Goal: Information Seeking & Learning: Find specific fact

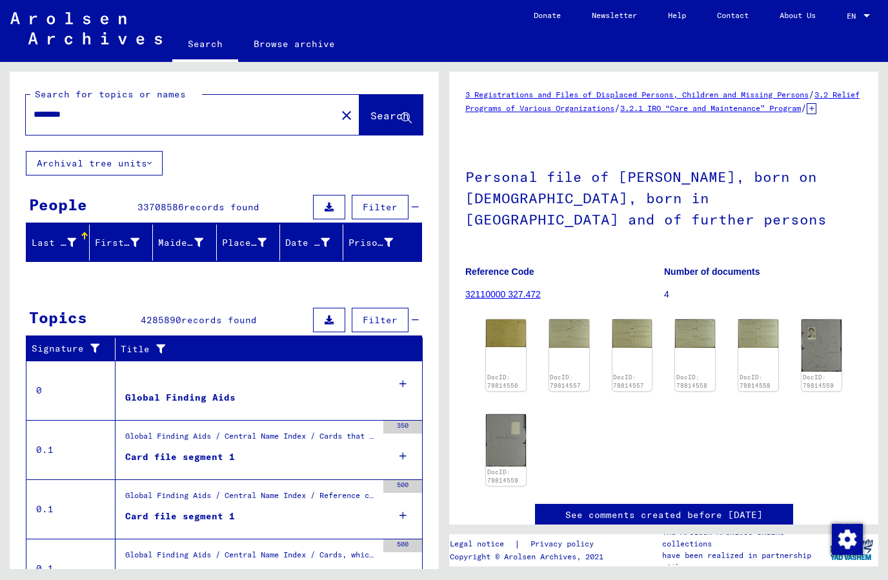
click at [339, 108] on mat-icon "close" at bounding box center [346, 115] width 15 height 15
click at [339, 117] on mat-icon "close" at bounding box center [346, 115] width 15 height 15
click at [339, 113] on mat-icon "close" at bounding box center [346, 115] width 15 height 15
click at [339, 116] on mat-icon "close" at bounding box center [346, 115] width 15 height 15
click at [339, 119] on mat-icon "close" at bounding box center [346, 115] width 15 height 15
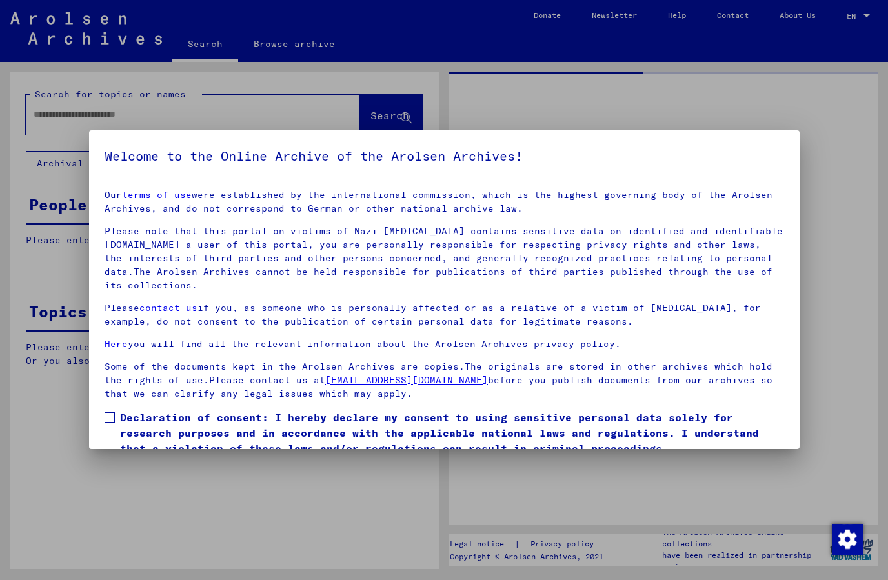
type input "********"
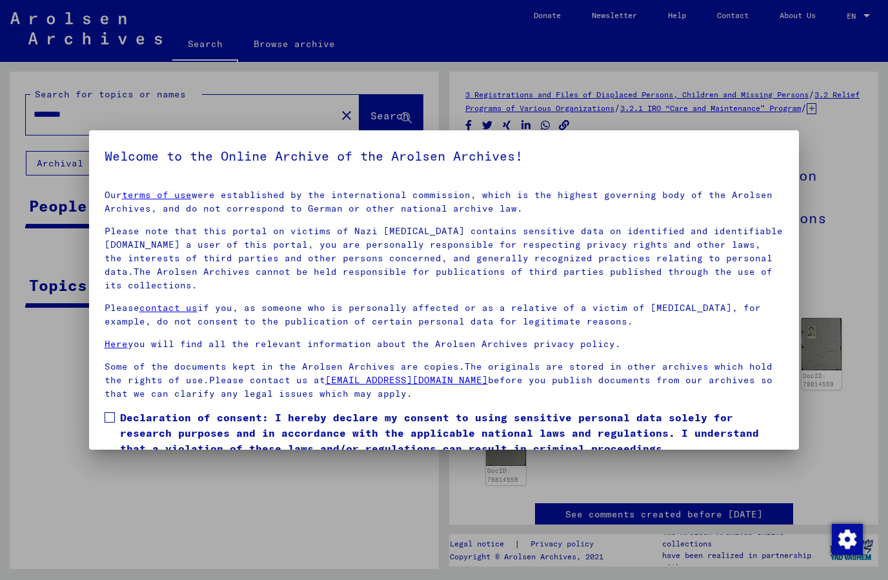
click at [120, 407] on mat-dialog-content "Our terms of use were established by the international commission, which is the…" at bounding box center [444, 333] width 711 height 308
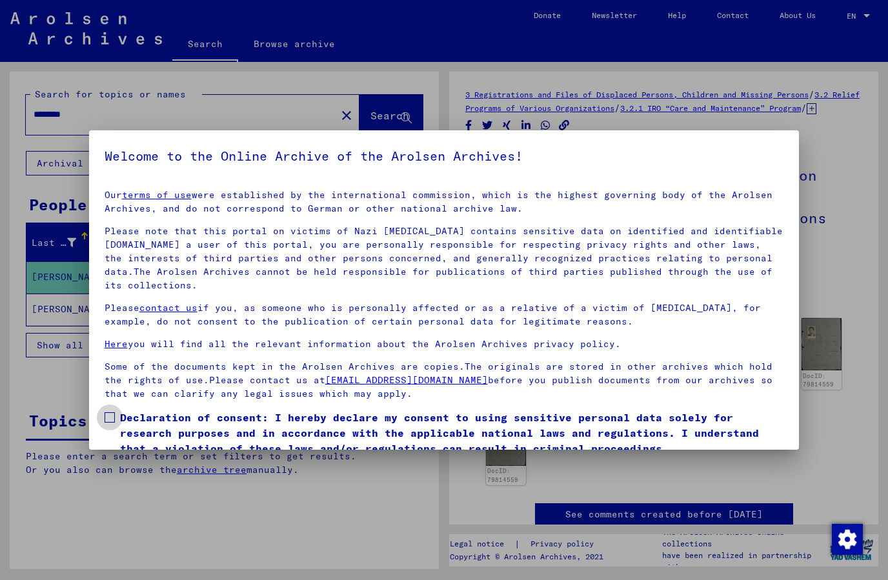
click at [113, 420] on span at bounding box center [110, 418] width 10 height 10
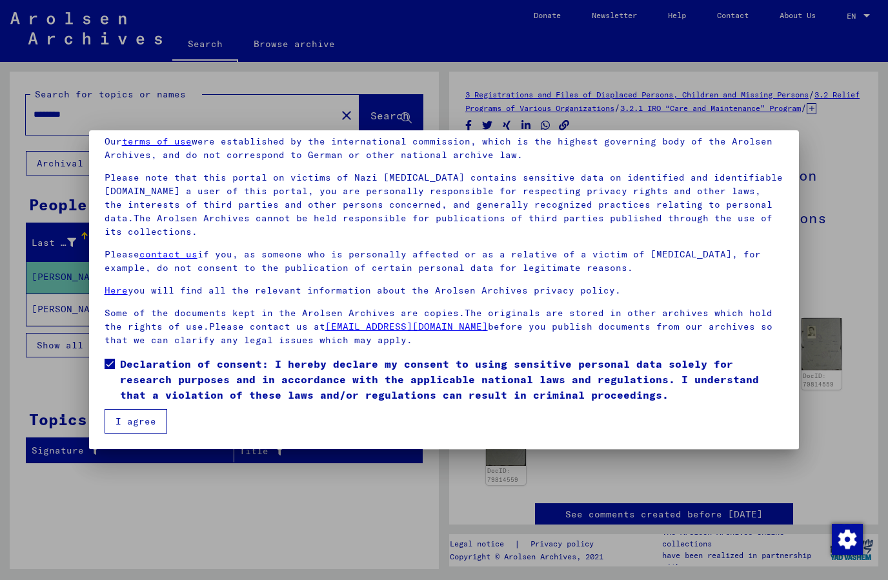
scroll to position [54, 0]
click at [153, 415] on button "I agree" at bounding box center [136, 421] width 63 height 25
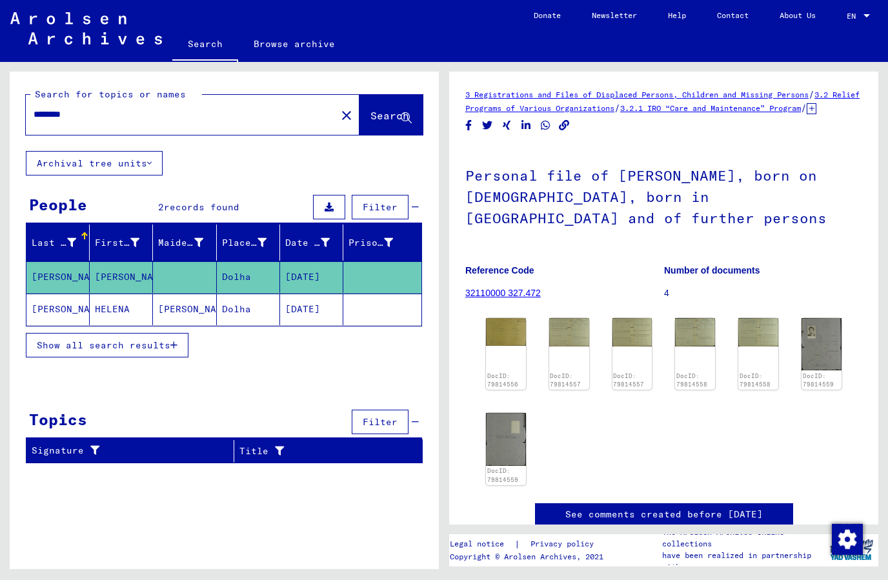
click at [339, 118] on mat-icon "close" at bounding box center [346, 115] width 15 height 15
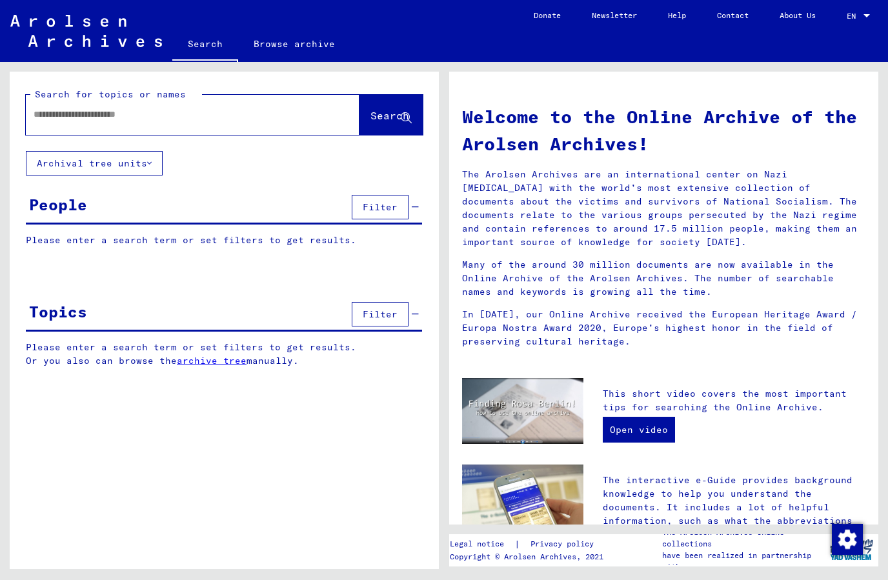
click at [83, 118] on input "text" at bounding box center [177, 115] width 287 height 14
click at [81, 114] on input "text" at bounding box center [177, 115] width 287 height 14
paste input "*********"
click at [187, 119] on input "*********" at bounding box center [177, 115] width 287 height 14
click at [371, 114] on span "Search" at bounding box center [390, 115] width 39 height 13
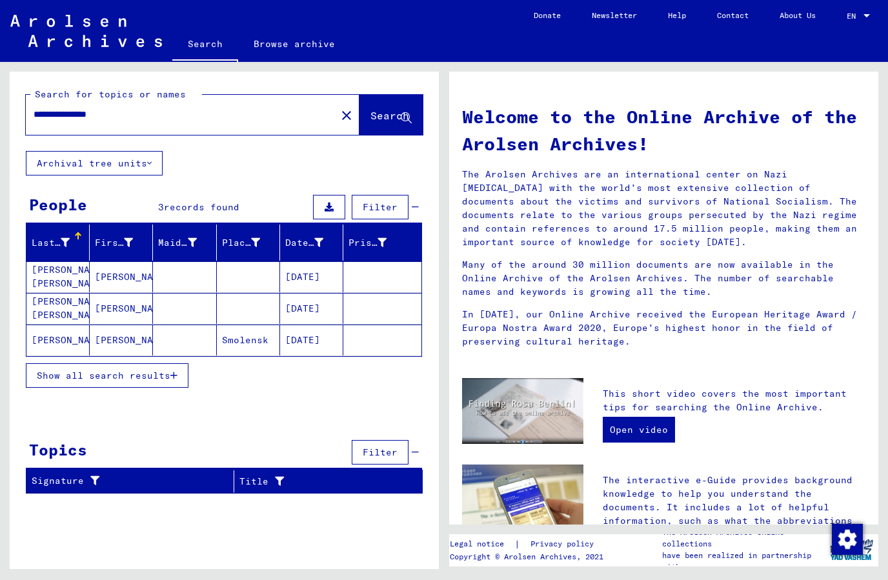
click at [172, 383] on button "Show all search results" at bounding box center [107, 375] width 163 height 25
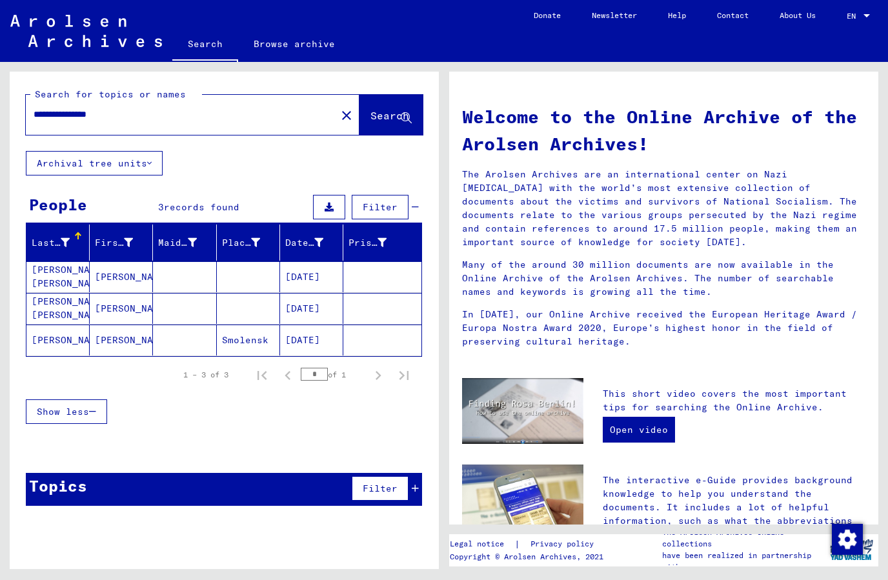
click at [77, 117] on input "**********" at bounding box center [177, 115] width 287 height 14
click at [34, 119] on input "******" at bounding box center [177, 115] width 287 height 14
click at [43, 116] on input "******" at bounding box center [177, 115] width 287 height 14
type input "******"
click at [376, 121] on span "Search" at bounding box center [390, 115] width 39 height 13
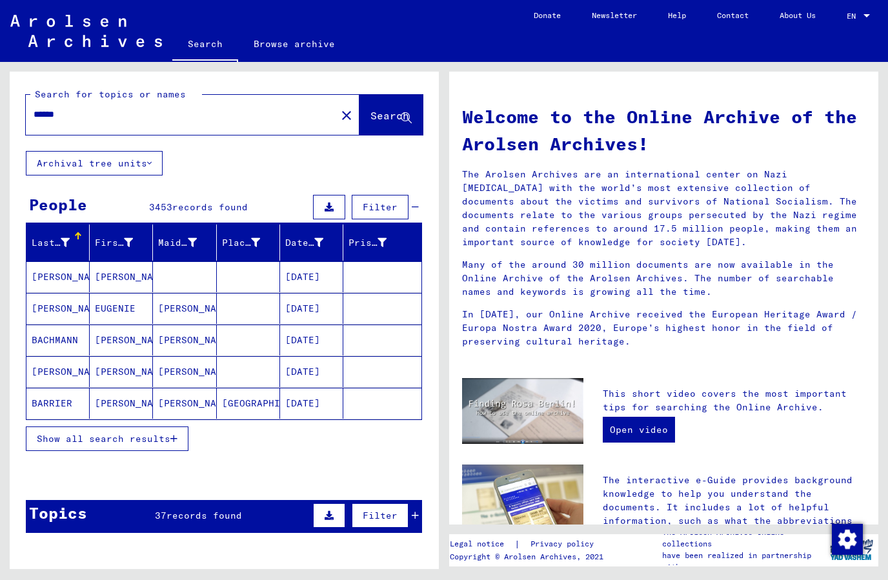
click at [181, 447] on button "Show all search results" at bounding box center [107, 439] width 163 height 25
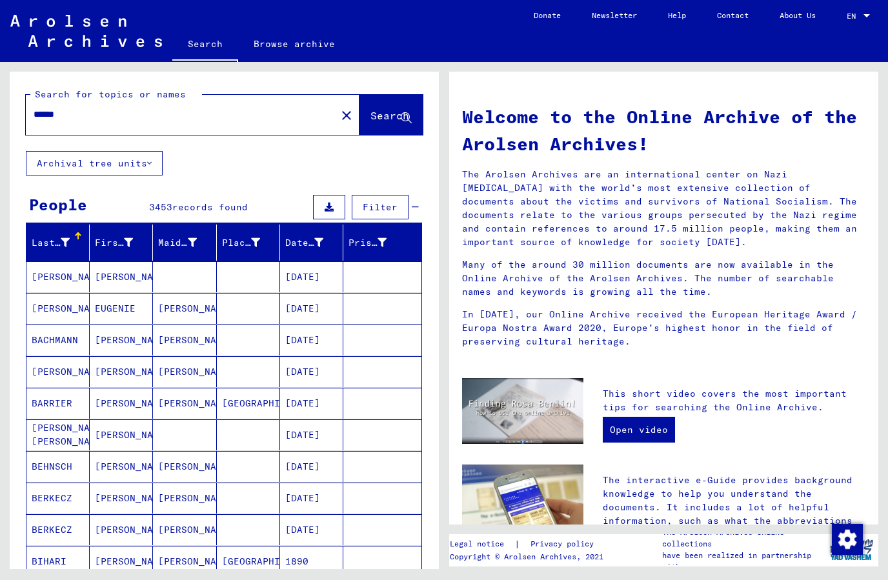
click at [69, 245] on icon at bounding box center [65, 242] width 9 height 9
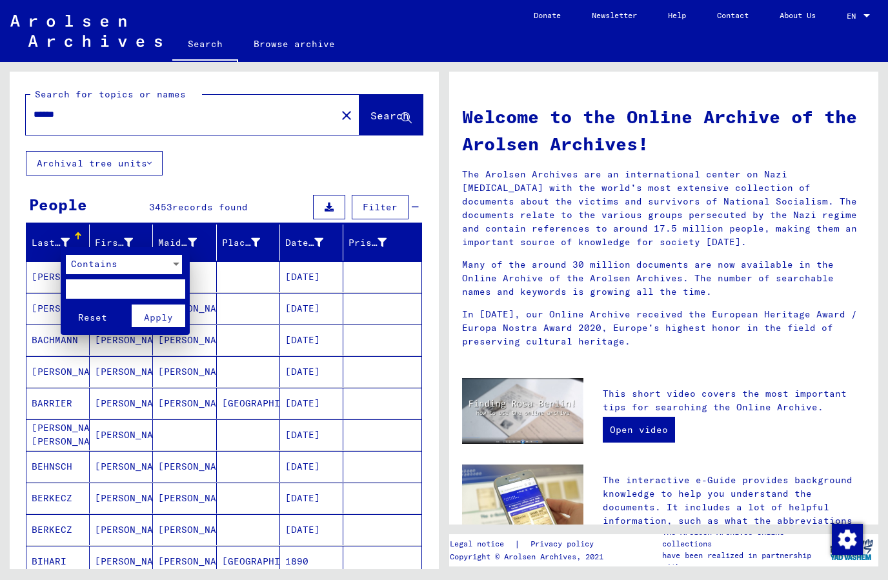
click at [114, 294] on input "text" at bounding box center [125, 289] width 119 height 19
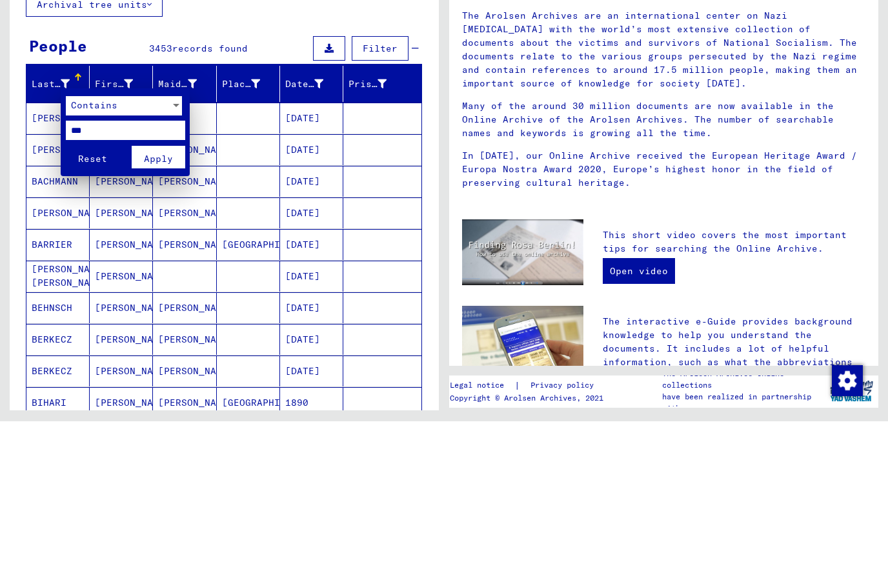
type input "***"
click at [165, 312] on span "Apply" at bounding box center [158, 318] width 29 height 12
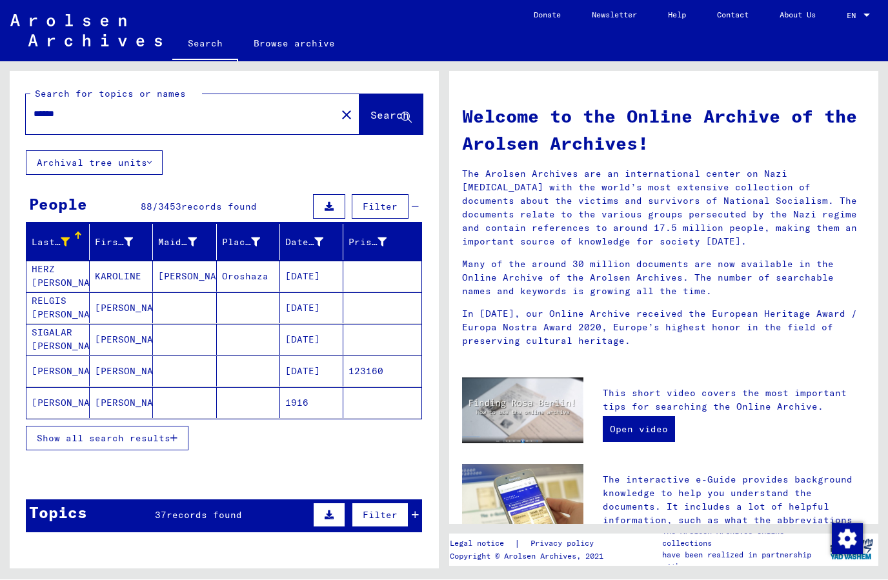
click at [182, 440] on button "Show all search results" at bounding box center [107, 439] width 163 height 25
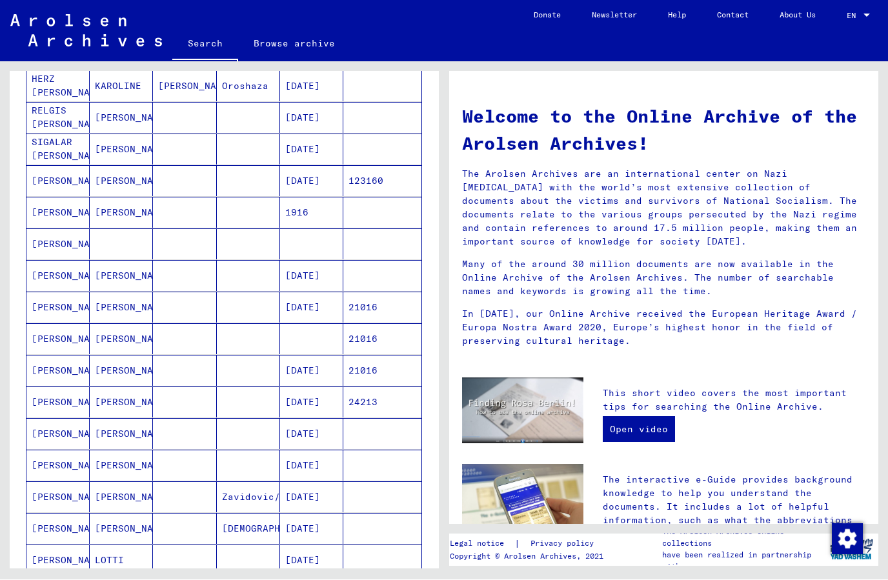
scroll to position [187, 0]
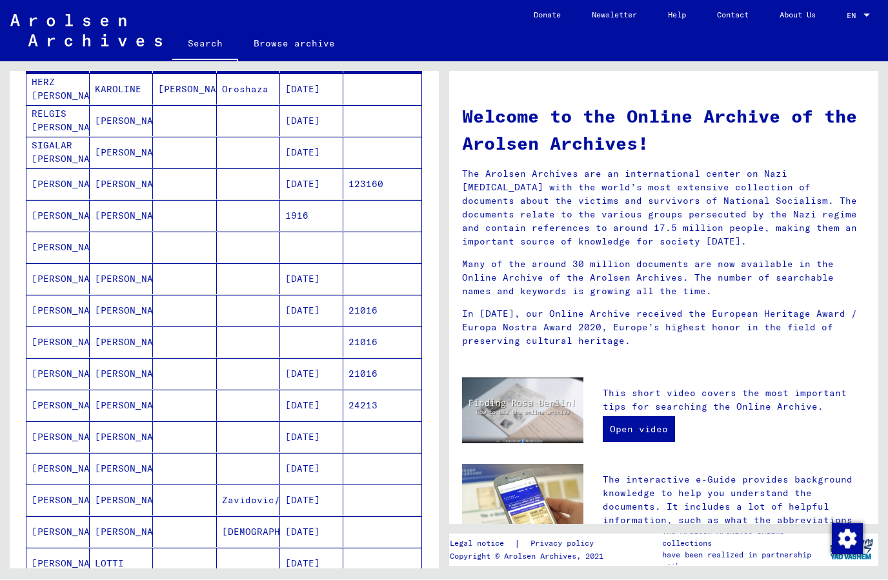
click at [378, 173] on mat-cell "123160" at bounding box center [382, 184] width 78 height 31
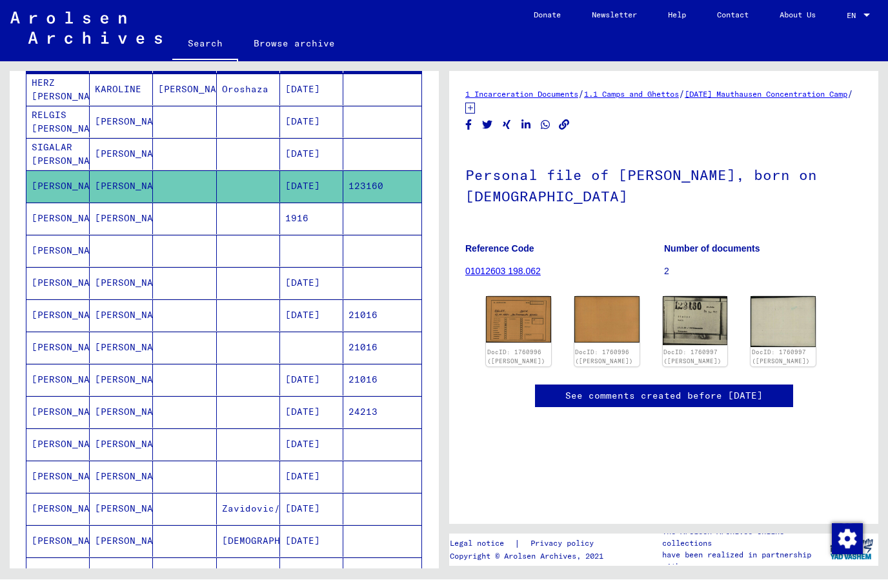
click at [374, 246] on mat-cell at bounding box center [382, 252] width 78 height 32
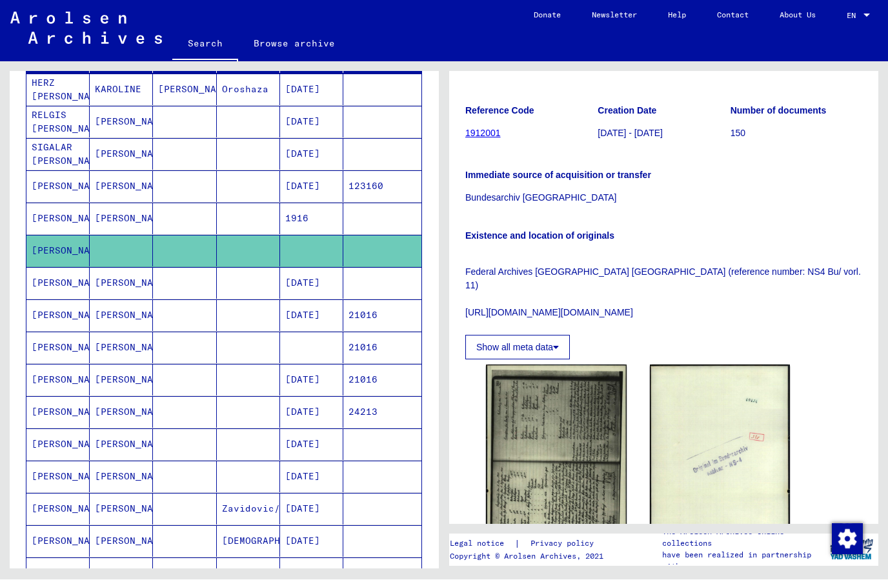
scroll to position [109, 0]
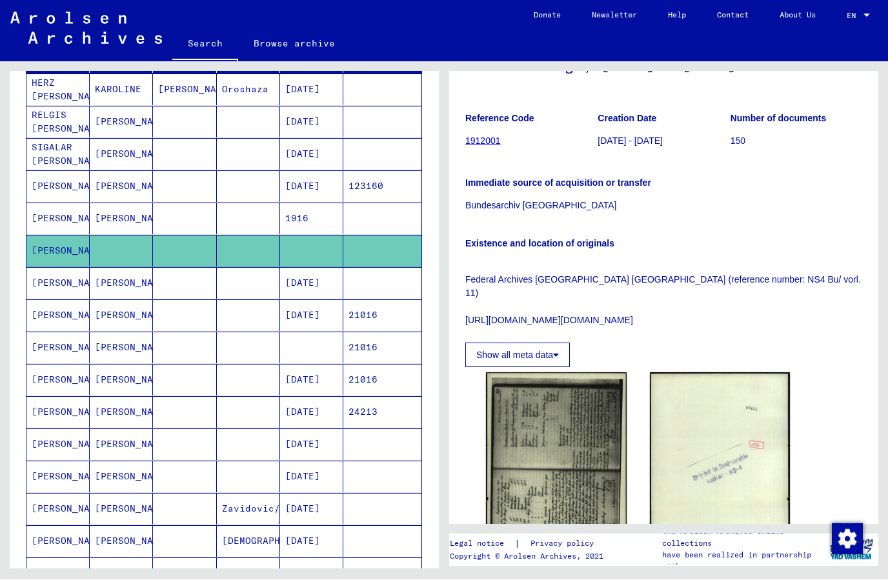
click at [584, 425] on img at bounding box center [556, 472] width 141 height 199
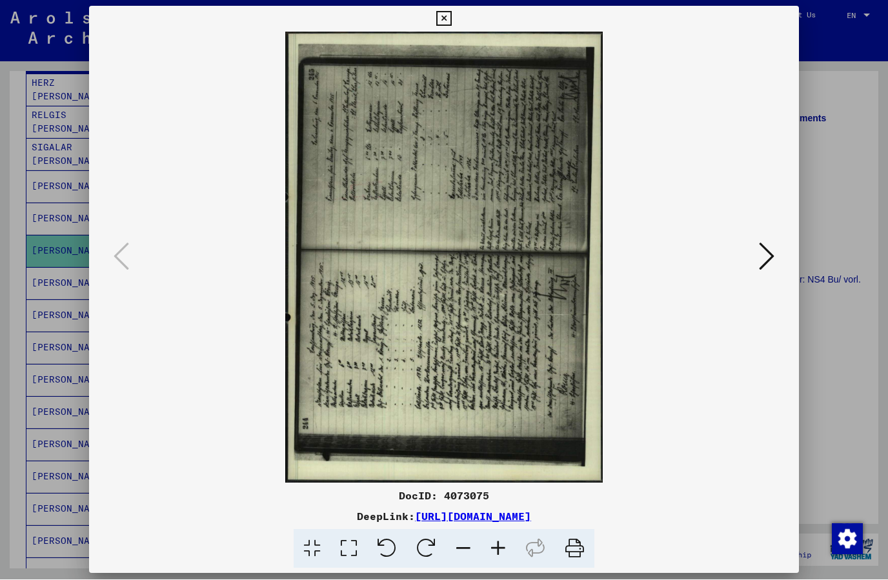
click at [451, 25] on icon at bounding box center [443, 19] width 15 height 15
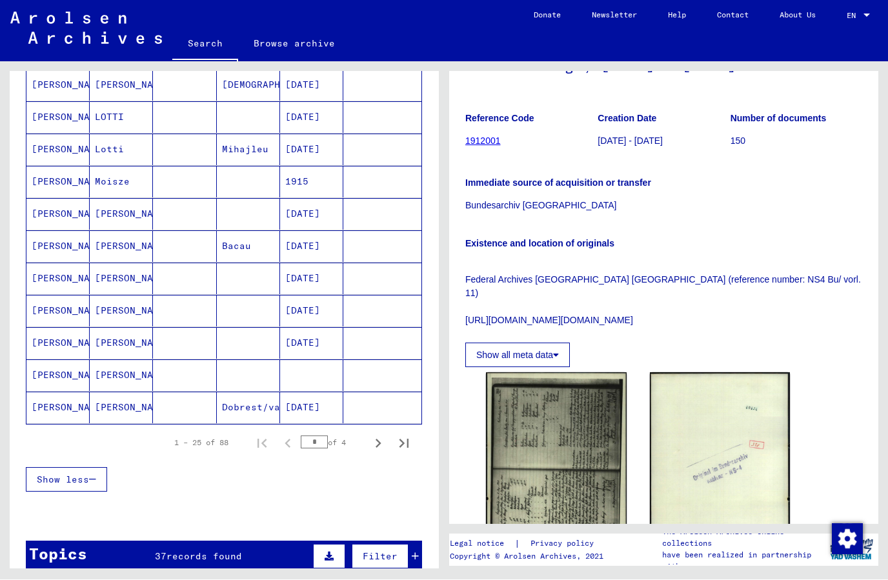
scroll to position [644, 0]
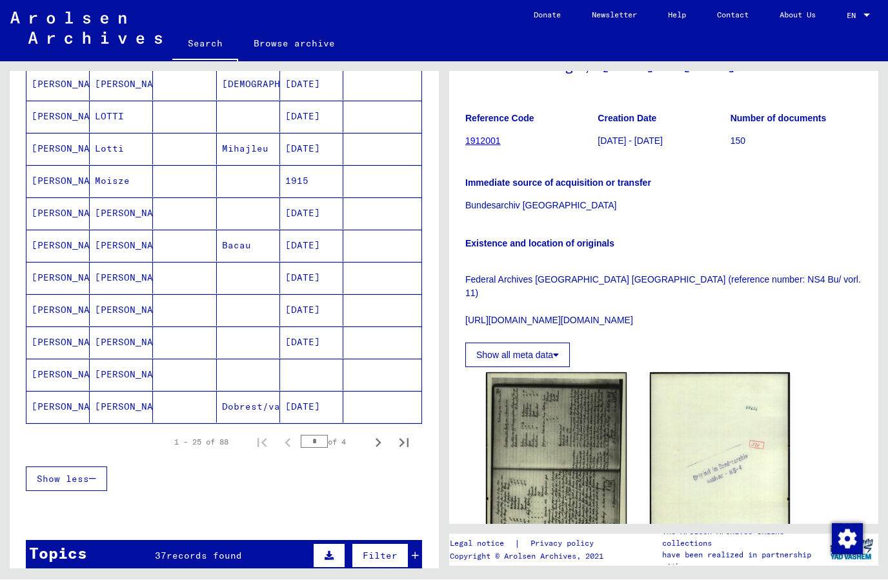
click at [325, 380] on mat-cell at bounding box center [311, 376] width 63 height 32
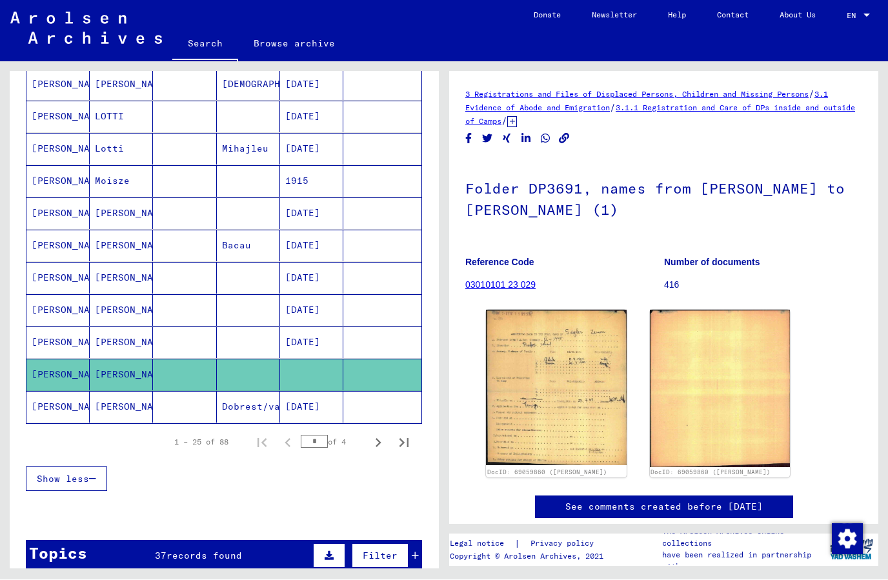
click at [580, 370] on img at bounding box center [556, 388] width 141 height 155
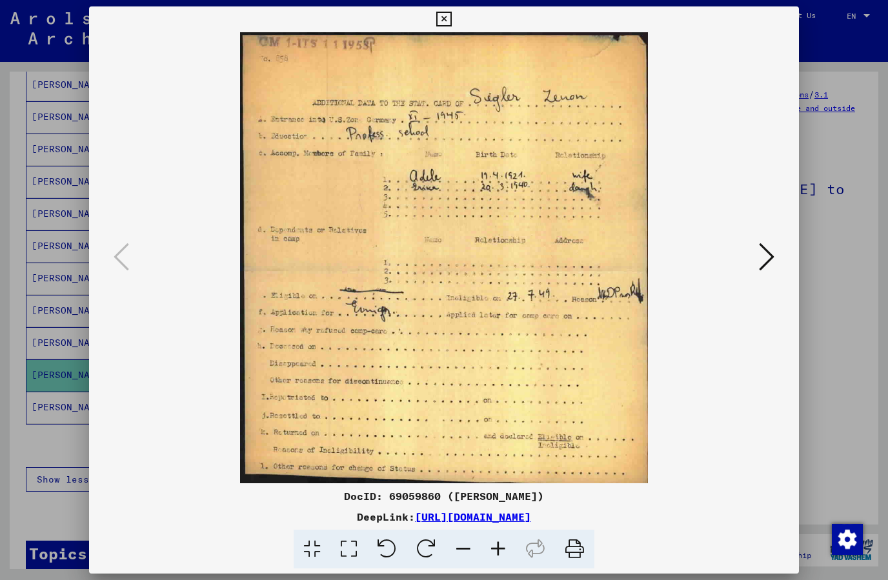
click at [455, 26] on button at bounding box center [444, 19] width 23 height 26
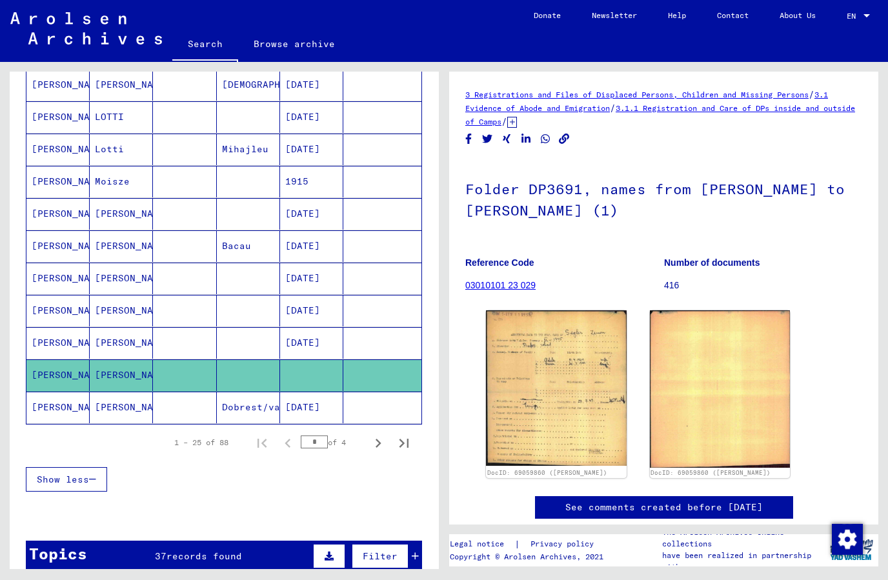
click at [380, 448] on icon "Next page" at bounding box center [378, 443] width 18 height 18
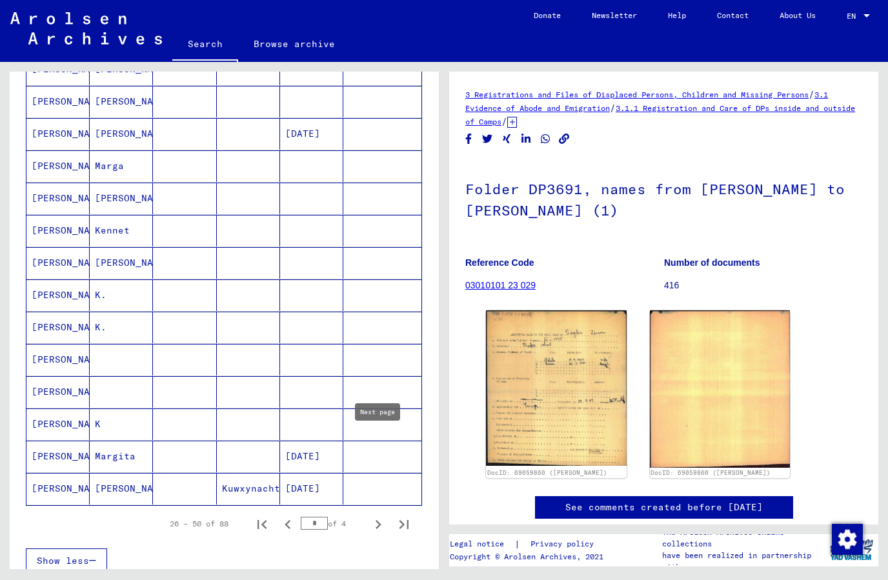
scroll to position [581, 0]
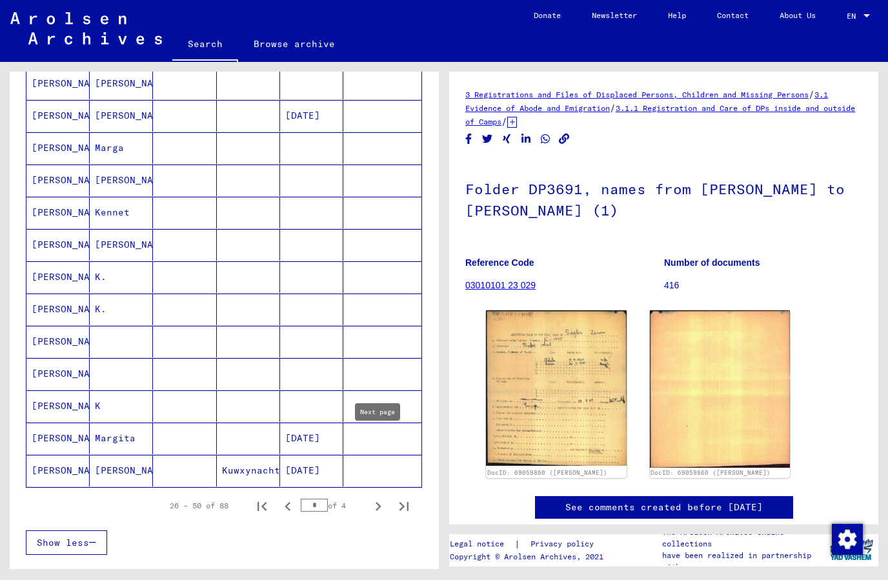
click at [376, 347] on mat-cell at bounding box center [382, 342] width 78 height 32
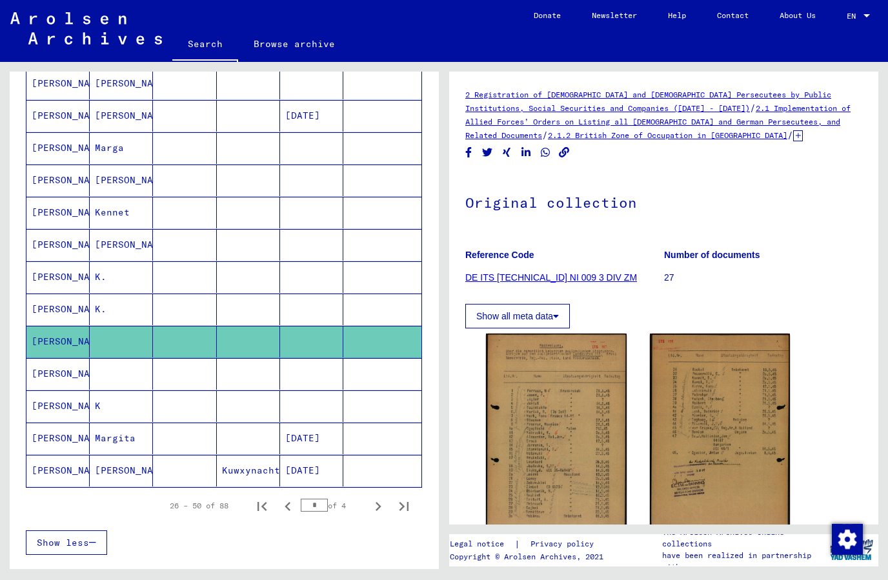
click at [586, 422] on img at bounding box center [556, 432] width 141 height 196
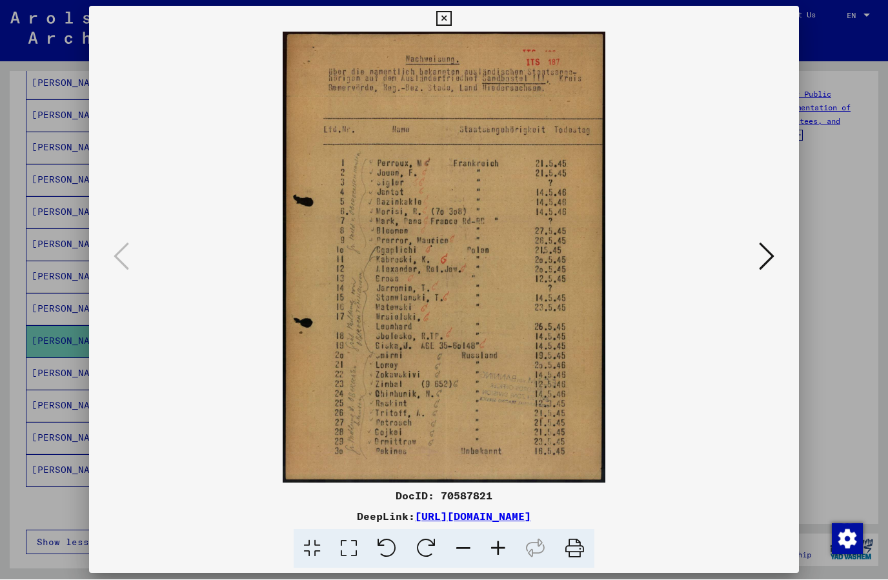
click at [451, 21] on icon at bounding box center [443, 19] width 15 height 15
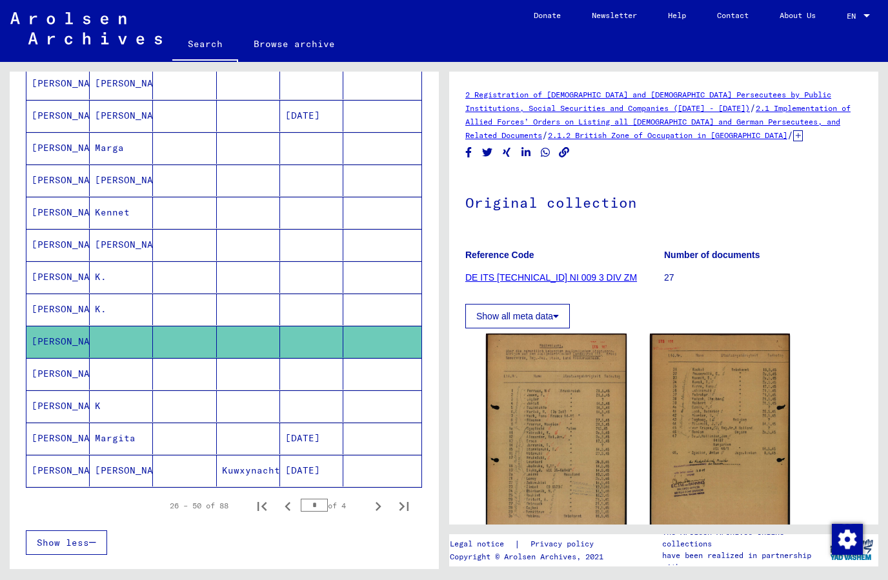
click at [364, 378] on mat-cell at bounding box center [382, 374] width 78 height 32
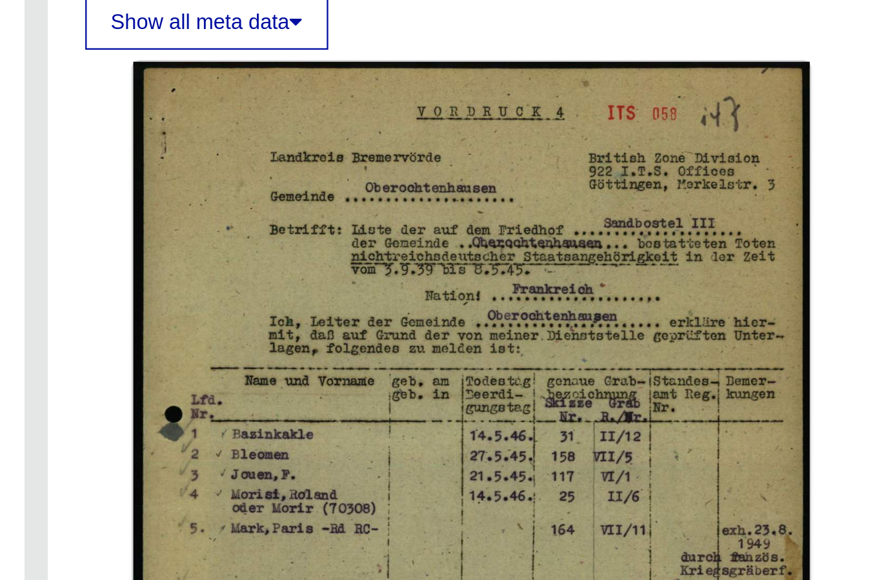
scroll to position [149, 0]
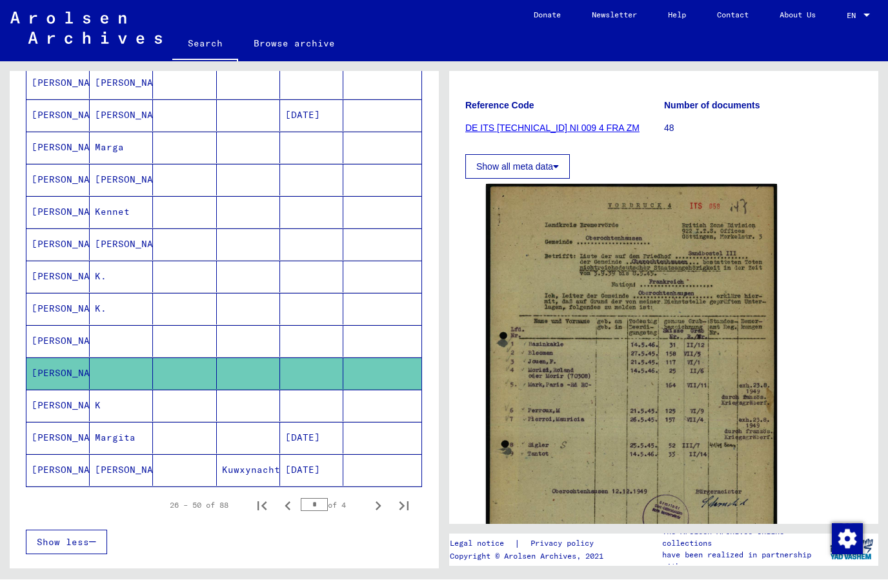
click at [378, 513] on icon "Next page" at bounding box center [378, 507] width 18 height 18
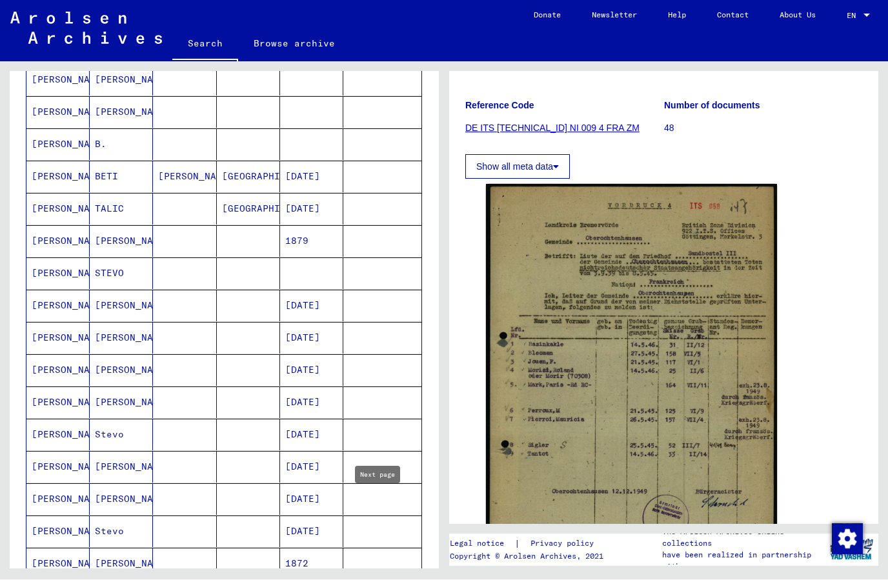
scroll to position [327, 0]
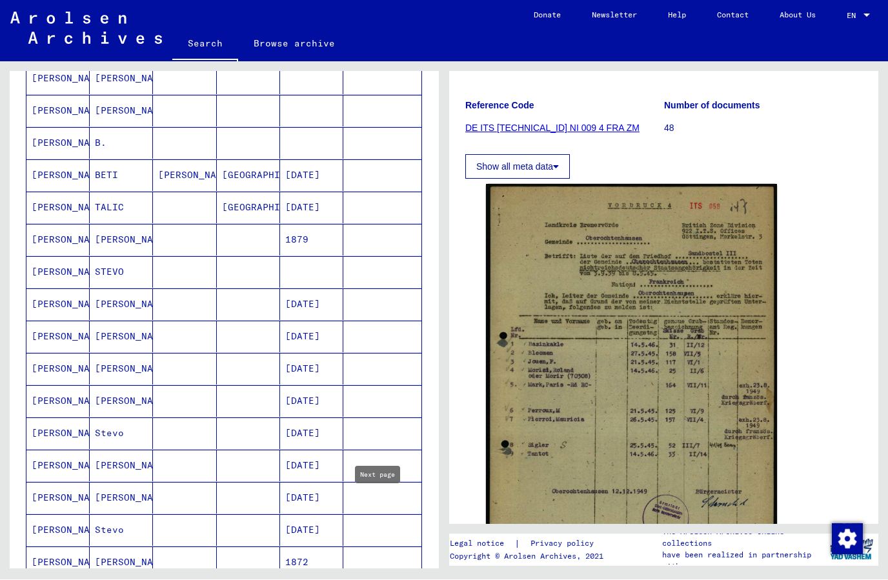
click at [320, 239] on mat-cell "1879" at bounding box center [311, 241] width 63 height 32
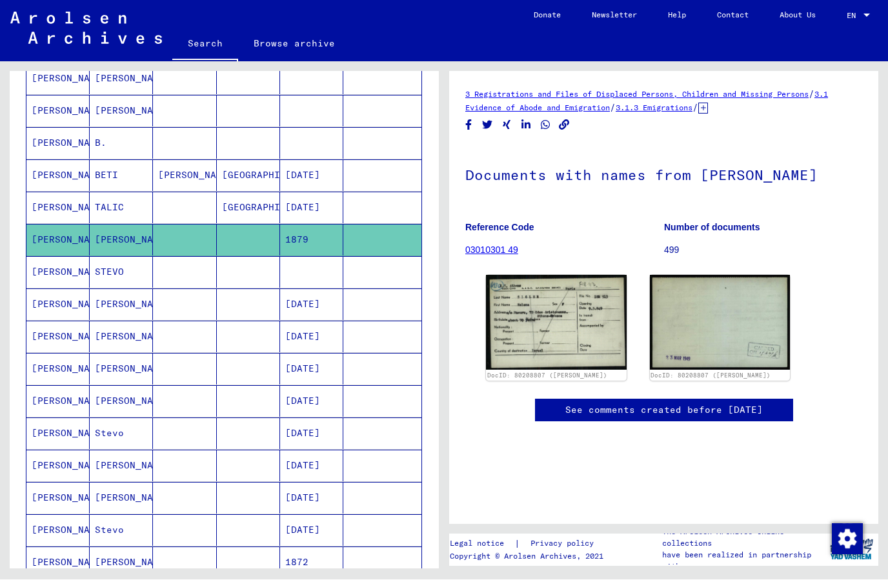
click at [602, 320] on img at bounding box center [556, 323] width 141 height 95
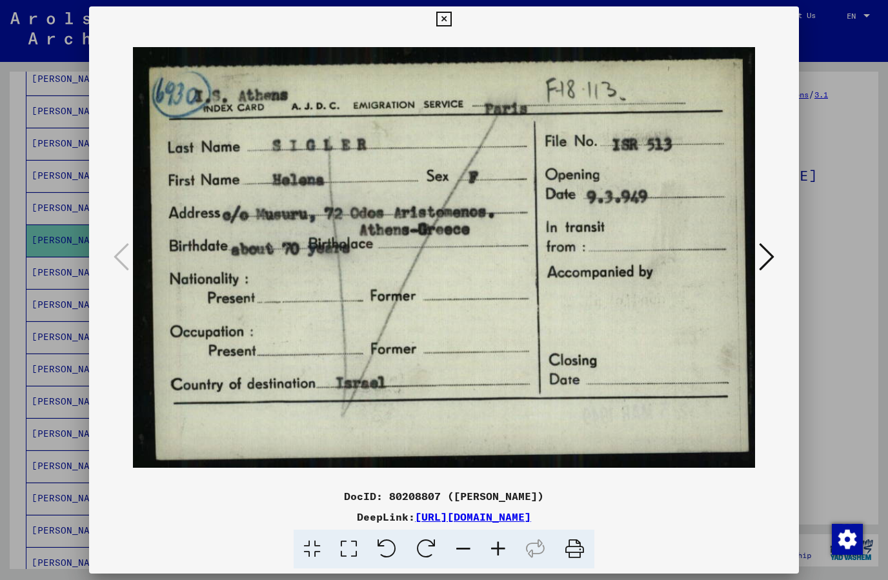
click at [455, 31] on button at bounding box center [444, 19] width 23 height 26
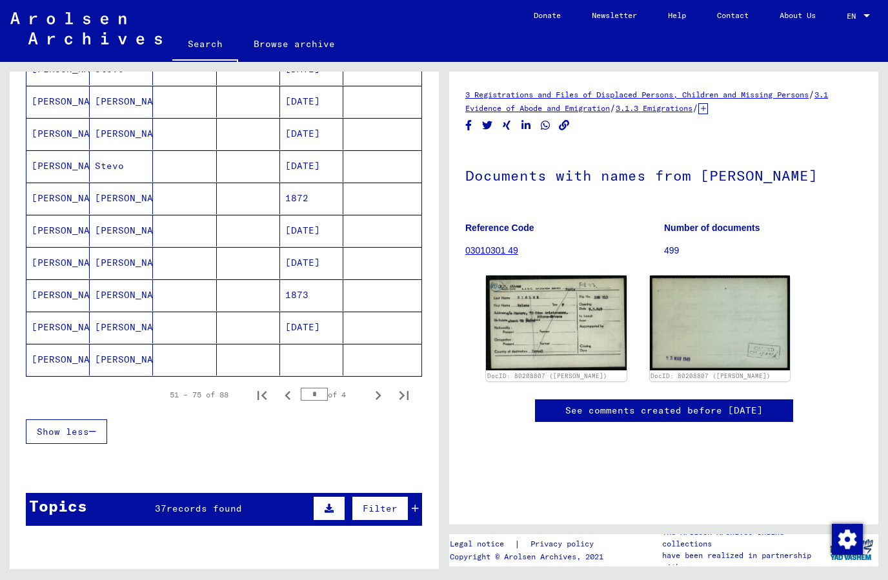
scroll to position [694, 0]
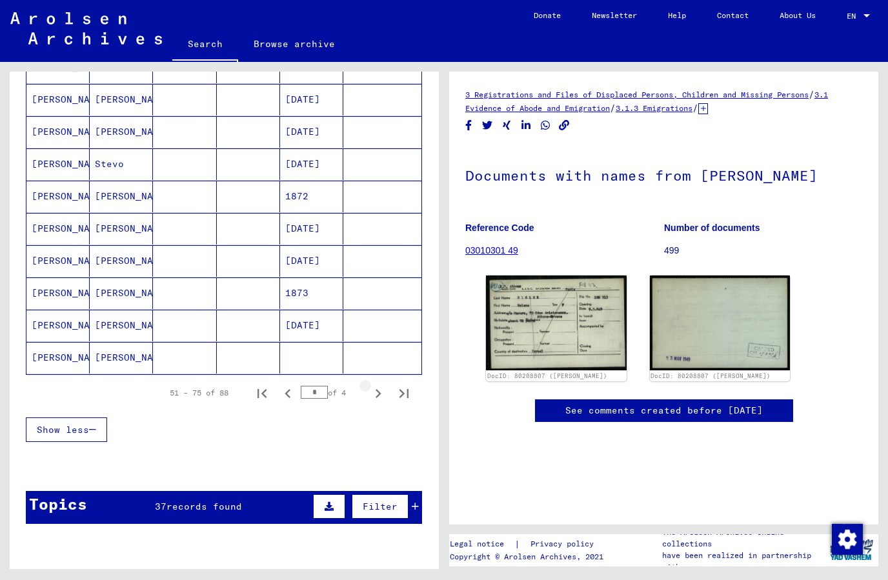
click at [386, 394] on icon "Next page" at bounding box center [378, 394] width 18 height 18
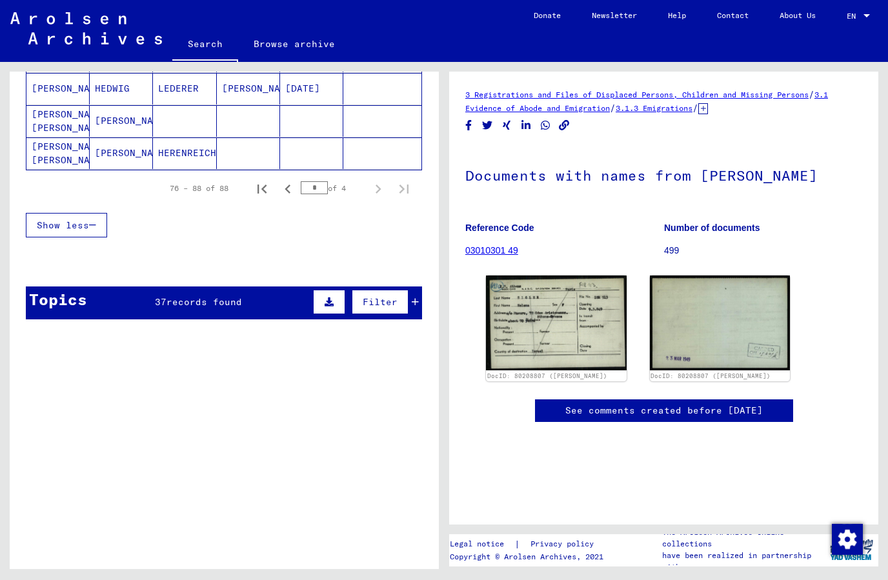
scroll to position [516, 0]
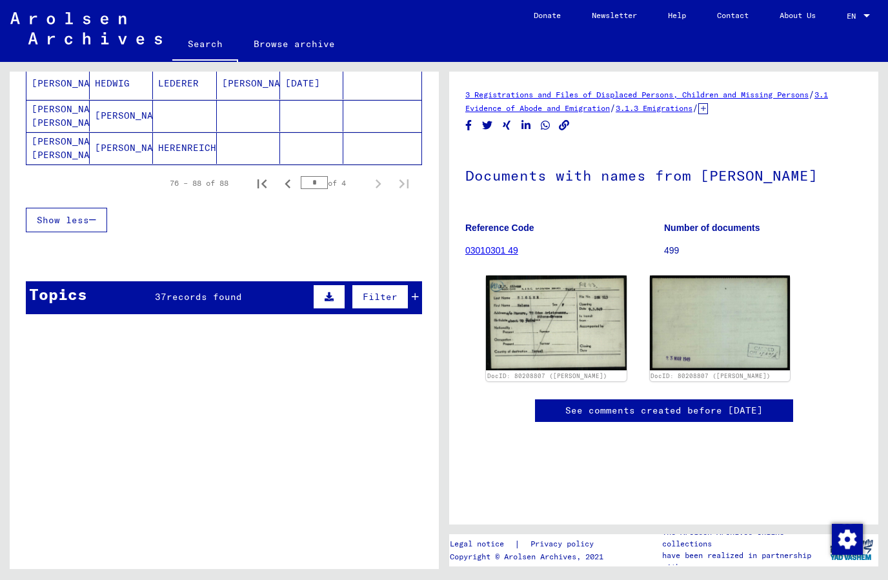
click at [240, 306] on div "Topics 37 records found Filter" at bounding box center [224, 297] width 396 height 33
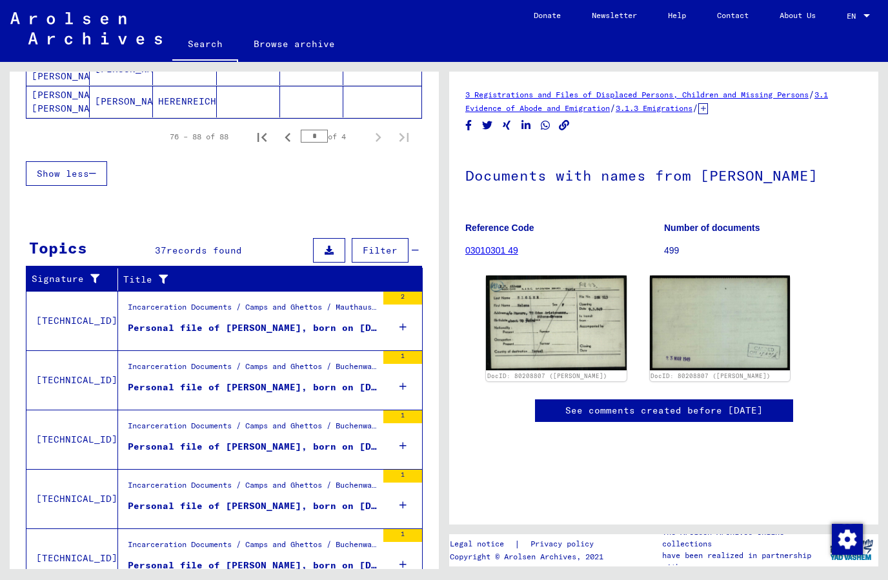
scroll to position [46, 0]
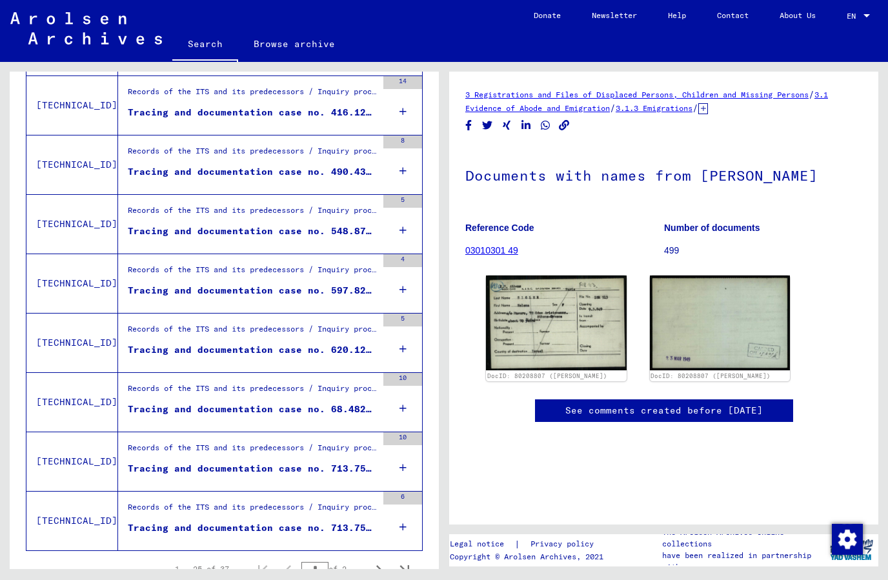
scroll to position [1256, 0]
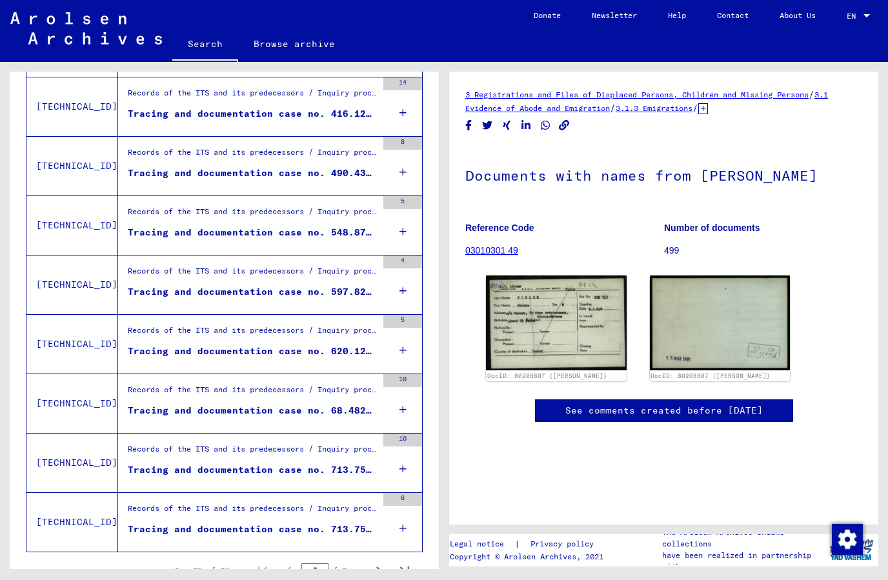
click at [407, 493] on div "6" at bounding box center [402, 522] width 39 height 58
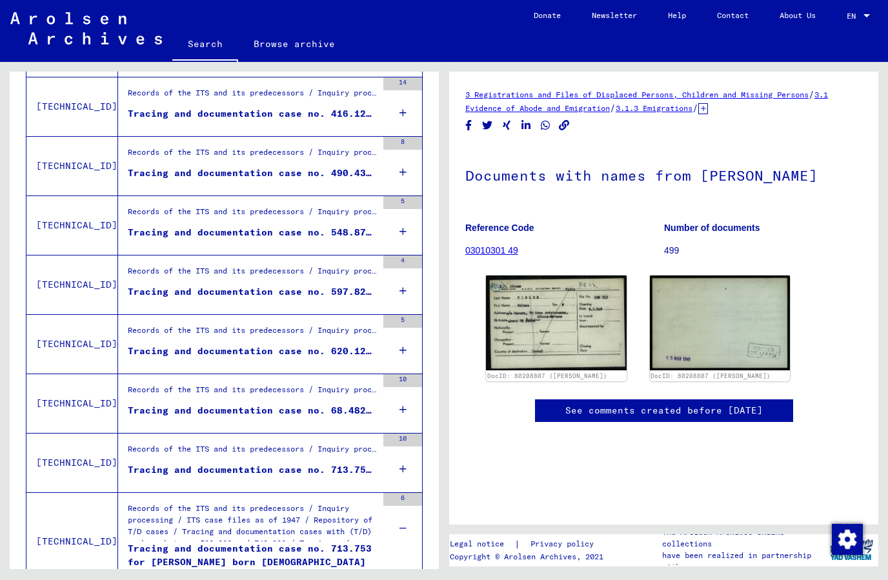
click at [409, 434] on div "10" at bounding box center [402, 463] width 39 height 58
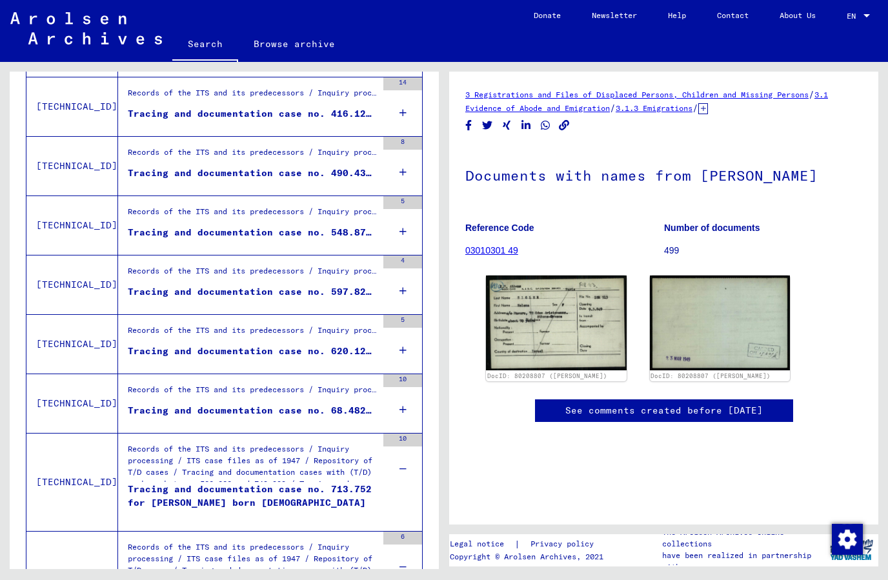
click at [402, 387] on icon at bounding box center [403, 409] width 7 height 45
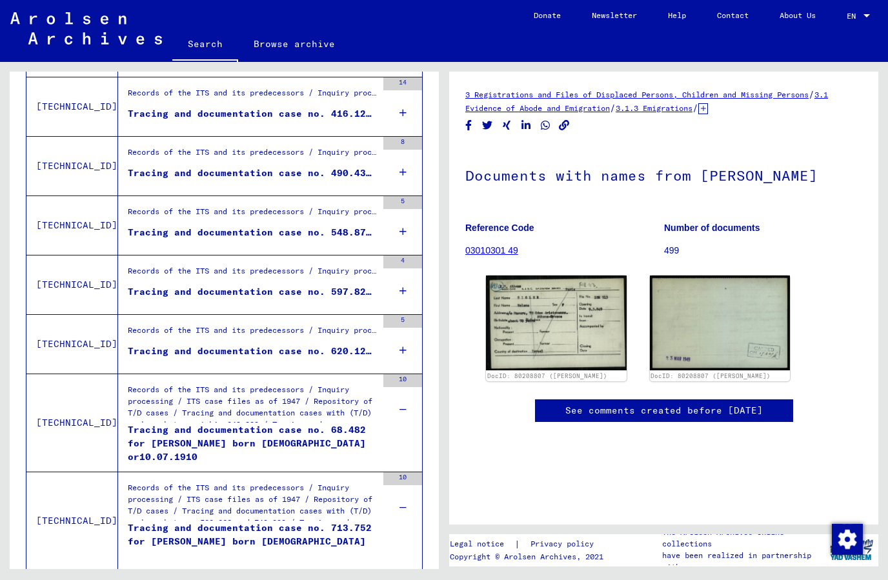
click at [410, 315] on div "5" at bounding box center [402, 344] width 39 height 58
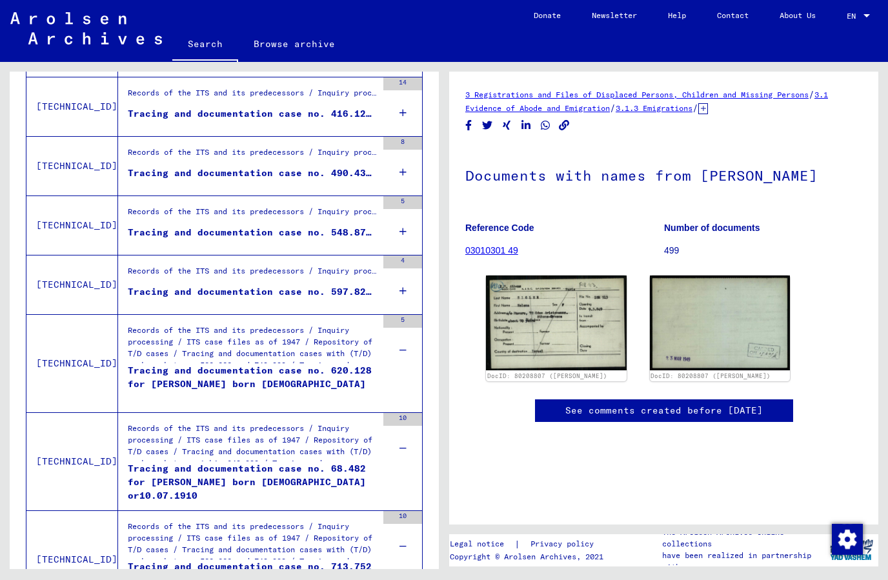
click at [403, 269] on icon at bounding box center [403, 291] width 7 height 45
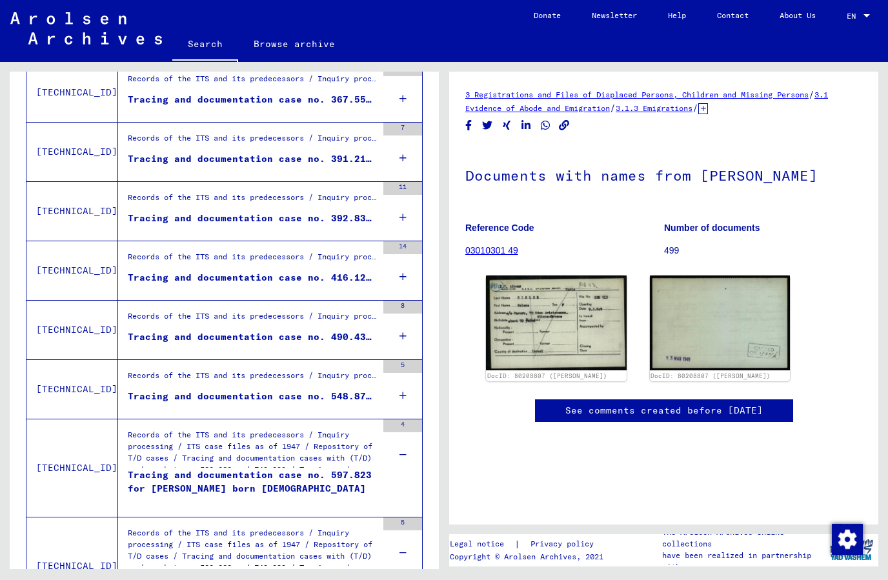
scroll to position [1089, 0]
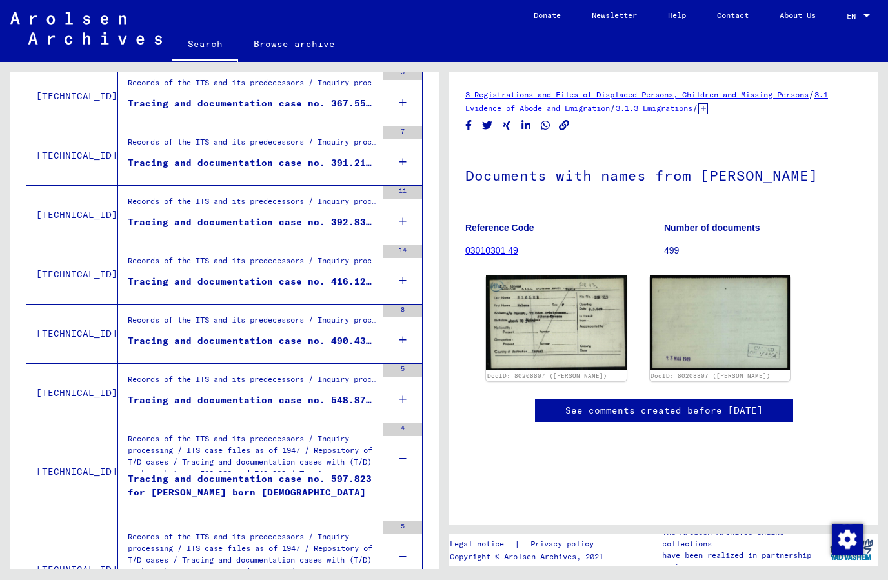
click at [400, 377] on icon at bounding box center [403, 399] width 7 height 45
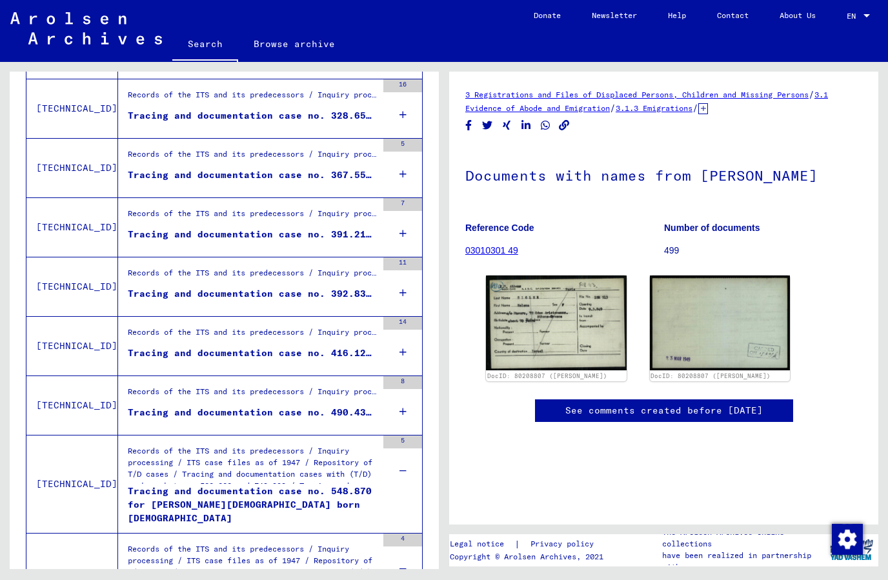
scroll to position [1001, 0]
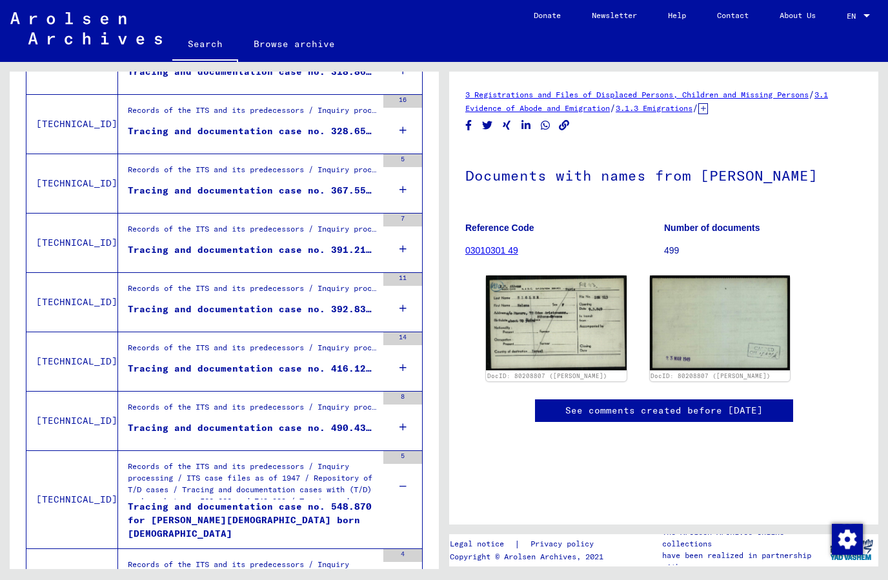
click at [407, 392] on div "8" at bounding box center [402, 421] width 39 height 58
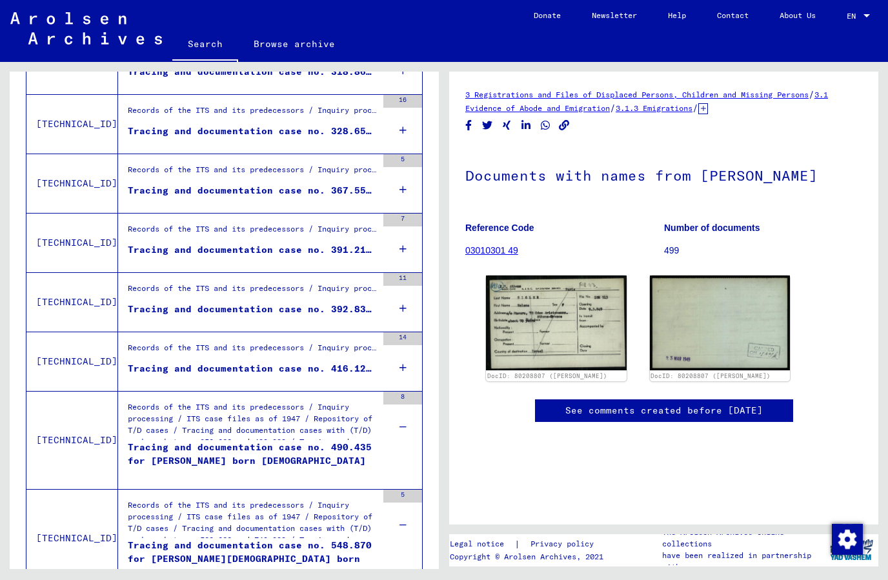
click at [407, 332] on div "14" at bounding box center [402, 361] width 39 height 58
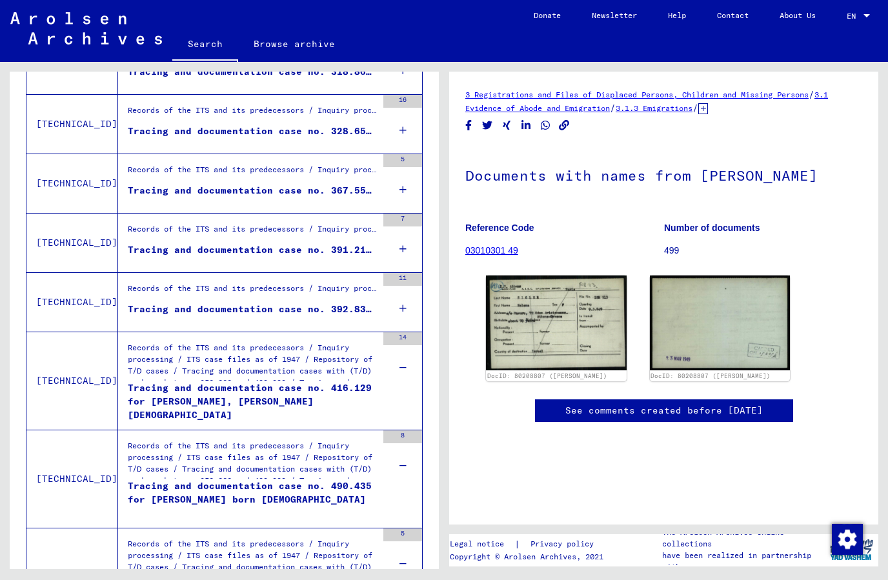
click at [413, 273] on div "11" at bounding box center [402, 302] width 39 height 58
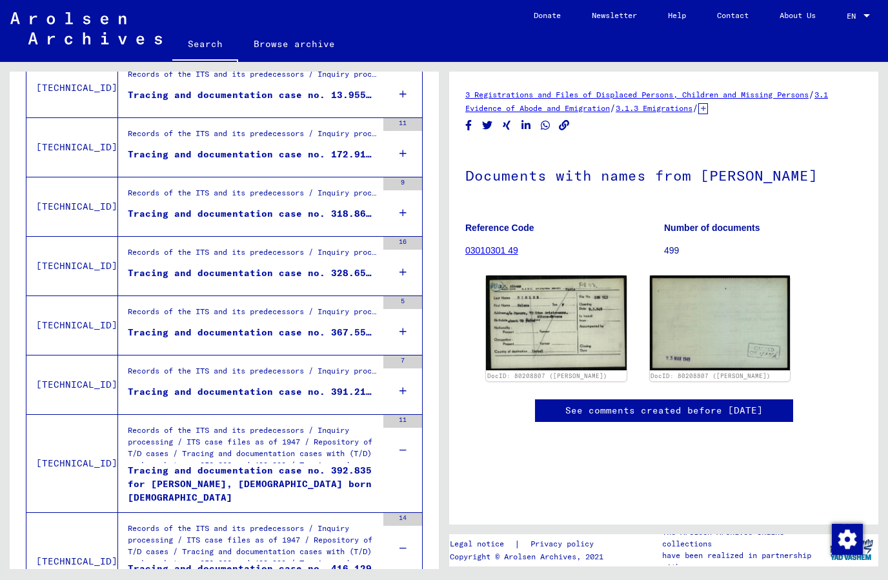
scroll to position [839, 0]
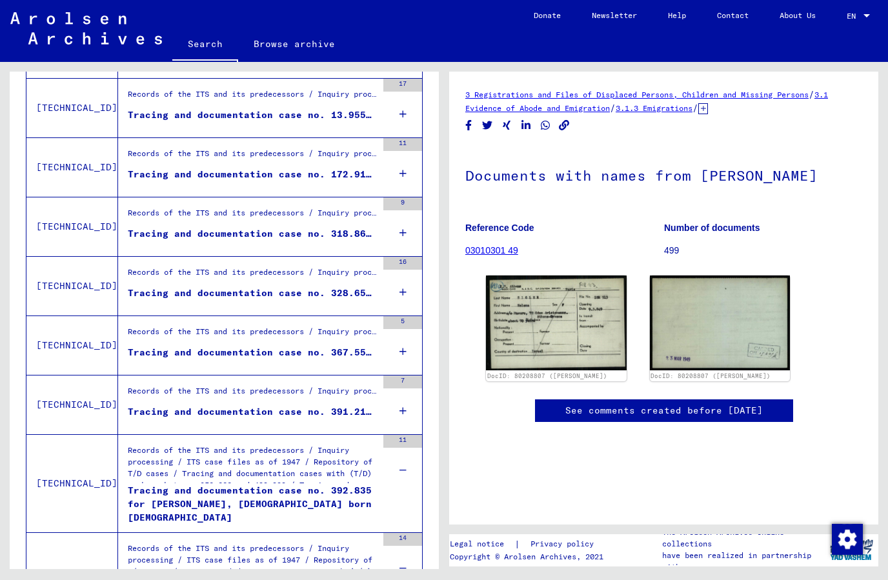
click at [400, 389] on icon at bounding box center [403, 411] width 7 height 45
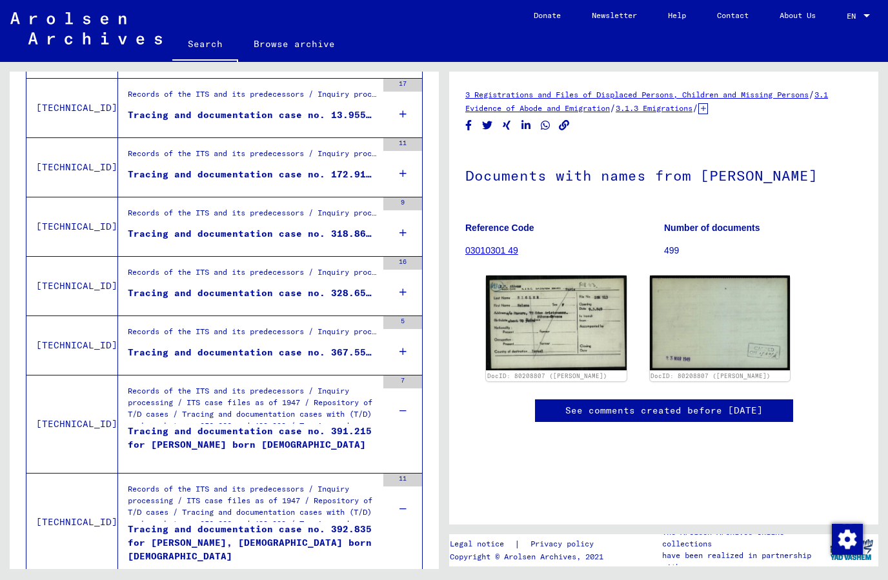
click at [404, 329] on icon at bounding box center [403, 351] width 7 height 45
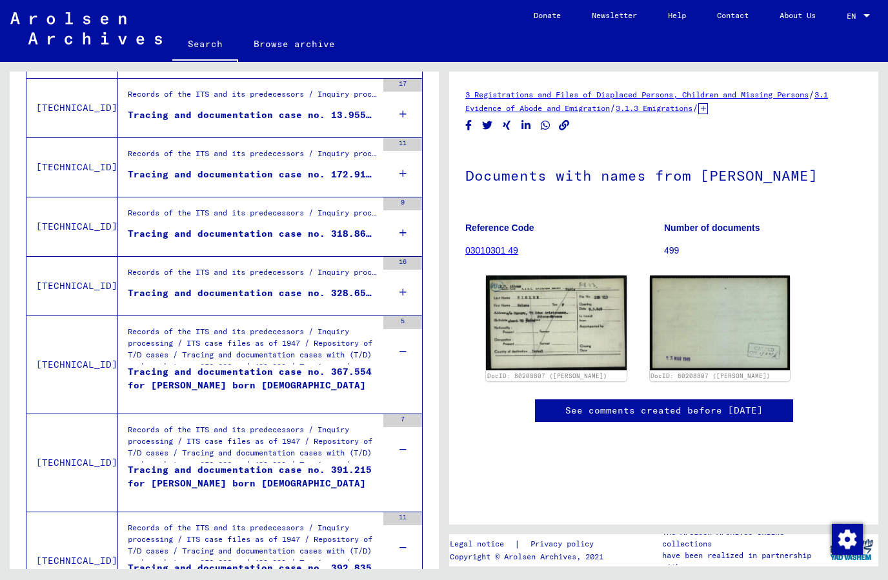
click at [308, 464] on div "Tracing and documentation case no. 391.215 for [PERSON_NAME] born [DEMOGRAPHIC_…" at bounding box center [252, 483] width 249 height 39
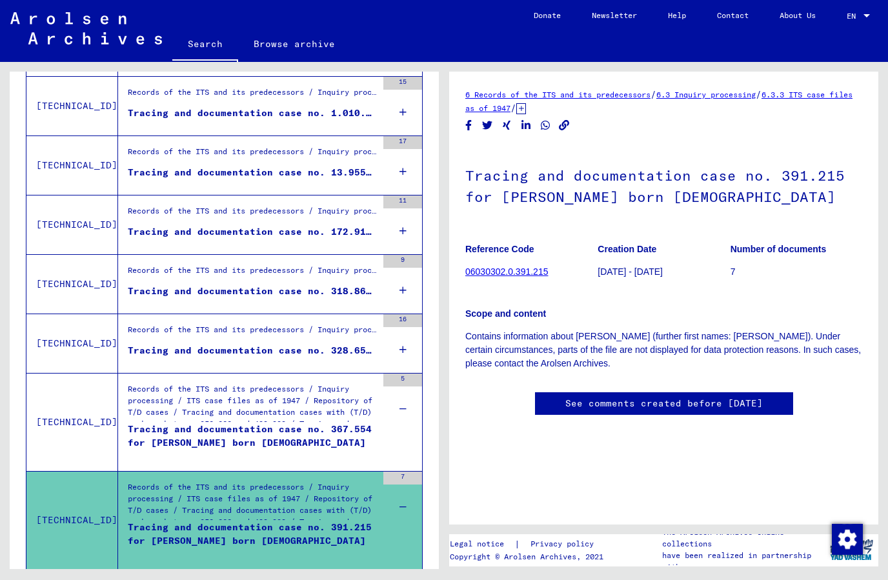
scroll to position [781, 0]
click at [400, 328] on icon at bounding box center [403, 350] width 7 height 45
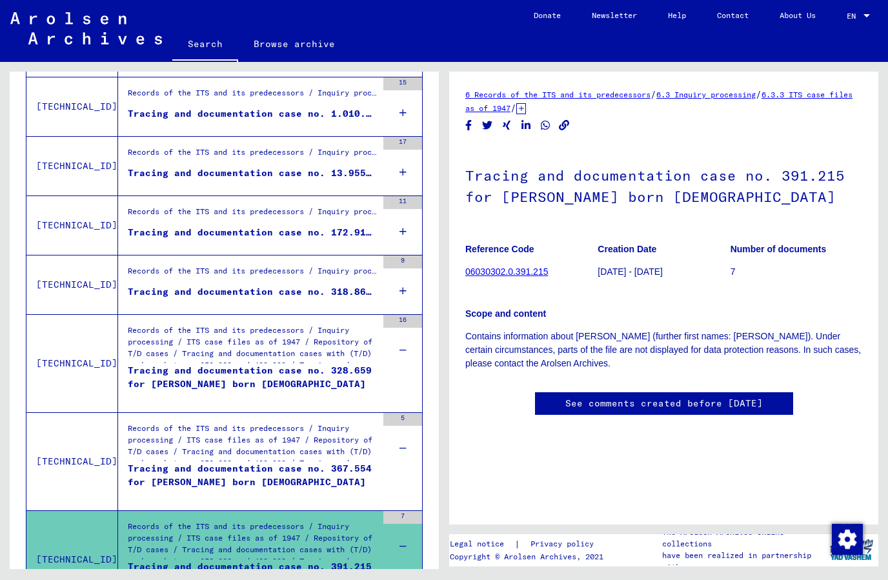
click at [400, 269] on icon at bounding box center [403, 291] width 7 height 45
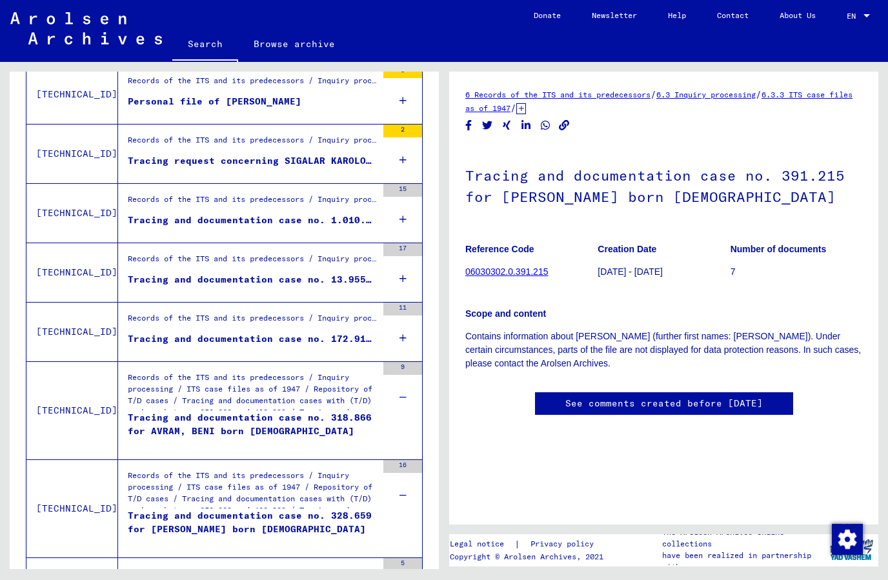
scroll to position [649, 0]
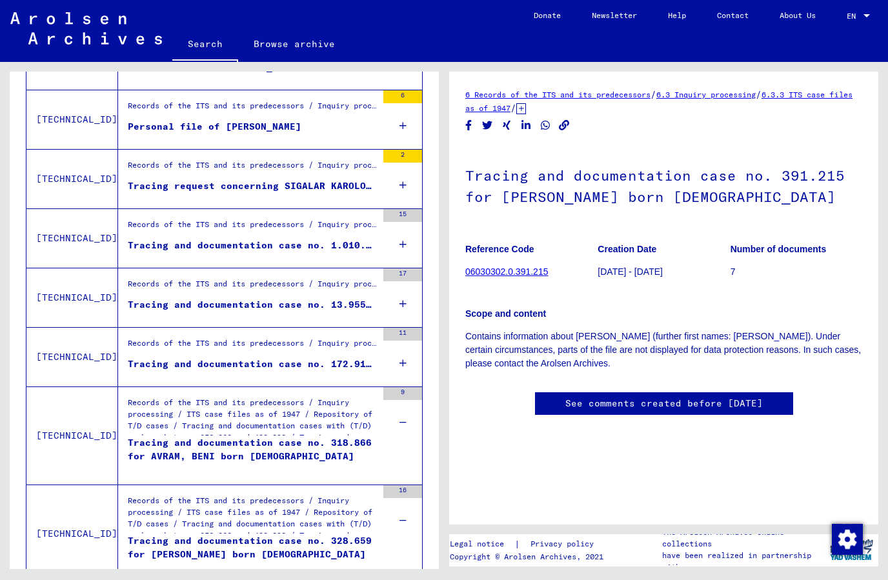
click at [394, 328] on div "11" at bounding box center [402, 357] width 39 height 58
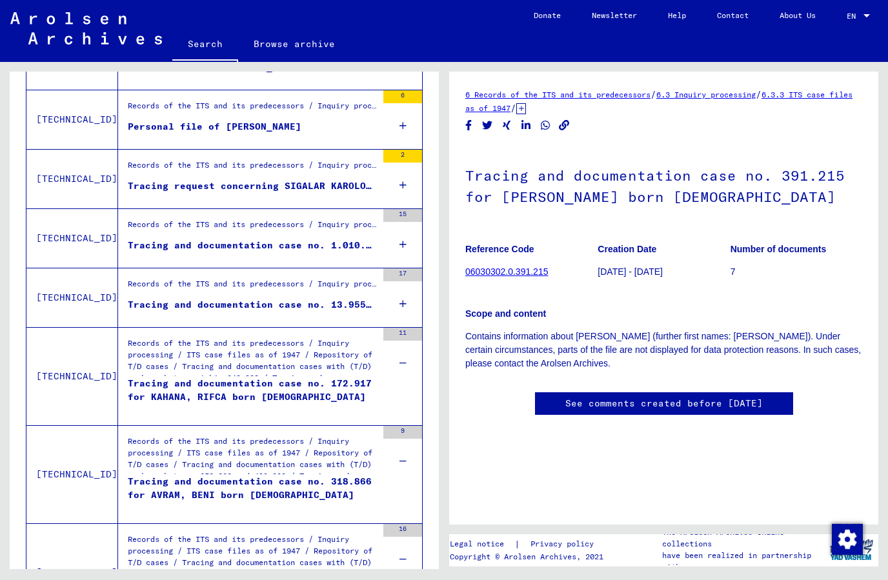
click at [395, 269] on div "17" at bounding box center [402, 298] width 39 height 58
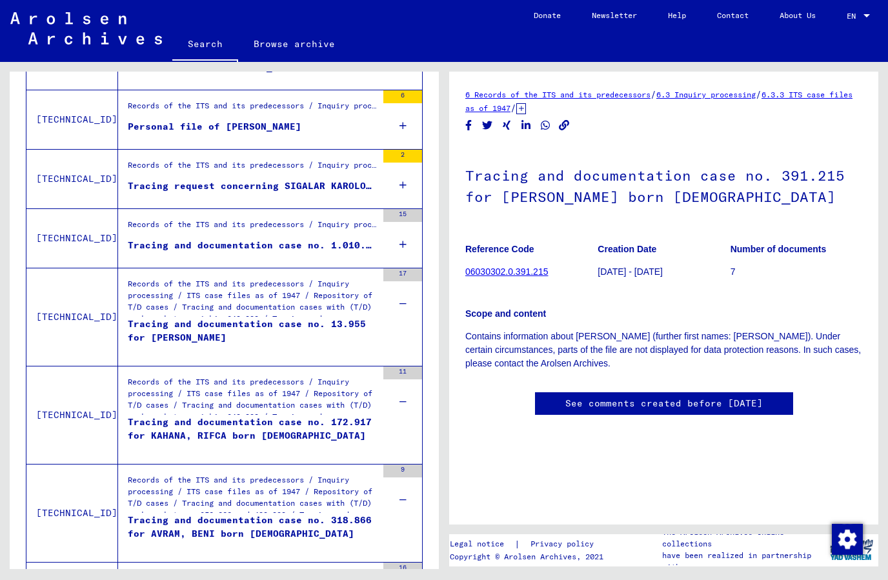
click at [407, 209] on div "15" at bounding box center [402, 238] width 39 height 58
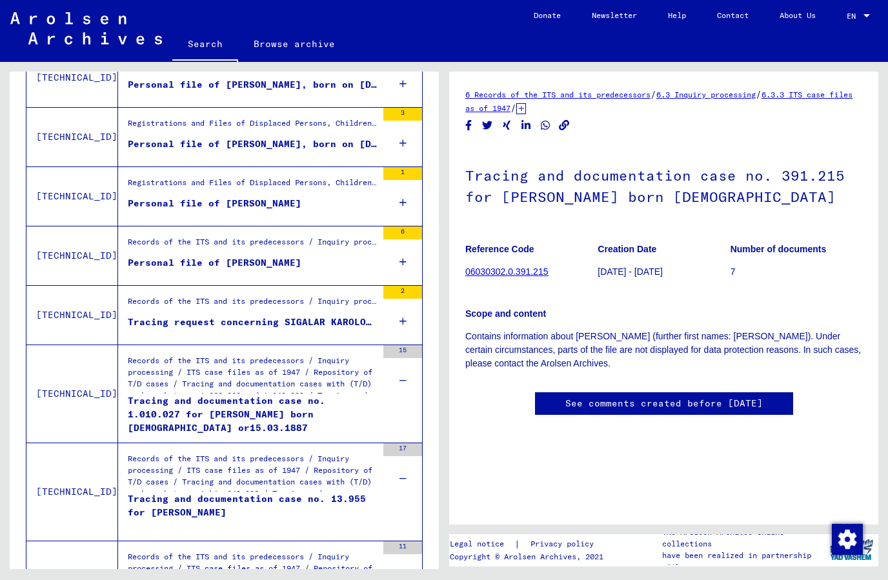
scroll to position [506, 0]
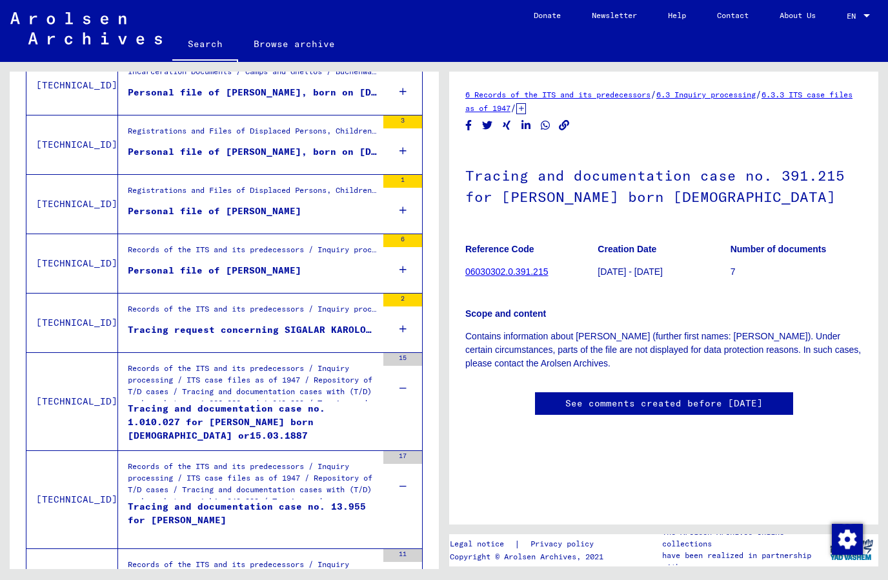
click at [398, 234] on div "6" at bounding box center [402, 263] width 39 height 58
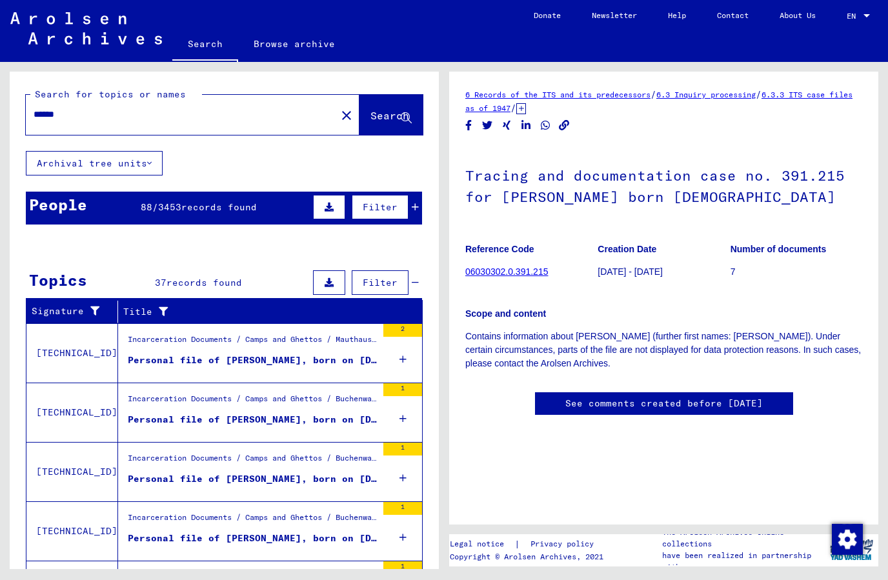
scroll to position [0, 0]
click at [223, 201] on span "records found" at bounding box center [219, 207] width 76 height 12
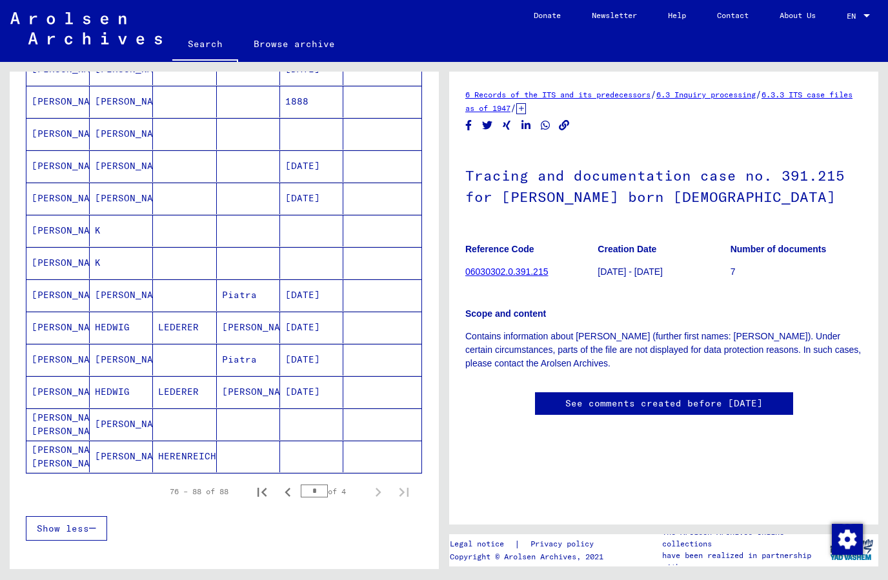
scroll to position [209, 0]
click at [287, 487] on icon "Previous page" at bounding box center [288, 491] width 6 height 9
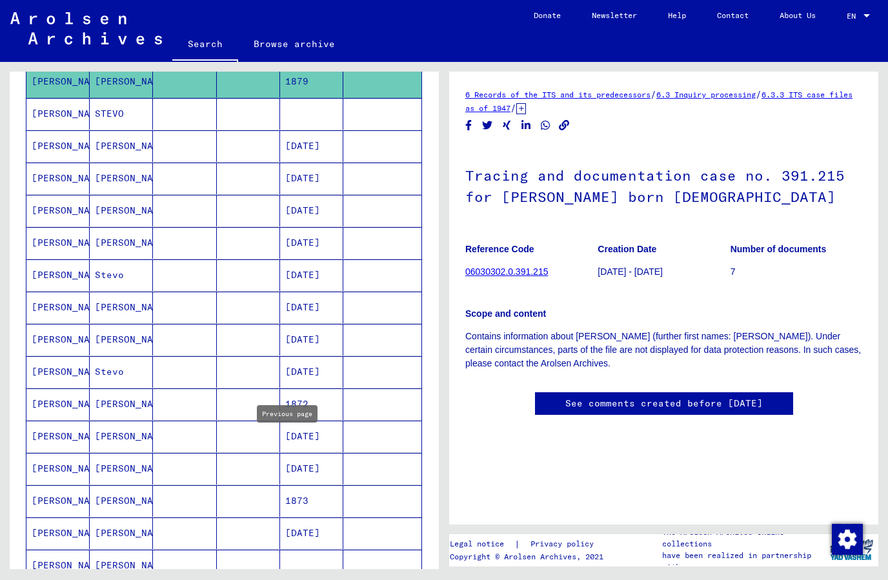
scroll to position [505, 0]
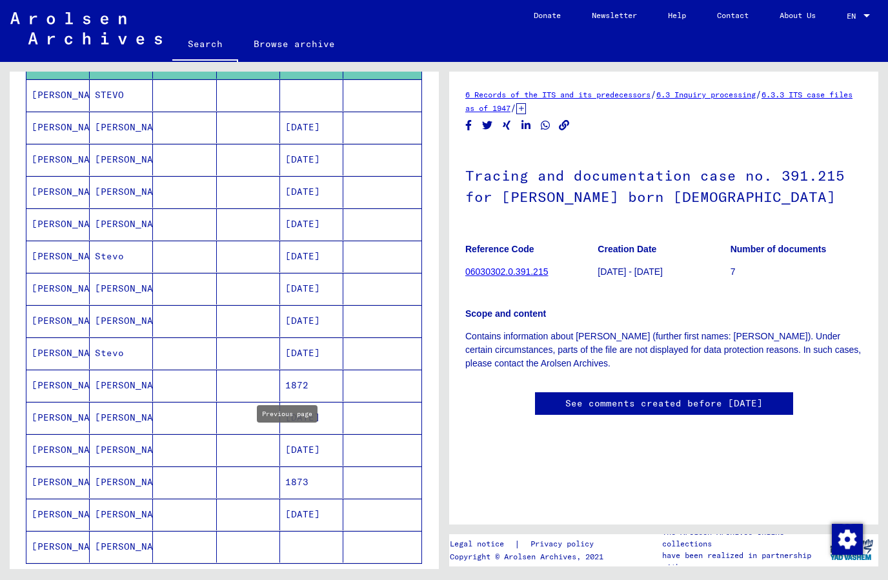
click at [294, 574] on icon "Previous page" at bounding box center [288, 583] width 18 height 18
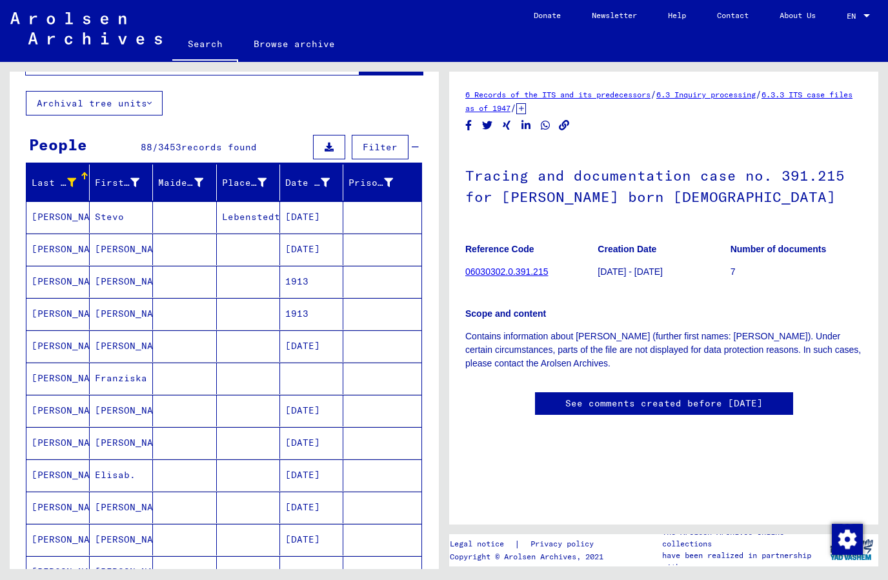
scroll to position [59, 0]
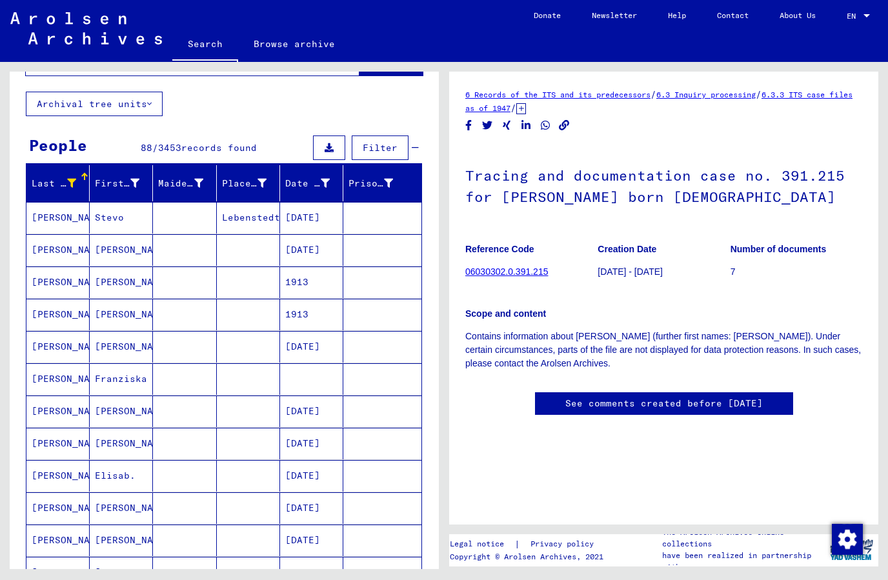
click at [307, 267] on mat-cell "1913" at bounding box center [311, 283] width 63 height 32
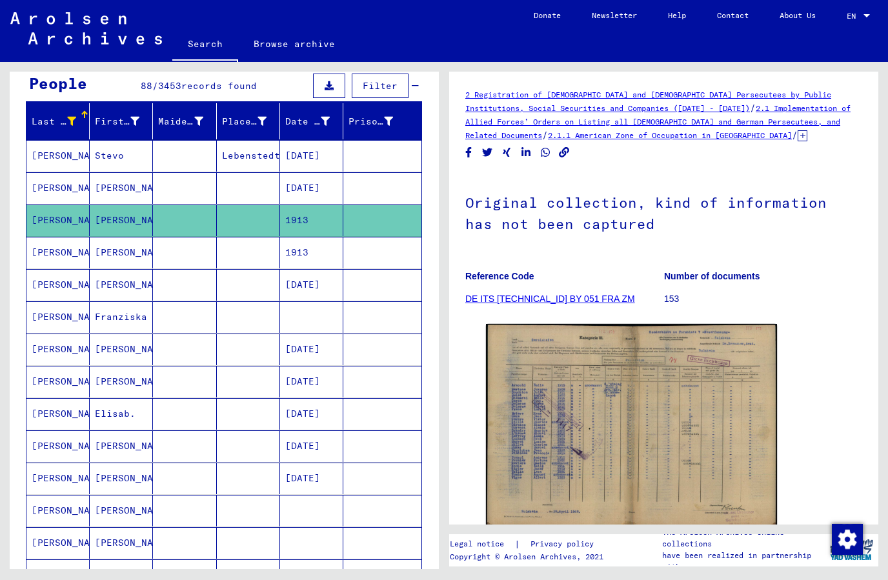
scroll to position [123, 0]
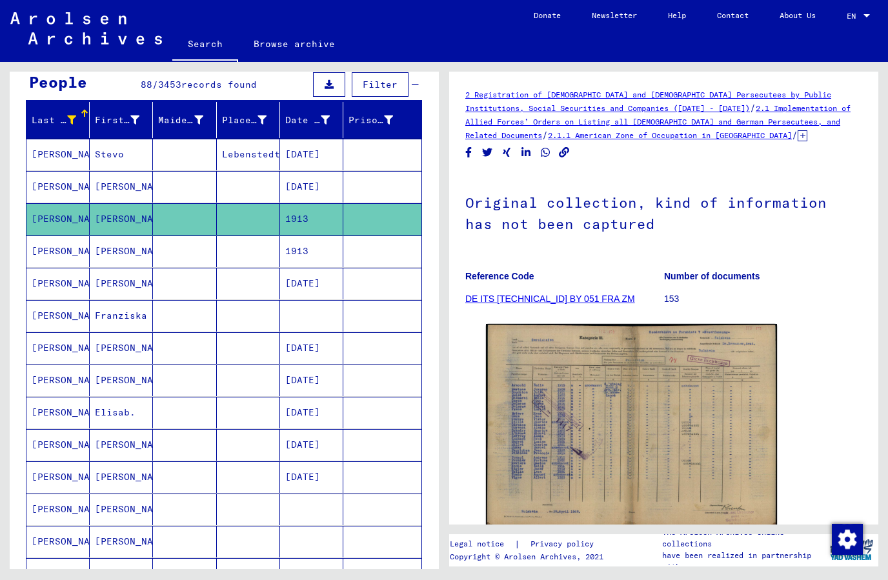
click at [119, 114] on div "First Name" at bounding box center [117, 121] width 45 height 14
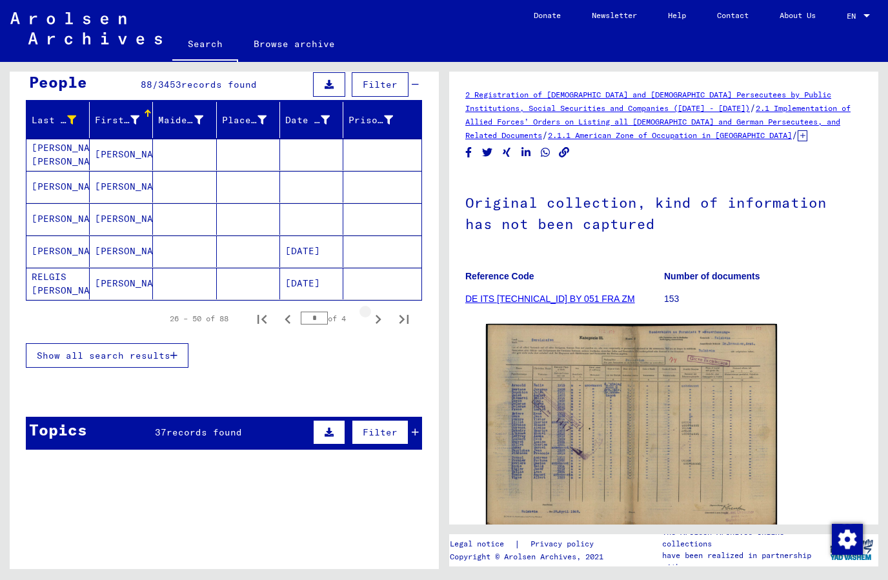
click at [380, 315] on icon "Next page" at bounding box center [379, 319] width 6 height 9
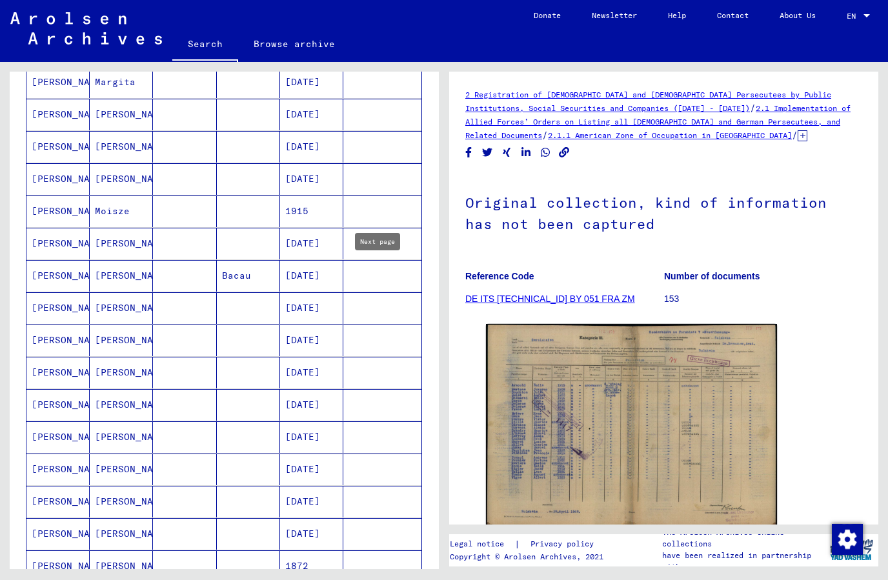
scroll to position [263, 0]
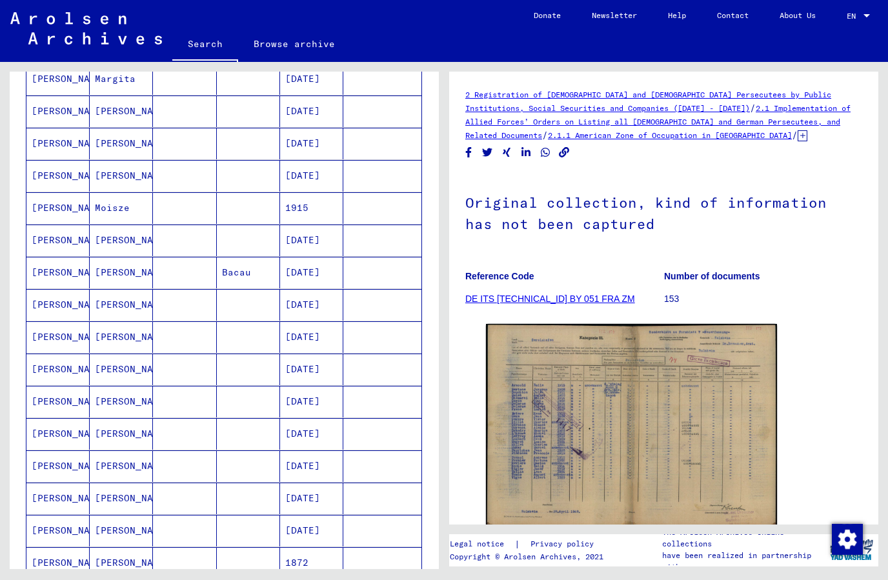
click at [301, 192] on mat-cell "1915" at bounding box center [311, 208] width 63 height 32
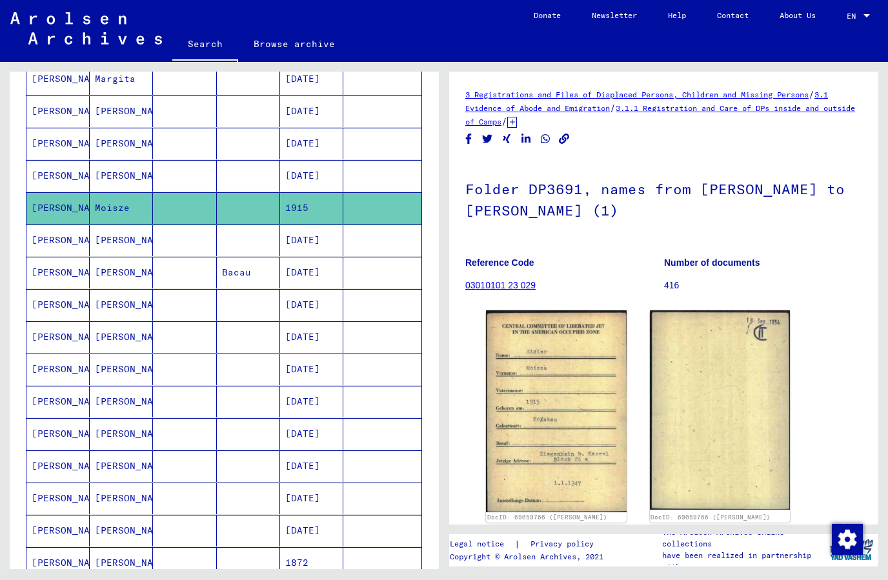
click at [597, 384] on img at bounding box center [556, 411] width 141 height 201
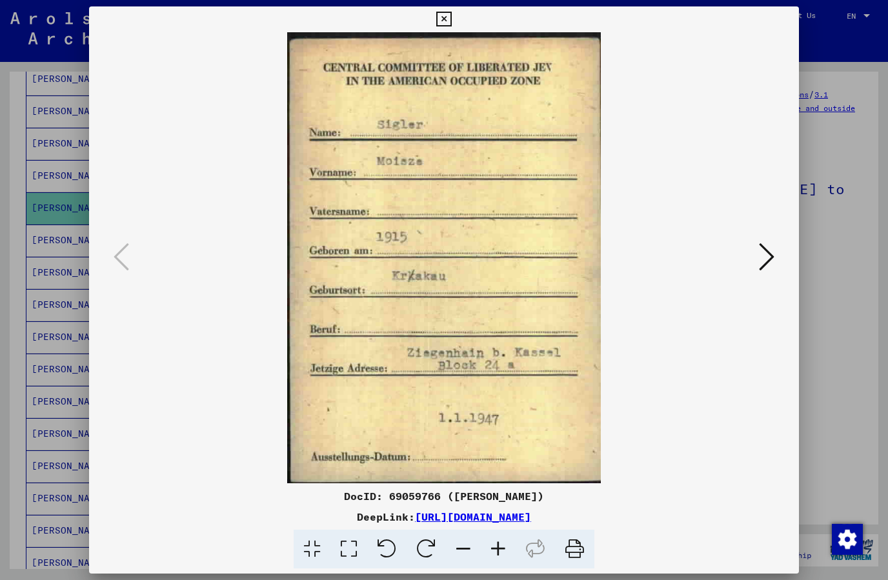
click at [455, 25] on button at bounding box center [444, 19] width 23 height 26
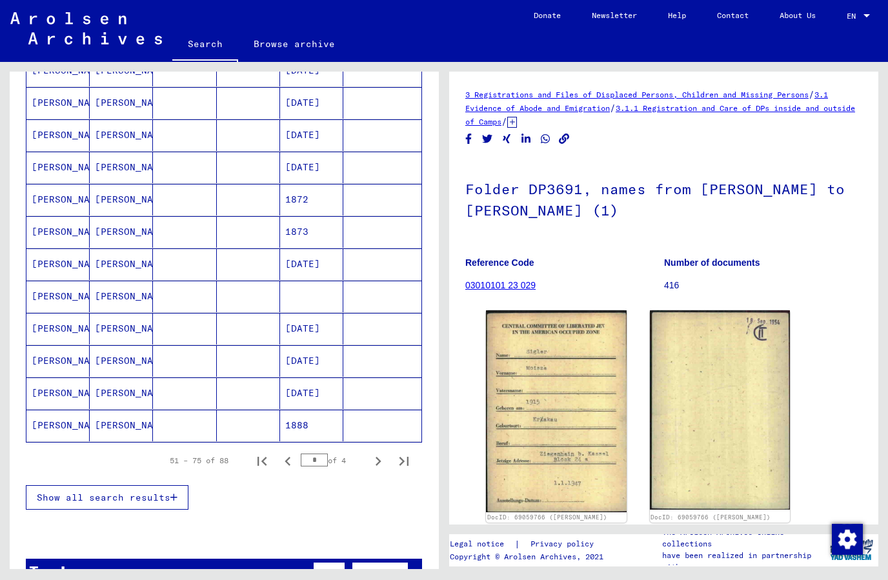
scroll to position [628, 0]
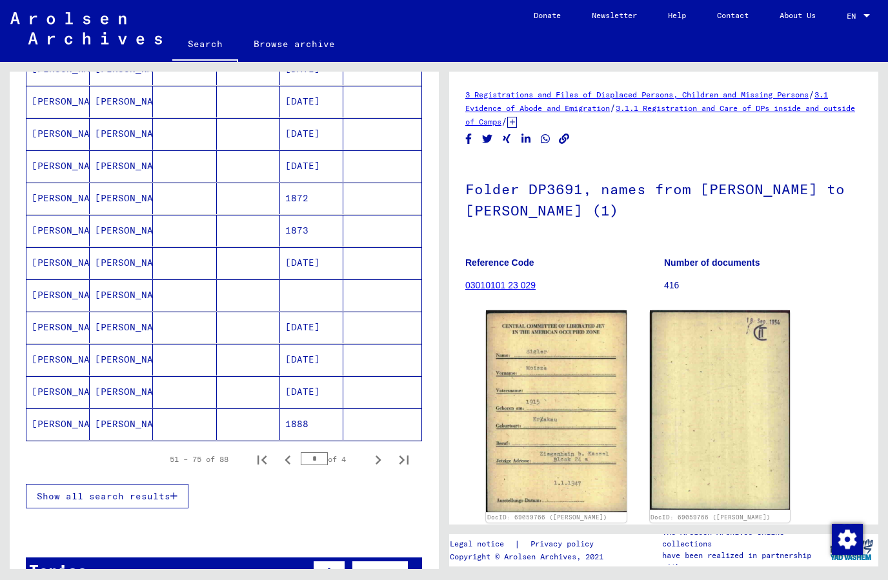
click at [336, 312] on mat-cell "[DATE]" at bounding box center [311, 328] width 63 height 32
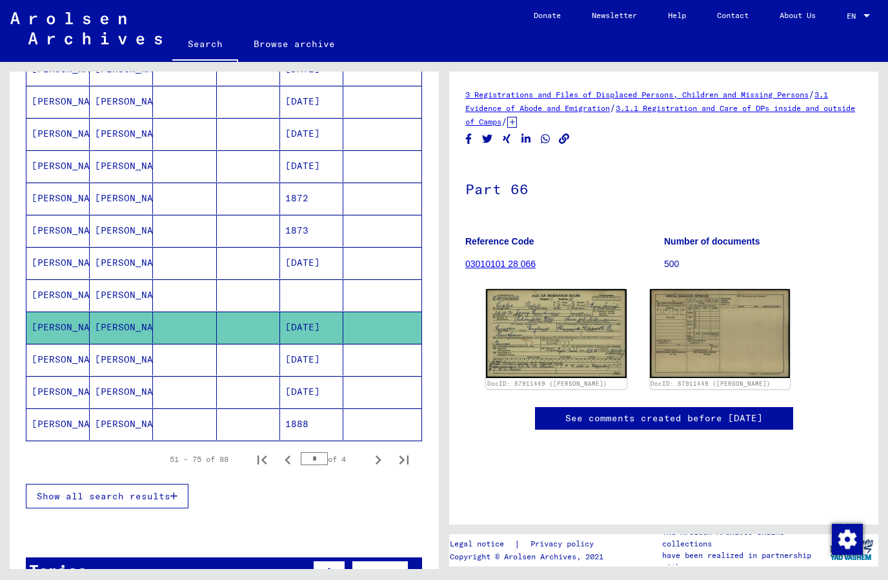
click at [587, 289] on img at bounding box center [556, 333] width 141 height 89
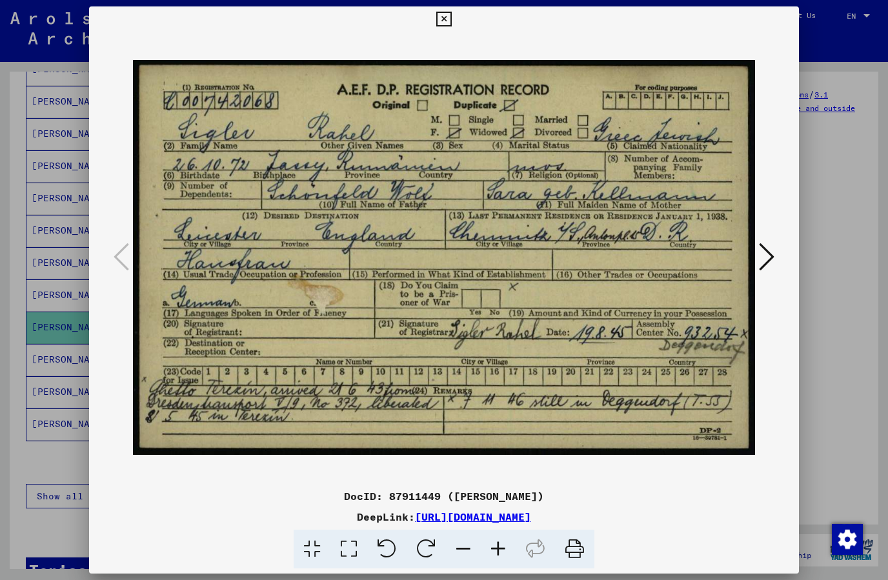
click at [451, 23] on icon at bounding box center [443, 19] width 15 height 15
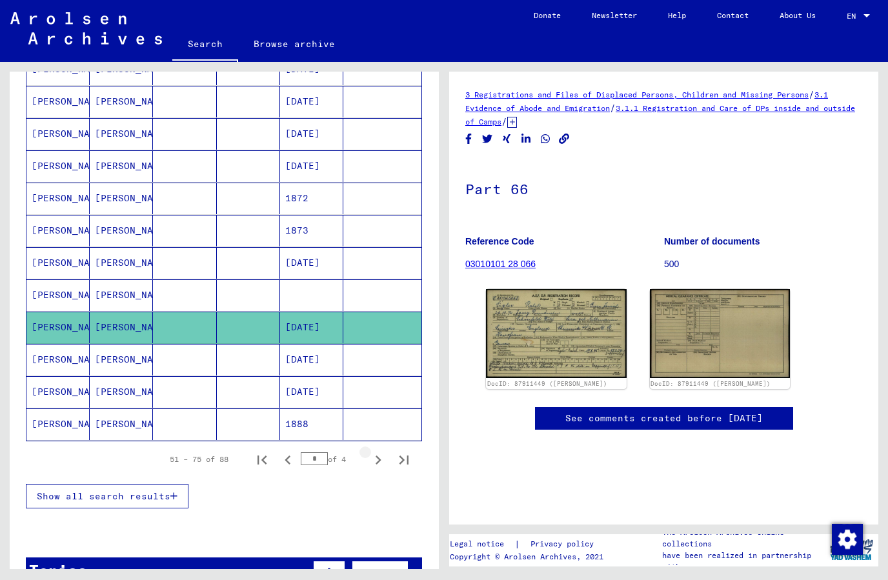
click at [380, 456] on icon "Next page" at bounding box center [379, 460] width 6 height 9
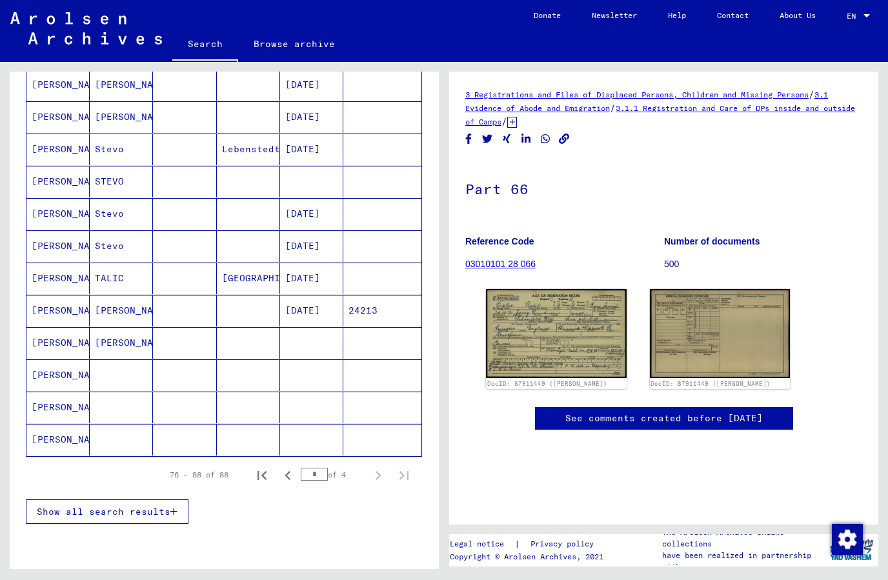
scroll to position [223, 0]
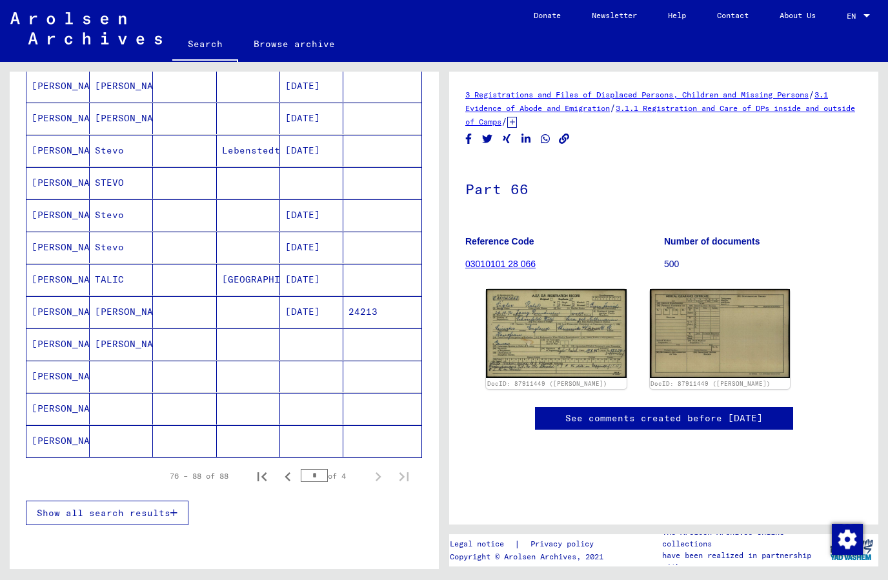
click at [356, 361] on mat-cell at bounding box center [382, 377] width 78 height 32
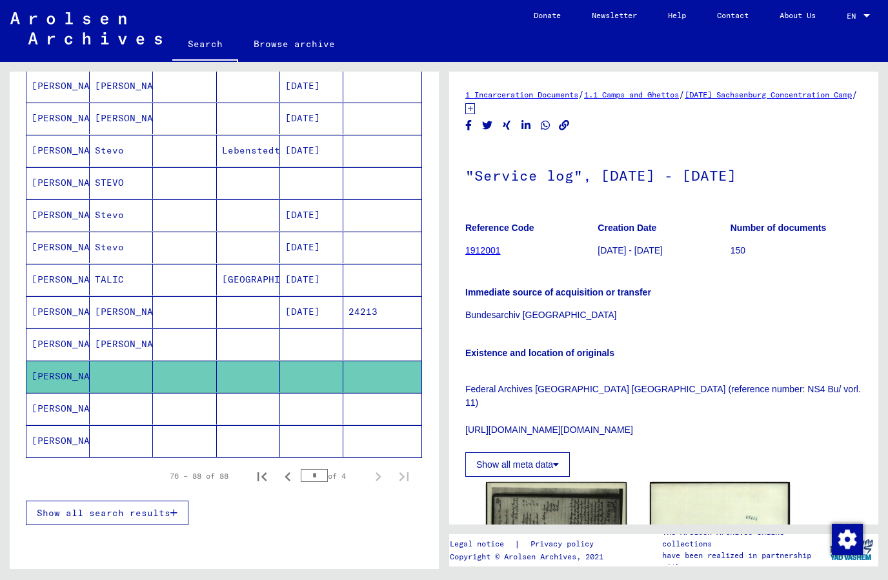
click at [390, 393] on mat-cell at bounding box center [382, 409] width 78 height 32
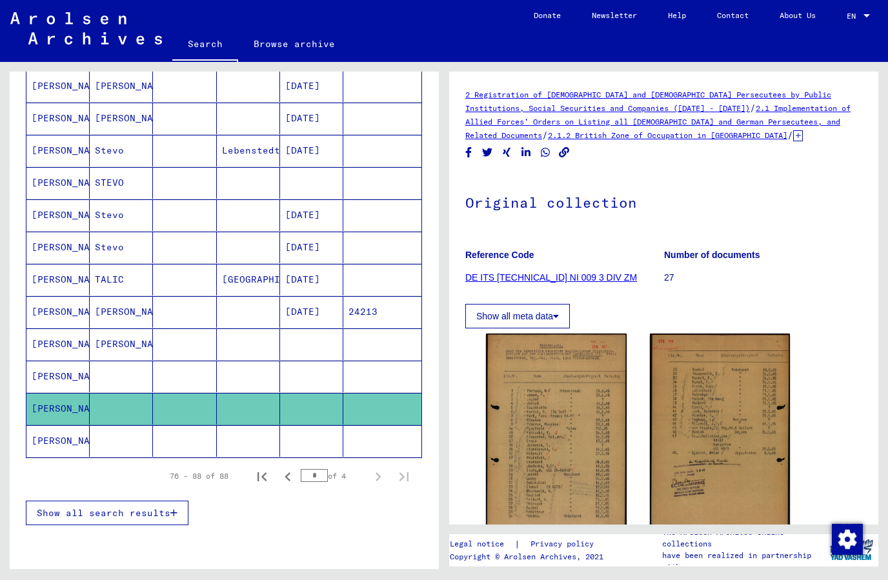
click at [360, 425] on mat-cell at bounding box center [382, 441] width 78 height 32
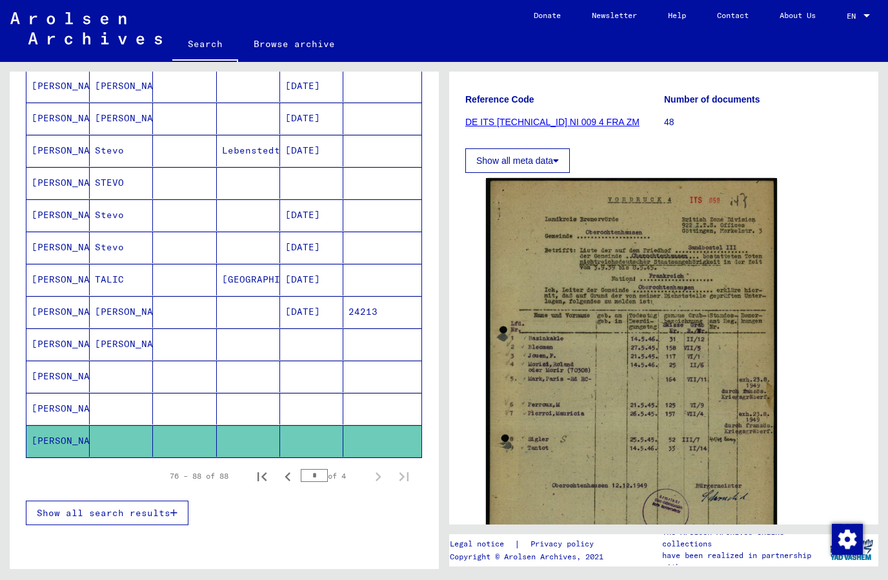
scroll to position [191, 0]
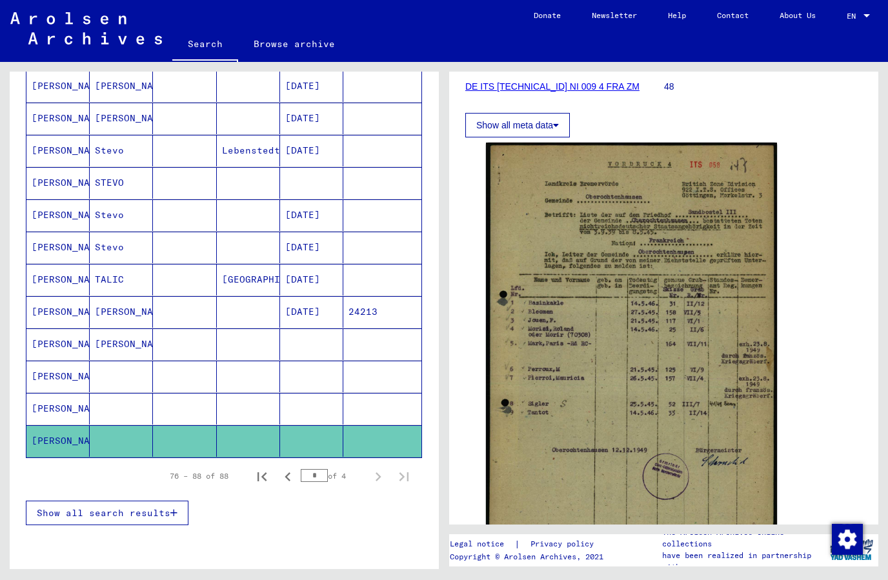
click at [724, 258] on img at bounding box center [631, 346] width 291 height 407
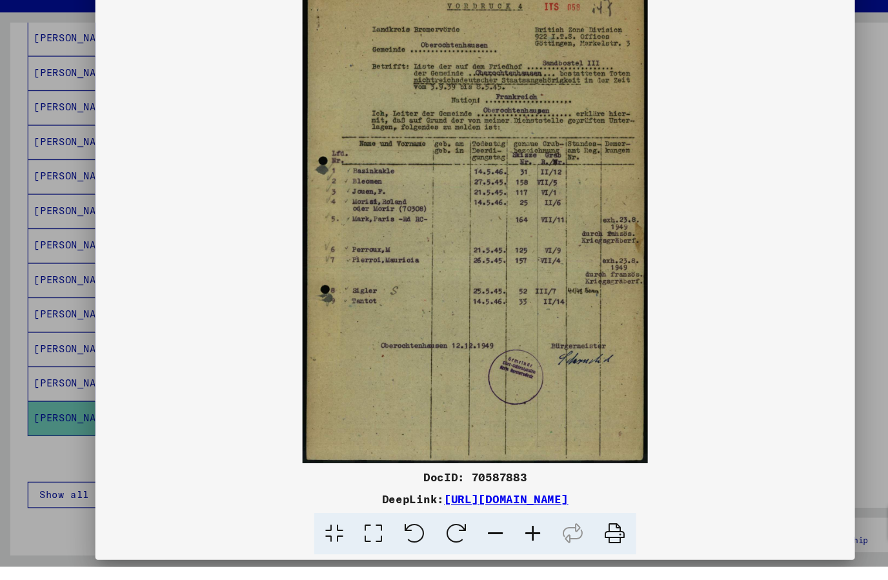
scroll to position [0, 0]
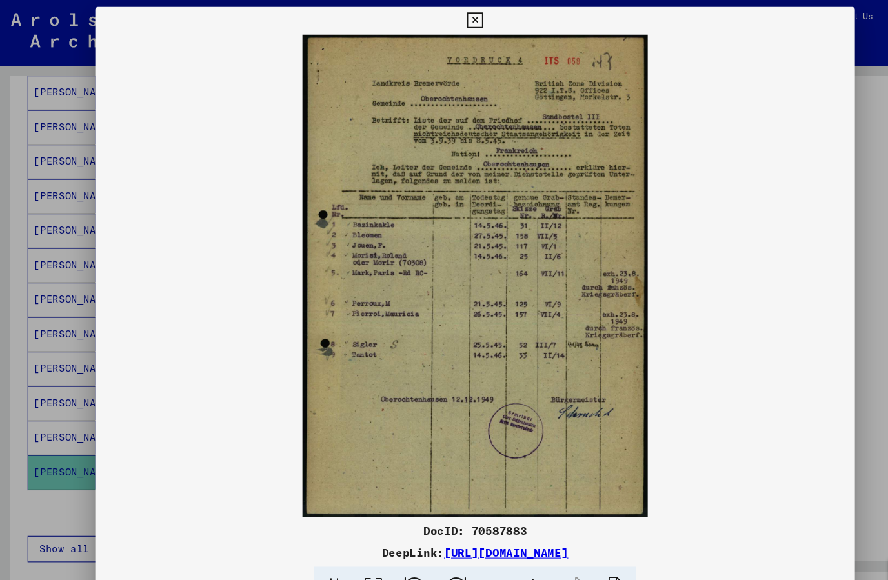
click at [451, 19] on icon at bounding box center [443, 19] width 15 height 15
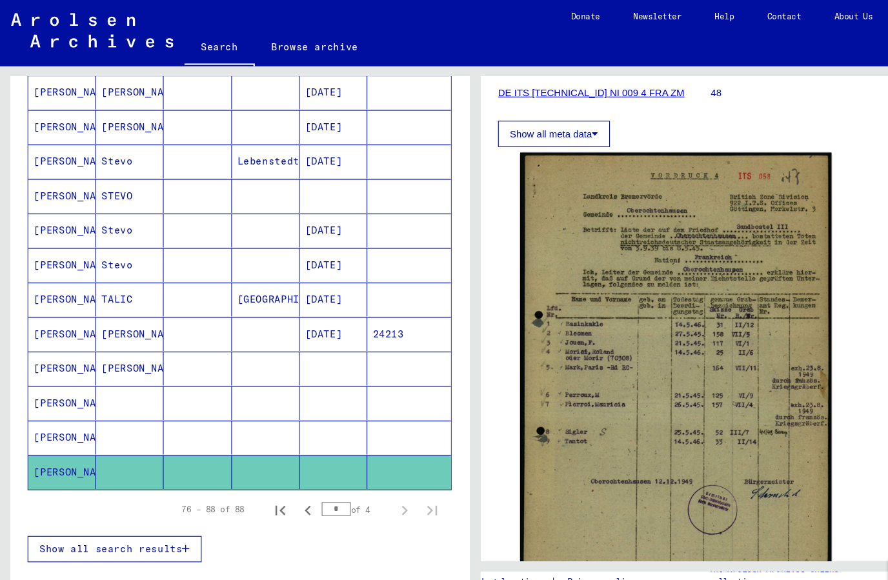
click at [288, 473] on icon "Previous page" at bounding box center [288, 477] width 6 height 9
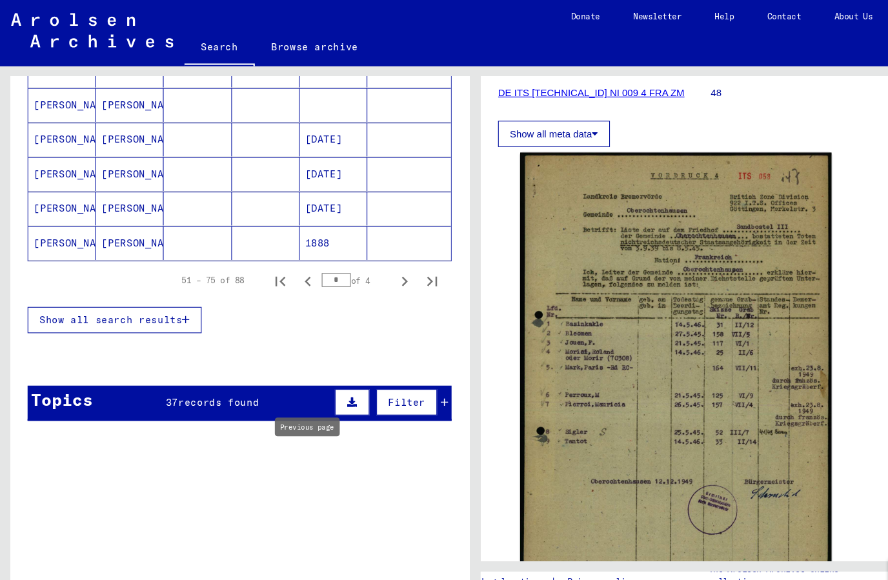
scroll to position [825, 0]
click at [289, 254] on icon "Previous page" at bounding box center [288, 263] width 18 height 18
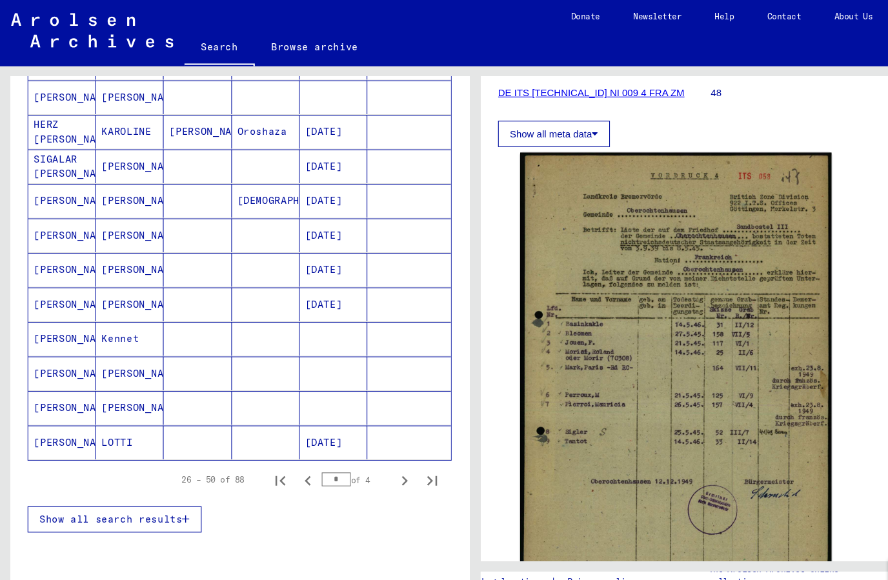
scroll to position [637, 0]
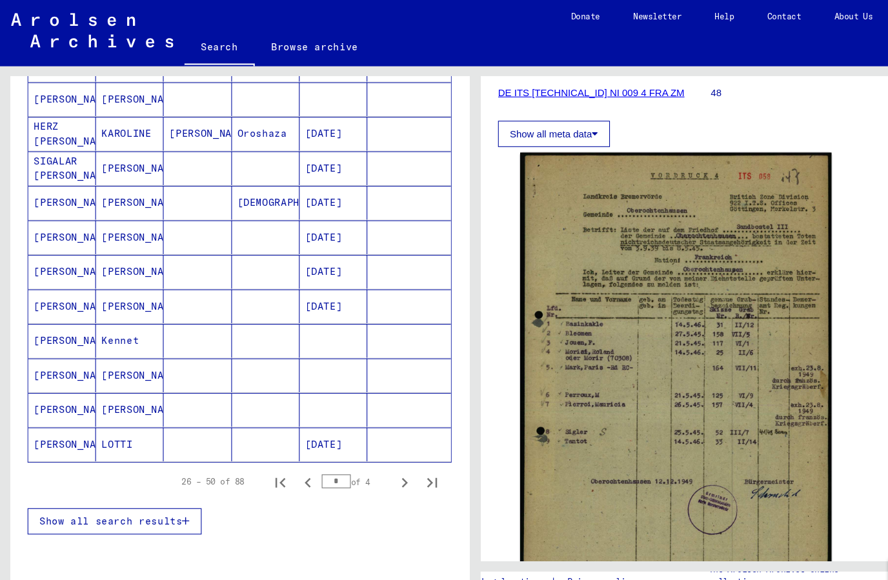
click at [291, 442] on icon "Previous page" at bounding box center [288, 451] width 18 height 18
type input "*"
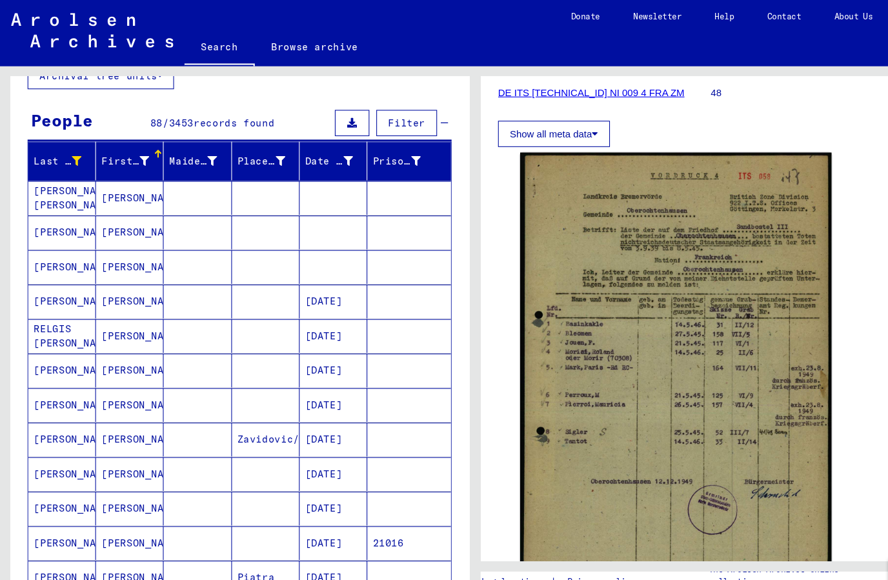
scroll to position [90, 0]
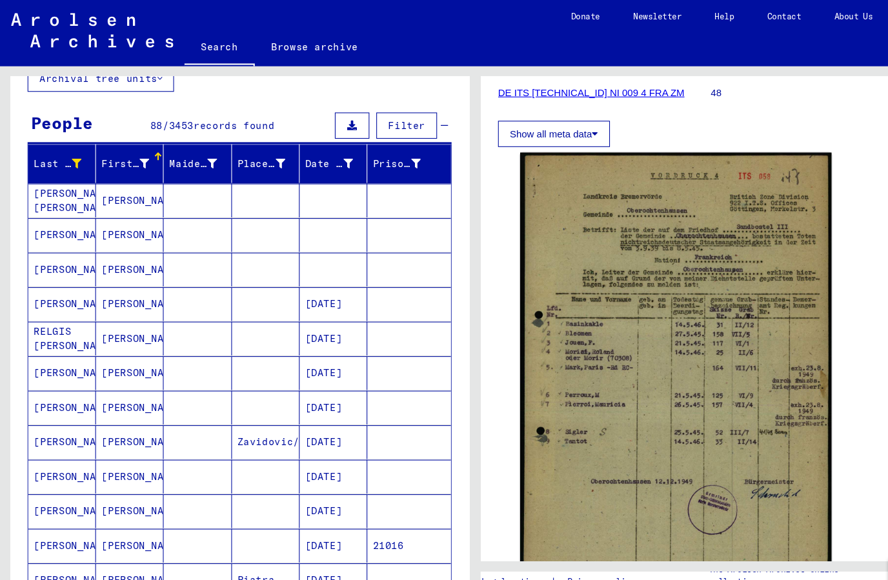
click at [52, 147] on div "Last Name" at bounding box center [54, 154] width 45 height 14
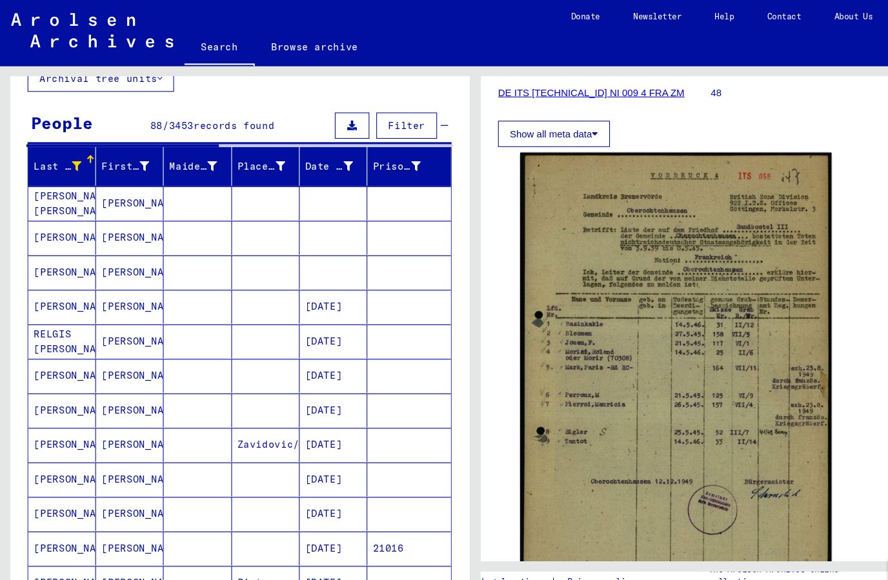
click at [74, 149] on div at bounding box center [71, 156] width 9 height 14
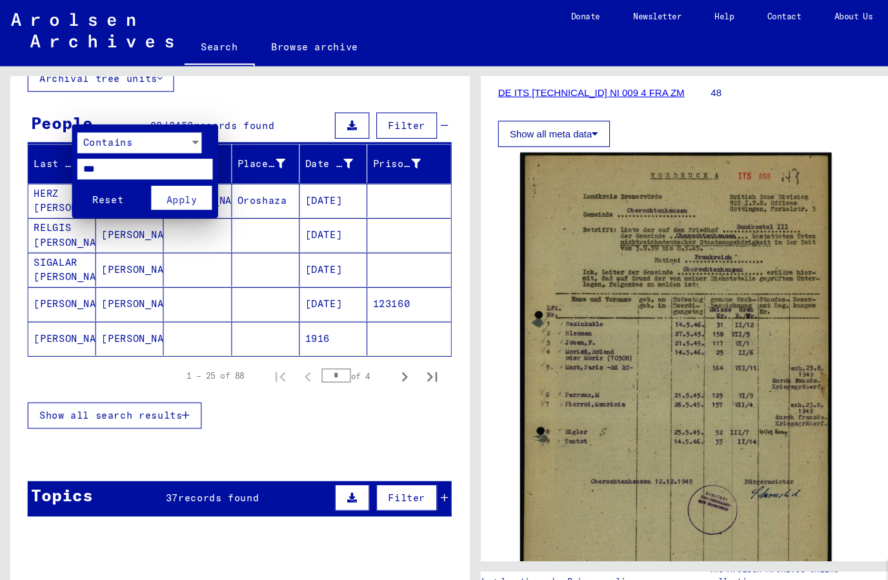
click at [123, 158] on input "***" at bounding box center [135, 157] width 127 height 19
type input "*"
type input "***"
click at [185, 182] on button "Apply" at bounding box center [169, 185] width 57 height 23
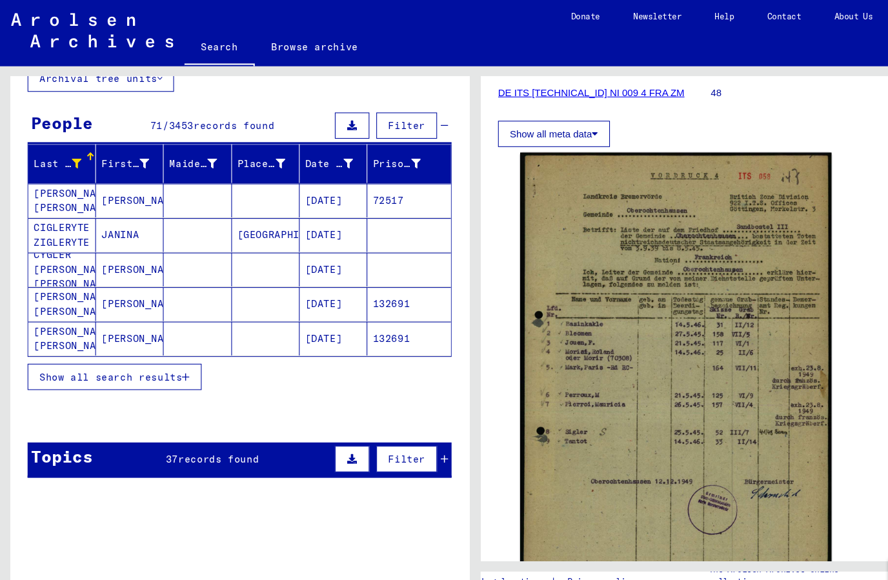
click at [170, 347] on span "Show all search results" at bounding box center [104, 353] width 134 height 12
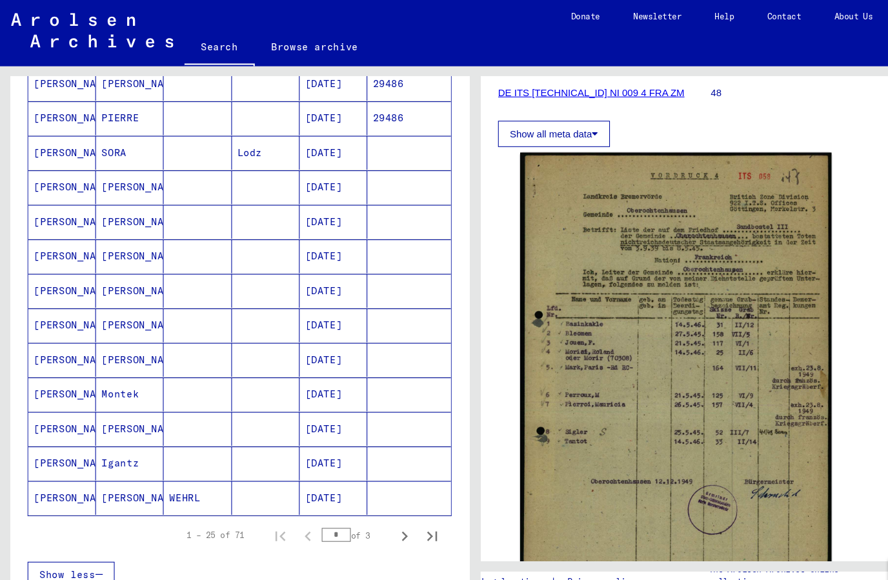
scroll to position [587, 0]
click at [383, 492] on icon "Next page" at bounding box center [378, 501] width 18 height 18
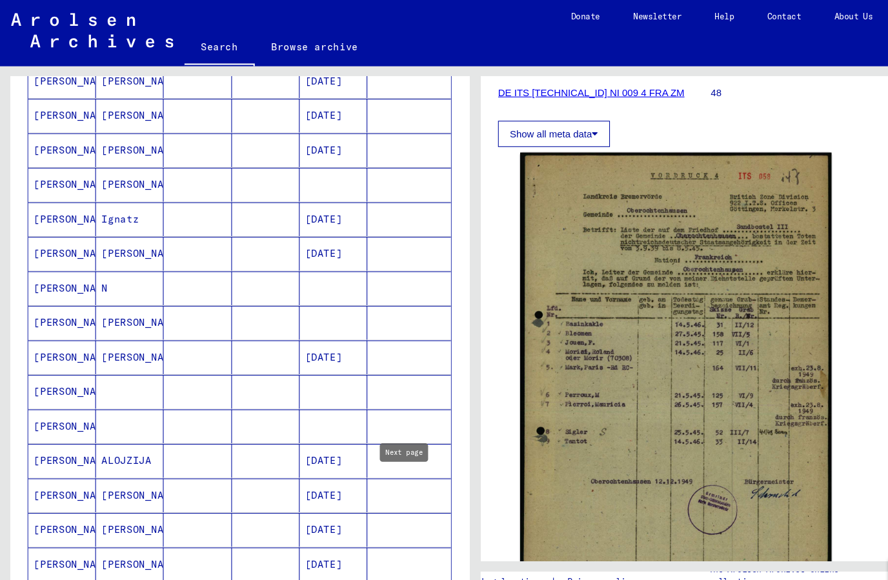
scroll to position [287, 0]
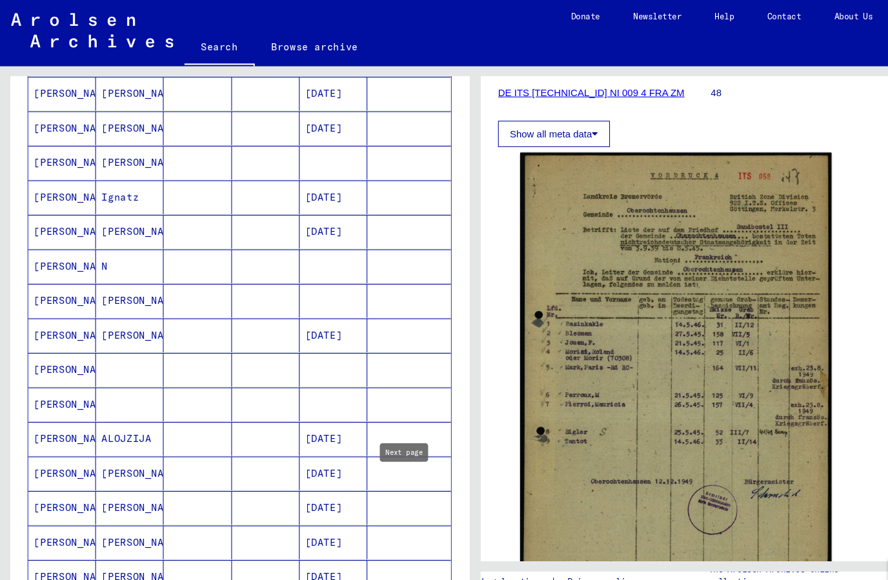
click at [365, 330] on mat-cell at bounding box center [382, 346] width 78 height 32
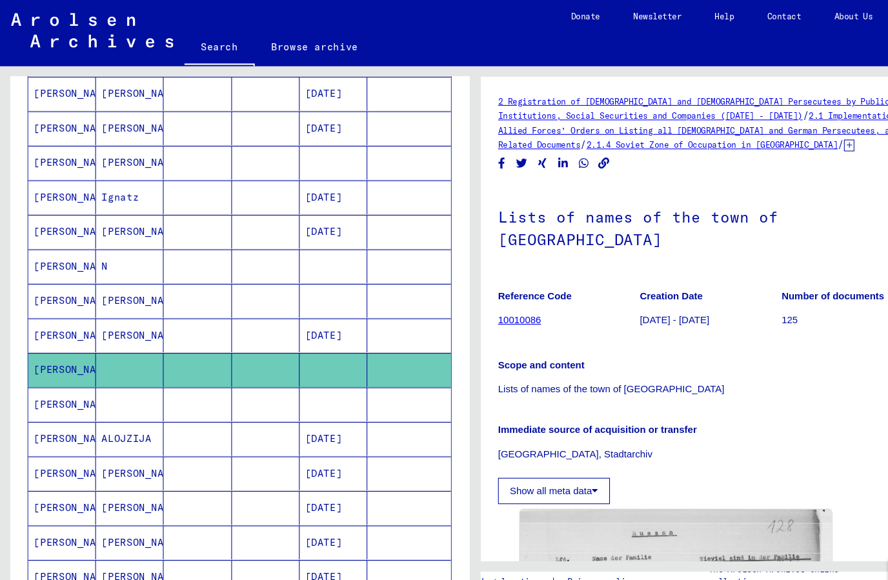
click at [385, 394] on mat-cell at bounding box center [382, 410] width 78 height 32
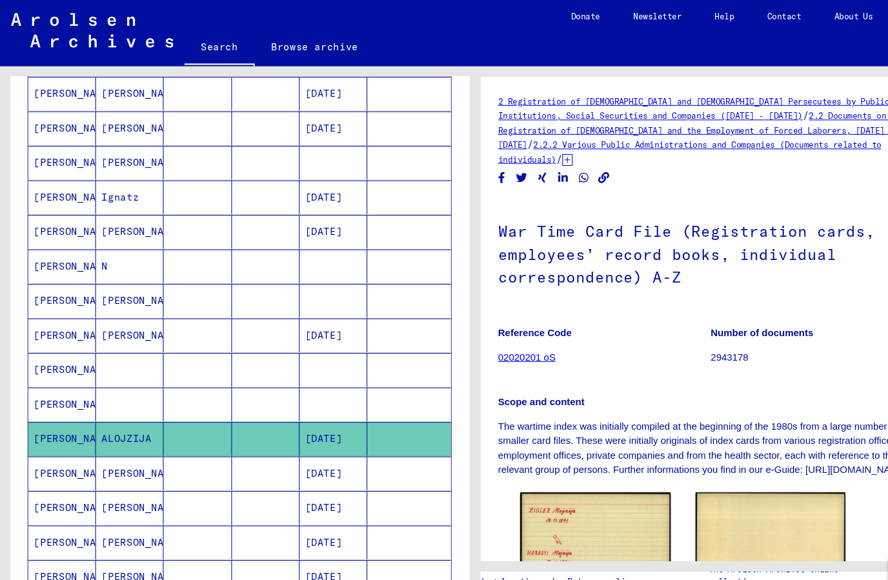
click at [401, 362] on mat-cell at bounding box center [382, 378] width 78 height 32
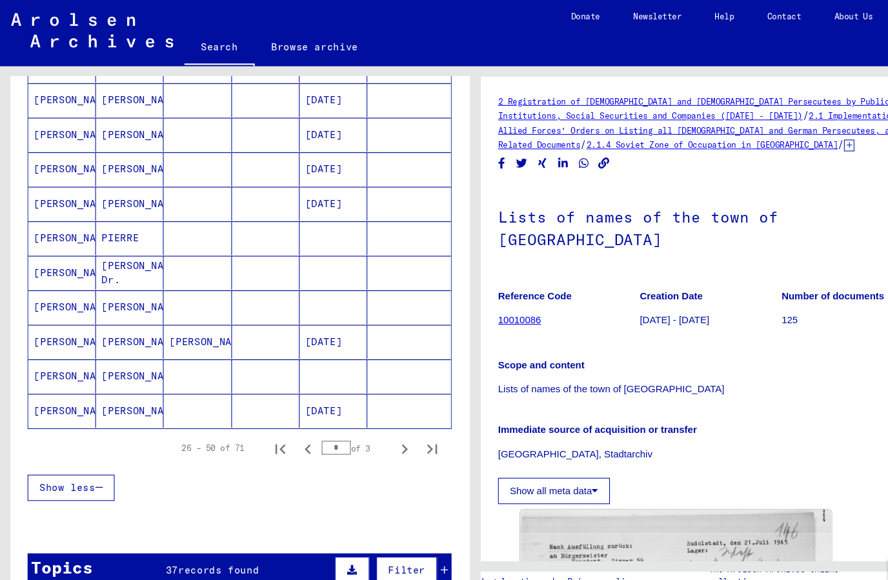
scroll to position [667, 0]
click at [383, 412] on icon "Next page" at bounding box center [378, 421] width 18 height 18
type input "*"
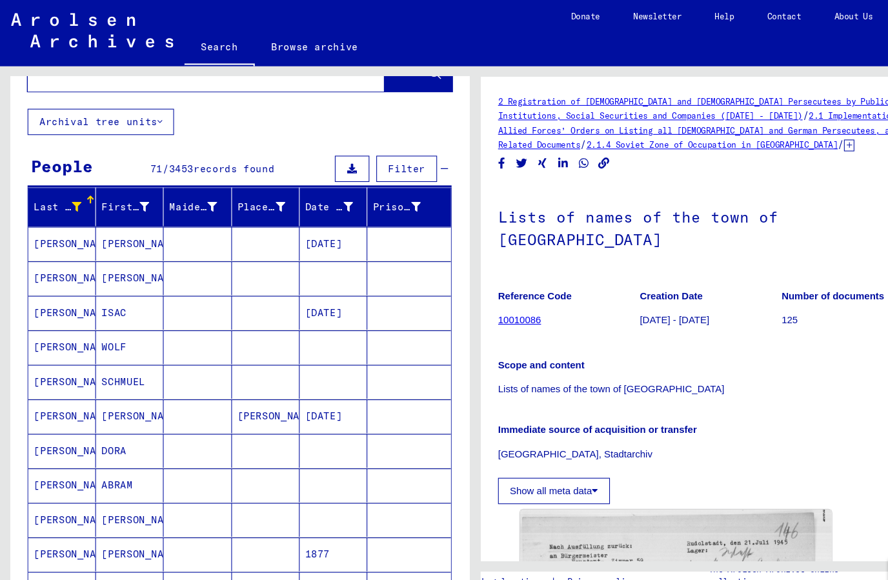
scroll to position [48, 0]
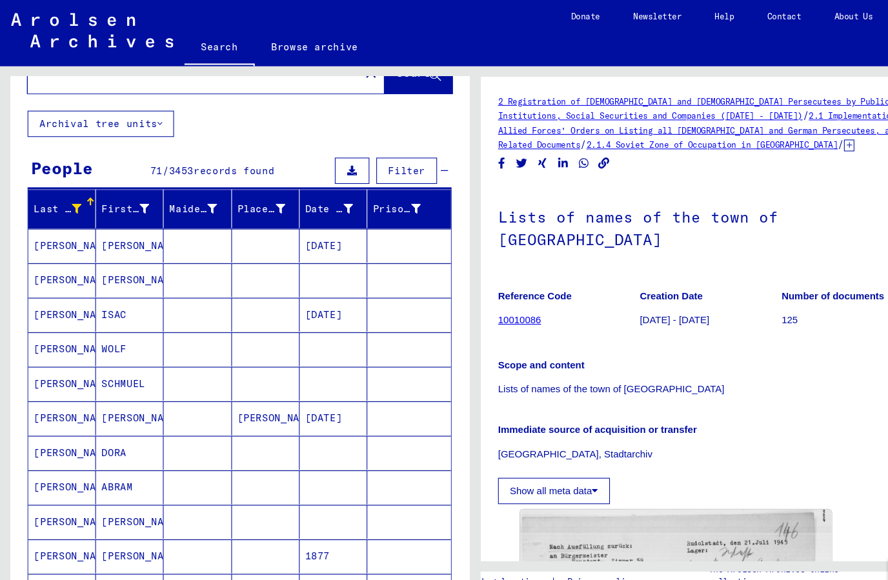
click at [357, 311] on mat-cell at bounding box center [382, 327] width 78 height 32
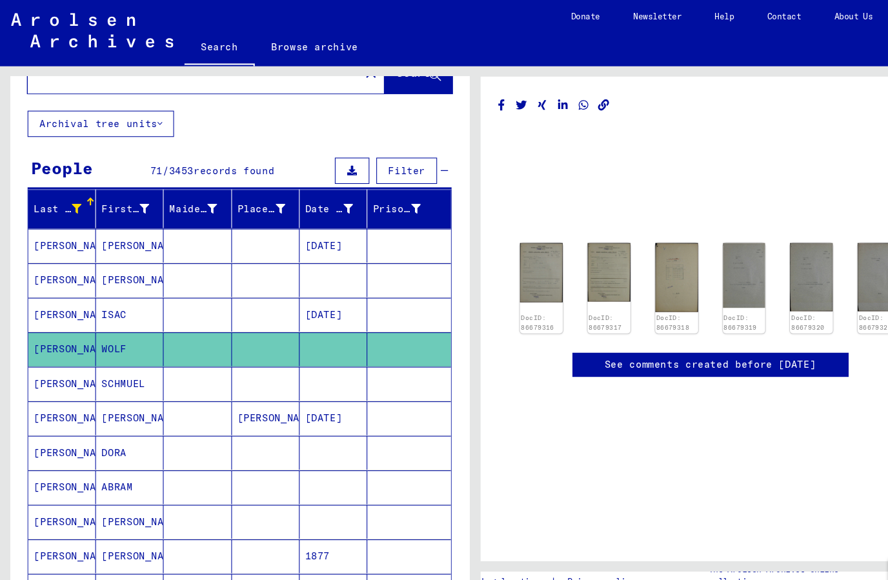
click at [510, 227] on img at bounding box center [506, 255] width 40 height 56
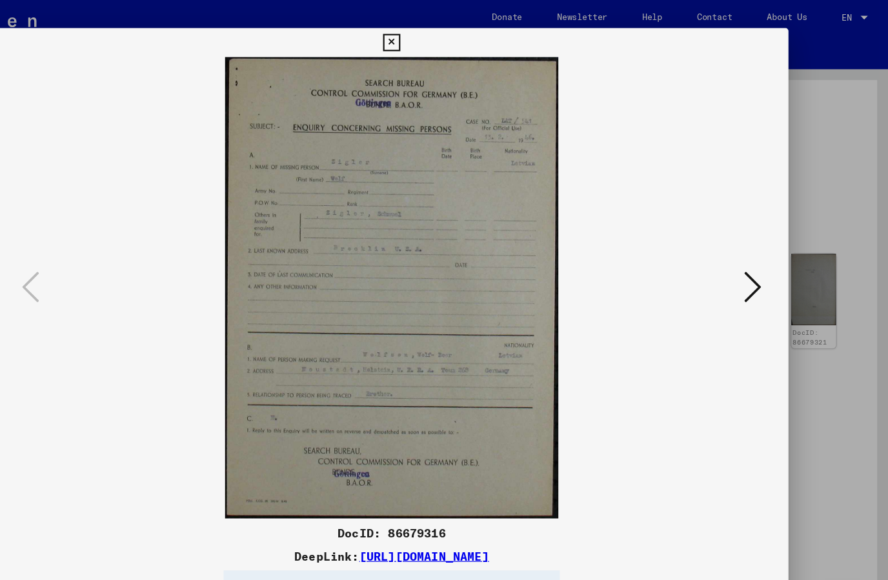
click at [451, 34] on icon at bounding box center [443, 37] width 15 height 15
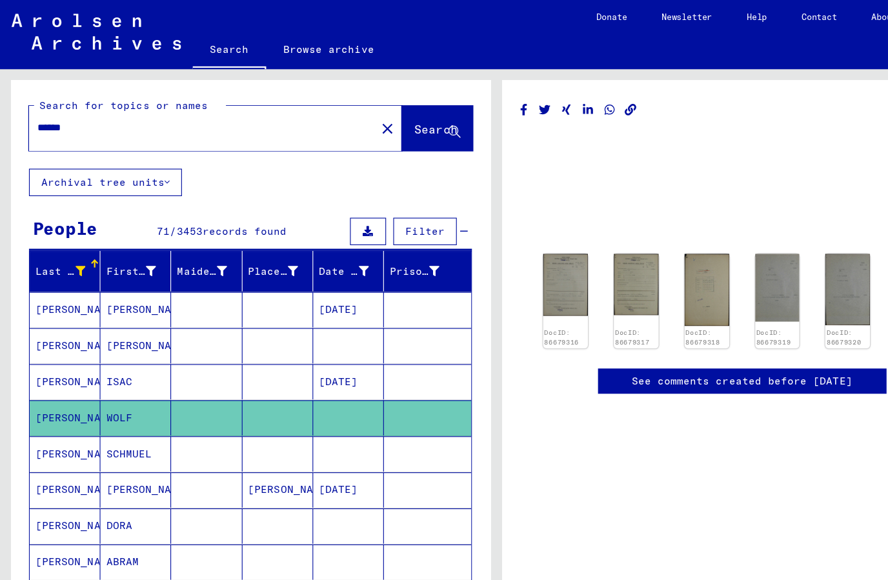
click at [339, 108] on mat-icon "close" at bounding box center [346, 115] width 15 height 15
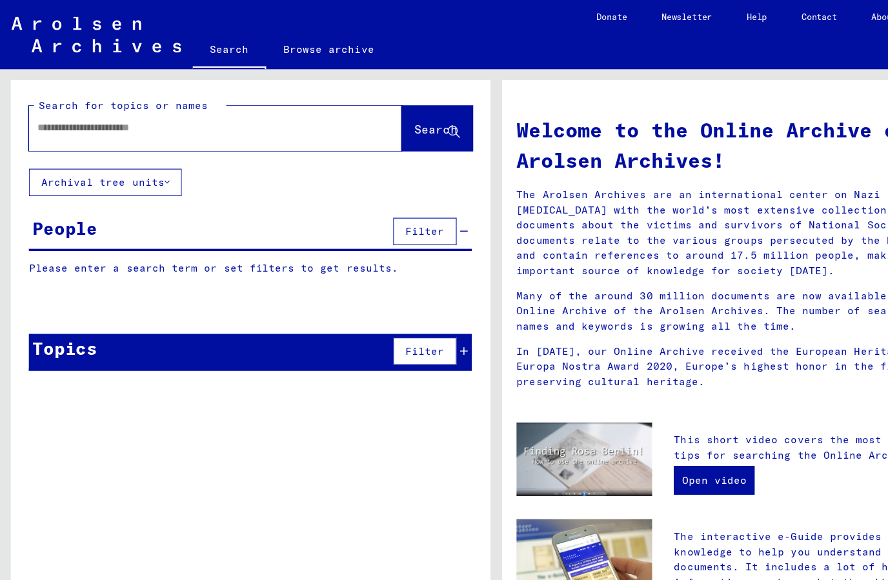
click at [232, 100] on div at bounding box center [173, 114] width 295 height 29
click at [236, 108] on input "text" at bounding box center [177, 115] width 287 height 14
type input "*********"
click at [380, 95] on button "Search" at bounding box center [391, 115] width 63 height 40
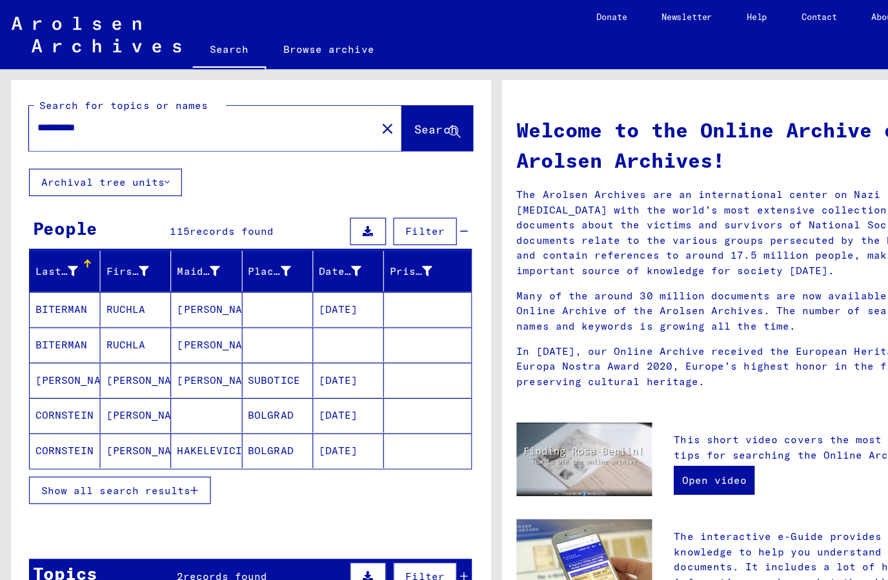
click at [178, 434] on icon "button" at bounding box center [173, 438] width 7 height 9
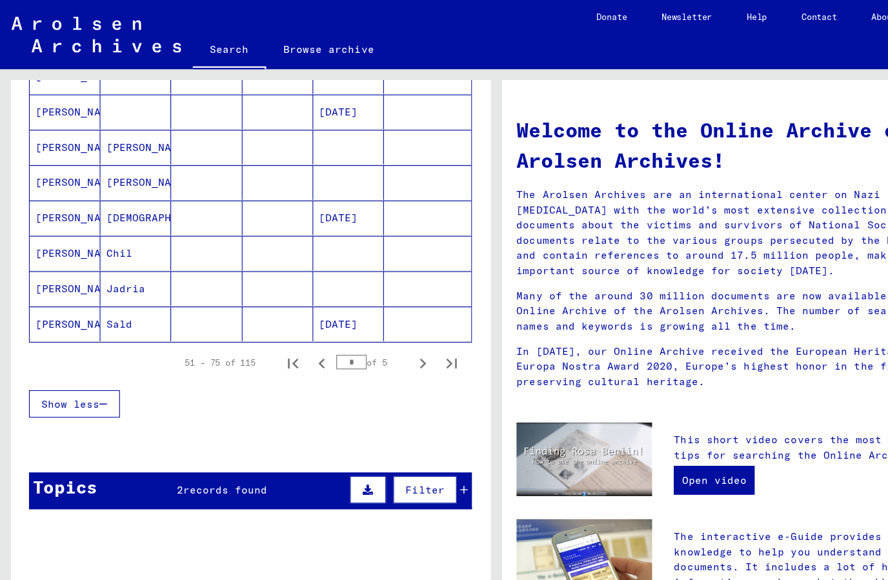
scroll to position [746, 0]
click at [272, 424] on div "Topics 2 records found Filter" at bounding box center [224, 440] width 396 height 33
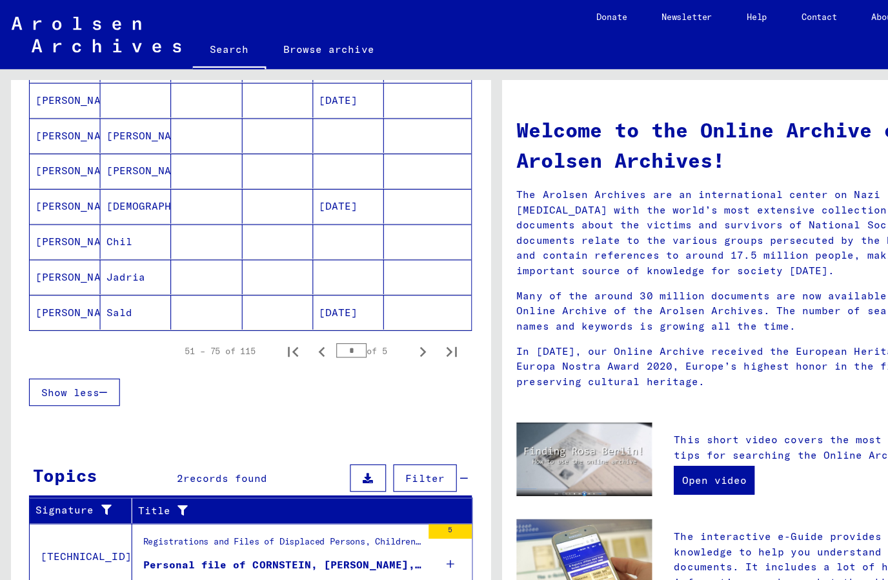
scroll to position [756, 0]
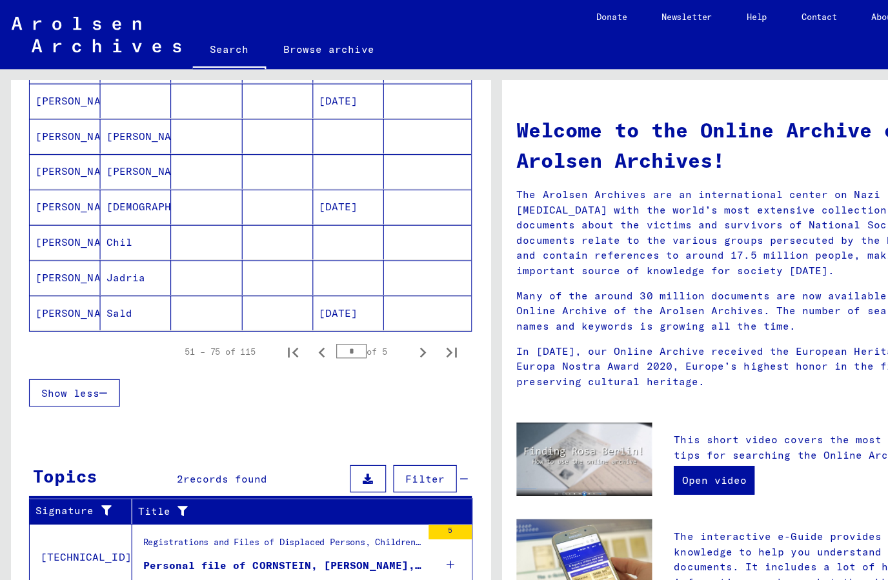
click at [407, 470] on div "5" at bounding box center [402, 499] width 39 height 58
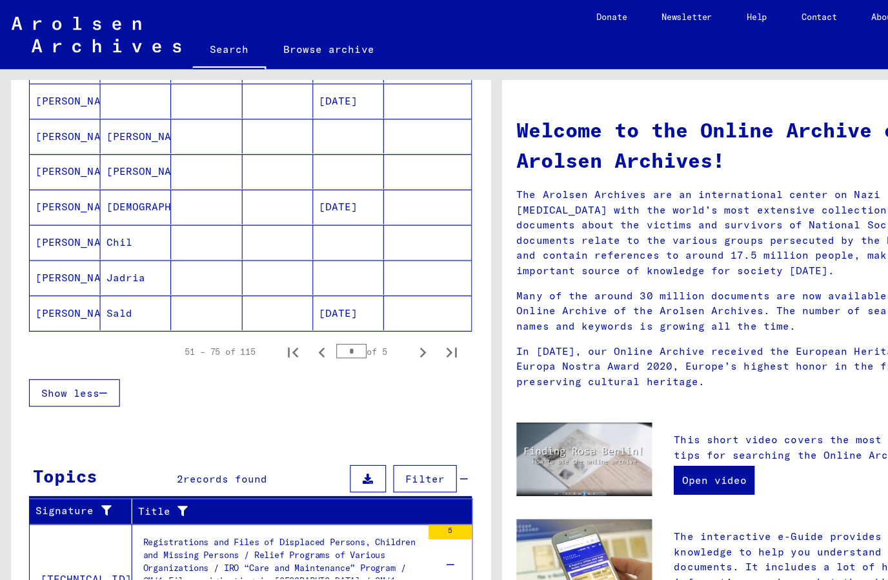
click at [318, 519] on div "Personal file of CORNSTEIN, [PERSON_NAME], born on [DEMOGRAPHIC_DATA], born in …" at bounding box center [252, 538] width 249 height 39
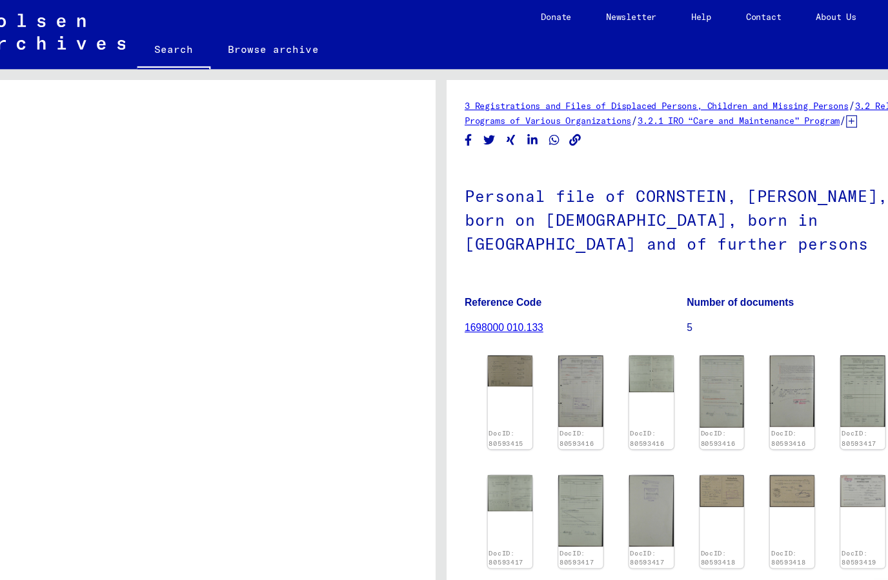
click at [486, 318] on img at bounding box center [506, 332] width 40 height 28
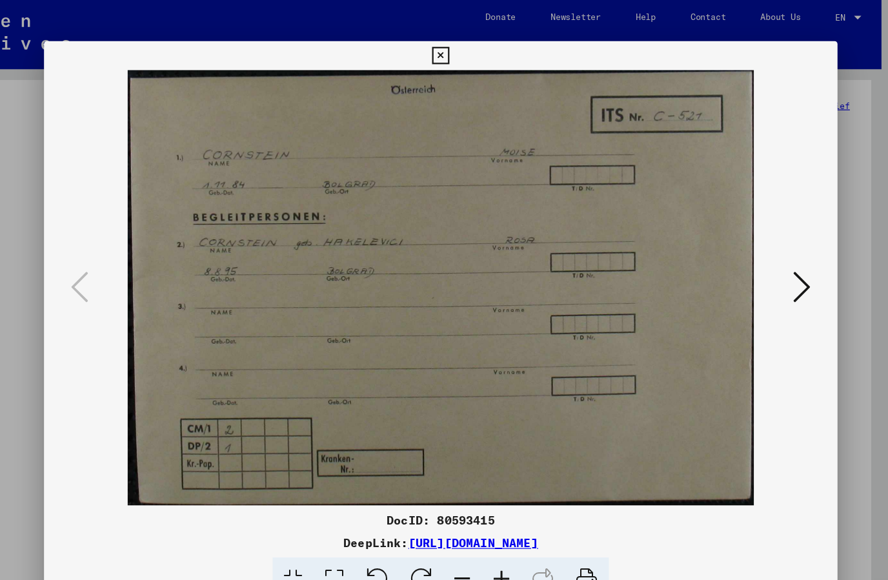
click at [759, 261] on icon at bounding box center [766, 256] width 15 height 31
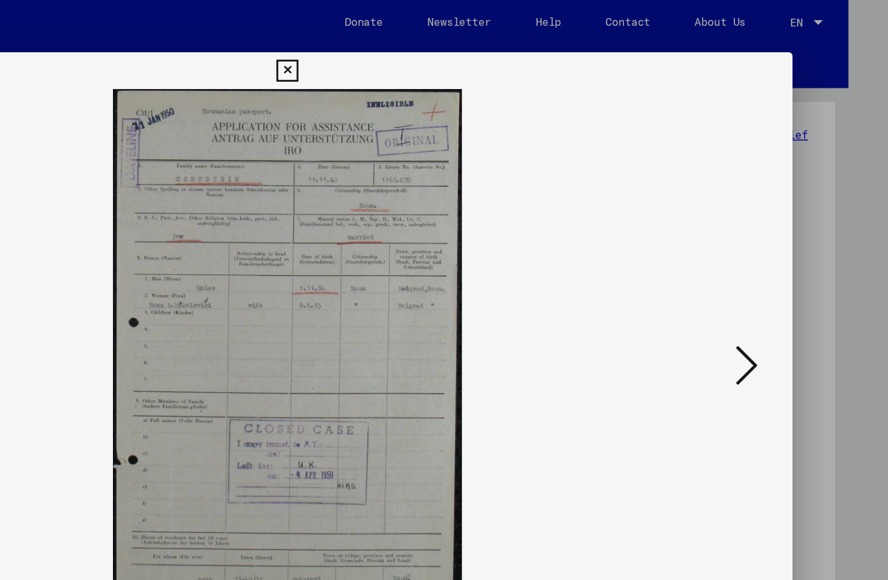
click at [451, 50] on icon at bounding box center [443, 49] width 15 height 15
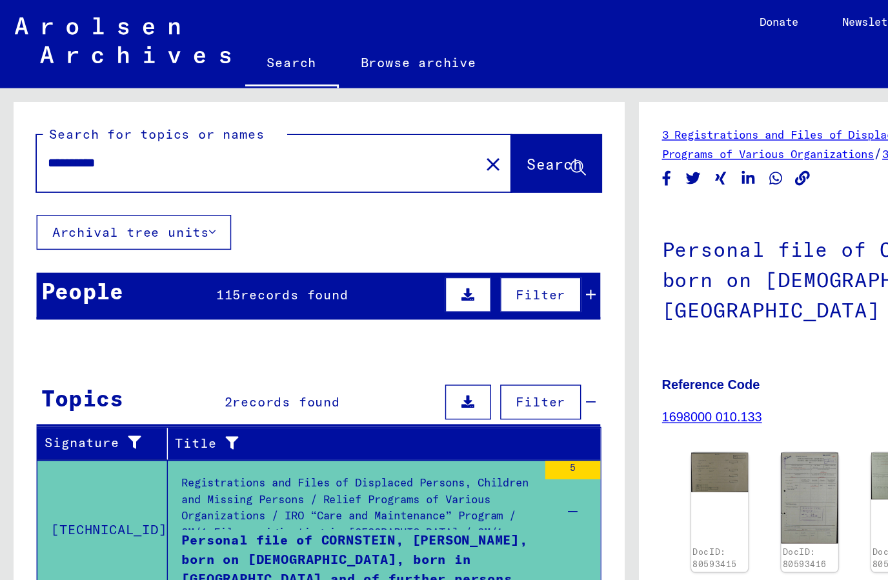
click at [234, 209] on span "records found" at bounding box center [208, 207] width 76 height 12
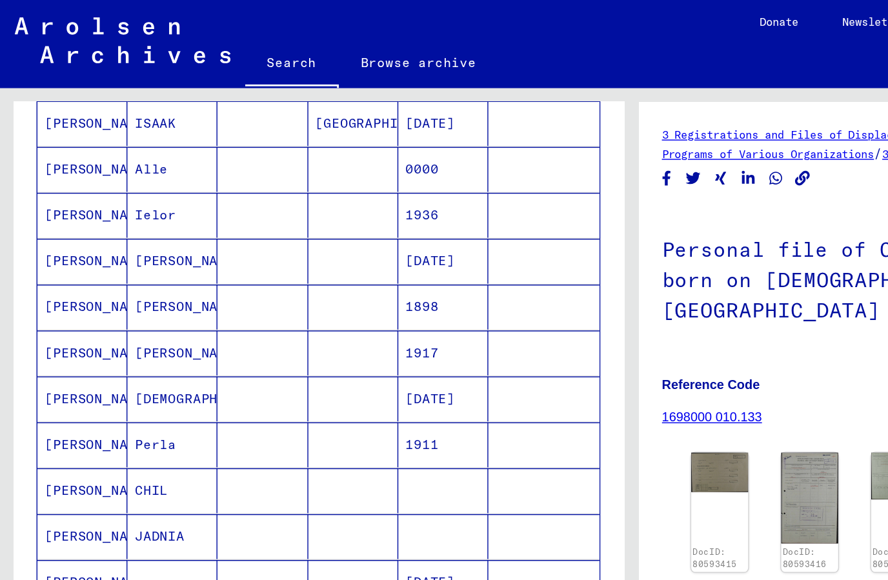
scroll to position [449, 0]
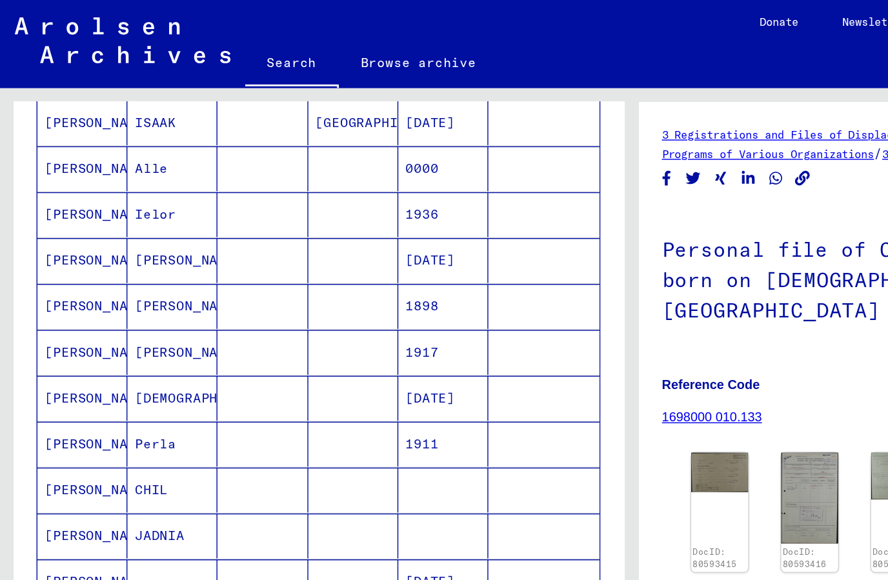
click at [329, 185] on mat-cell "[DATE]" at bounding box center [311, 183] width 63 height 32
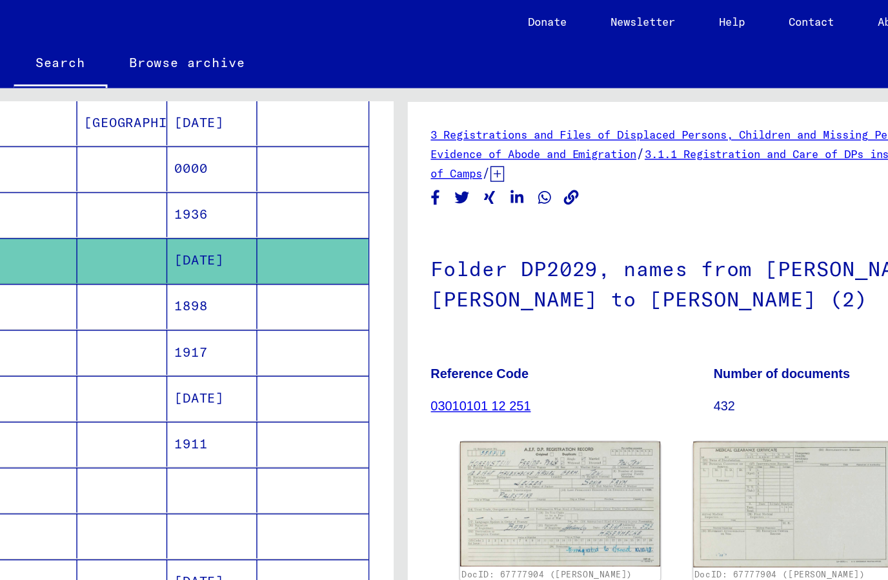
scroll to position [83, 0]
click at [486, 311] on img at bounding box center [556, 355] width 141 height 88
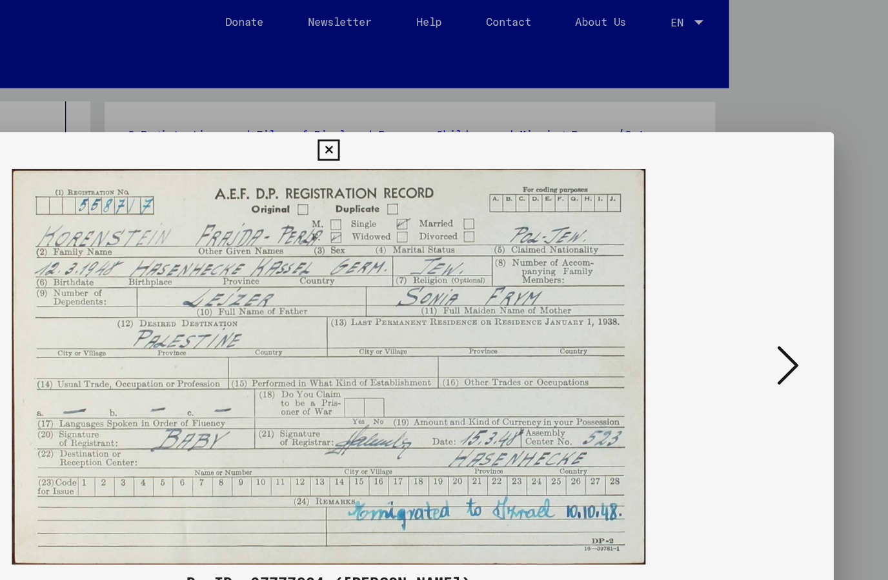
click at [451, 105] on icon at bounding box center [443, 105] width 15 height 15
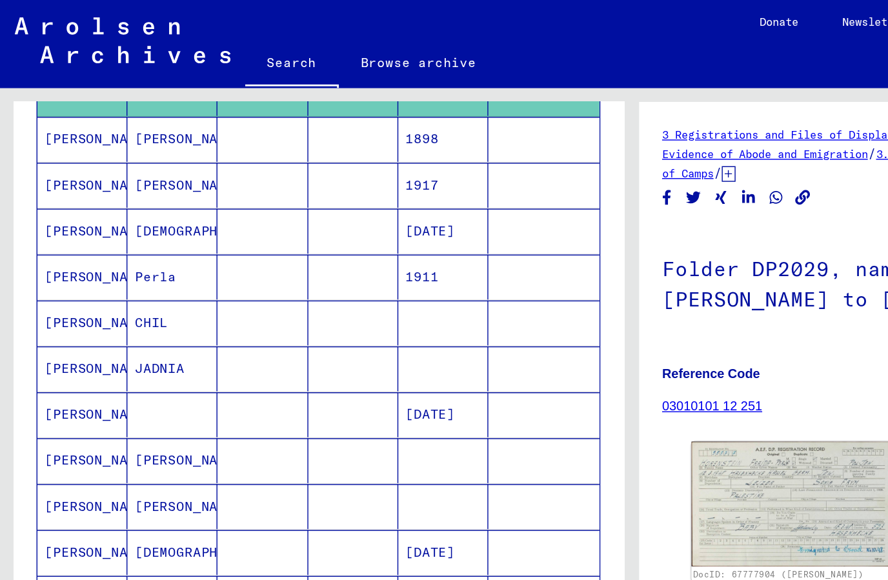
scroll to position [567, 0]
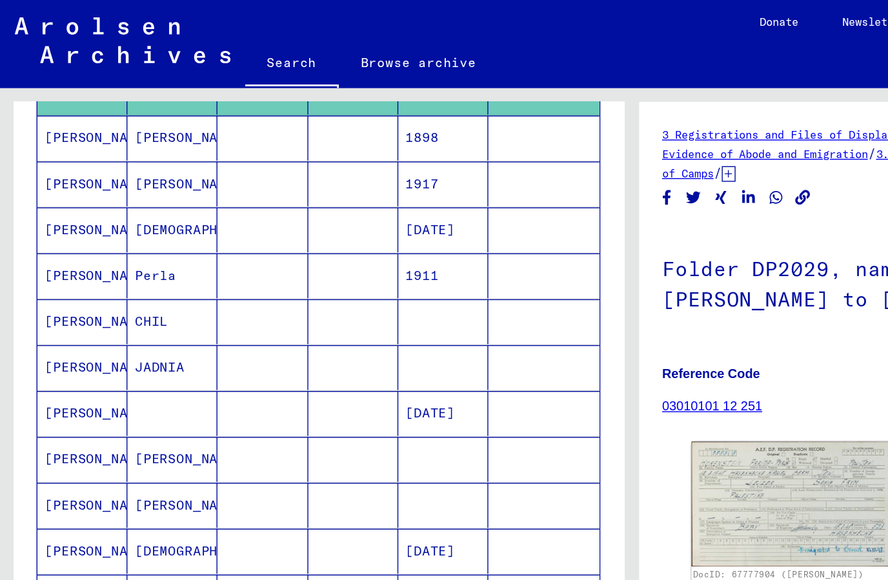
click at [321, 196] on mat-cell "1911" at bounding box center [311, 194] width 63 height 32
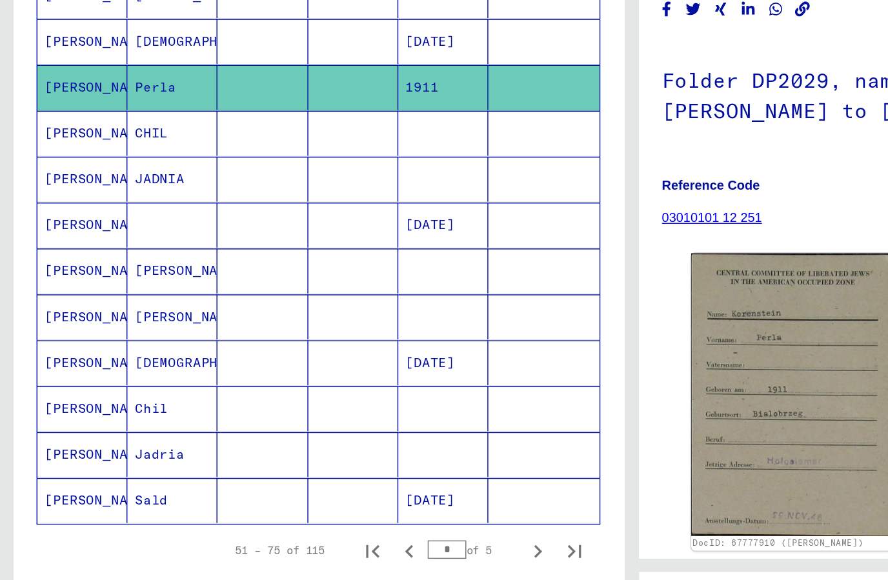
click at [377, 511] on icon "Next page" at bounding box center [378, 520] width 18 height 18
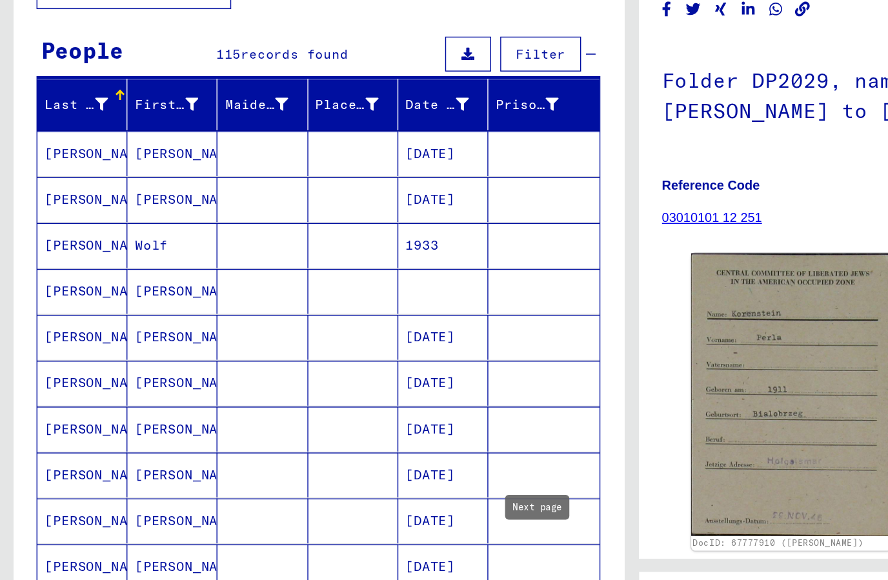
scroll to position [36, 0]
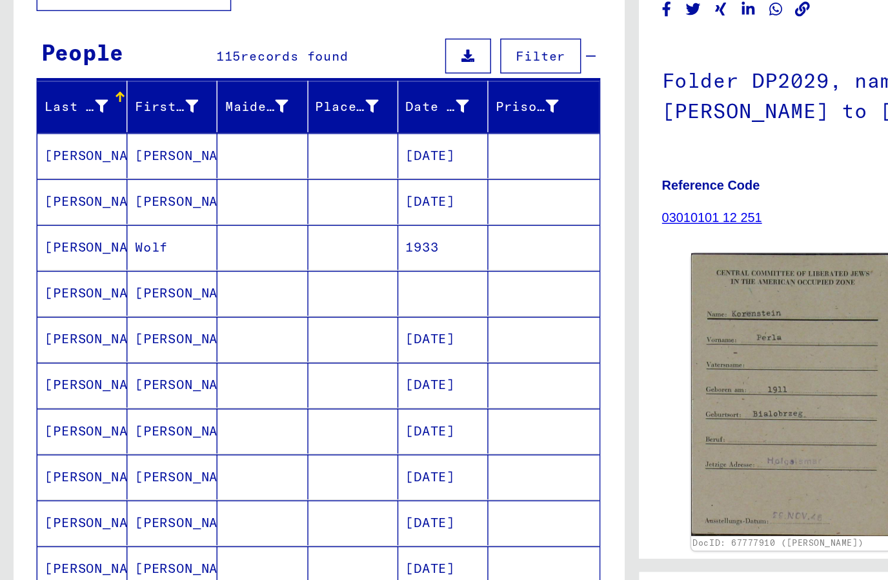
click at [307, 291] on mat-cell "1933" at bounding box center [311, 307] width 63 height 32
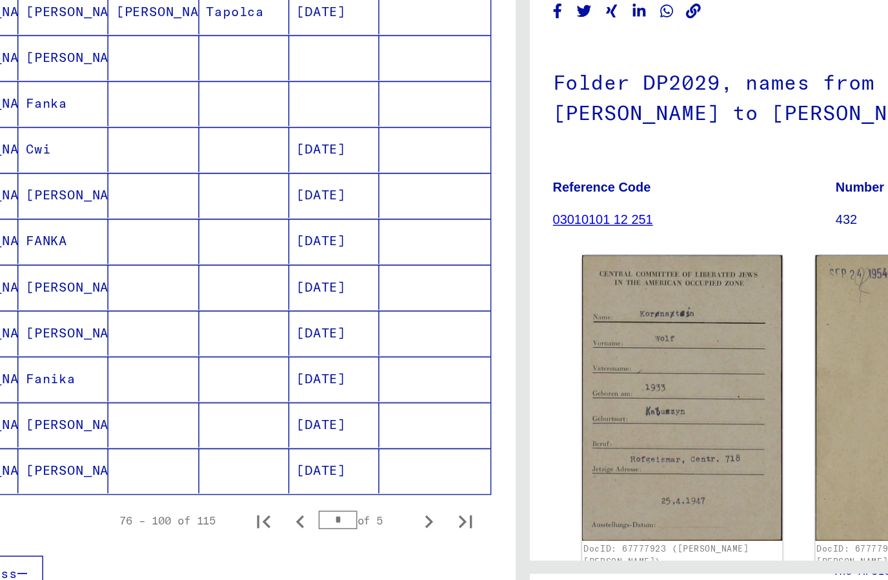
scroll to position [602, 0]
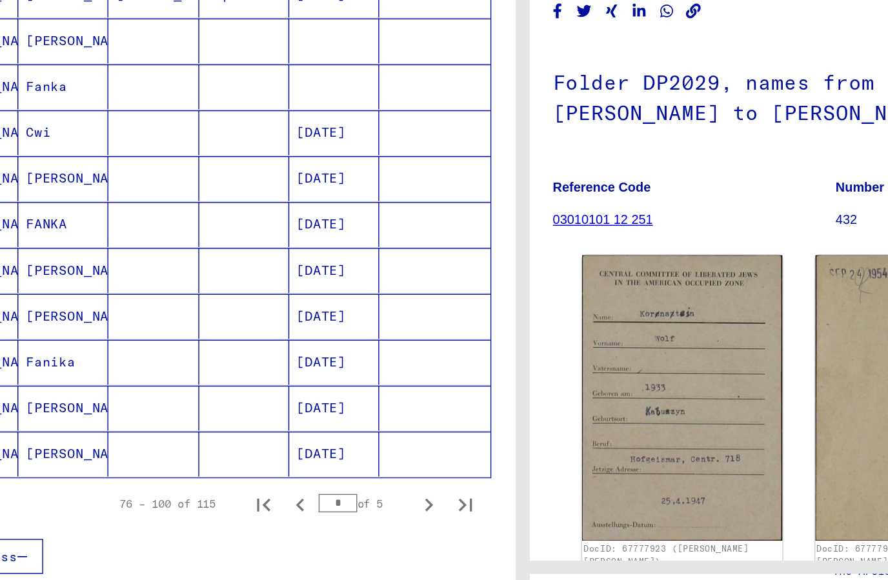
click at [369, 477] on icon "Next page" at bounding box center [378, 486] width 18 height 18
type input "*"
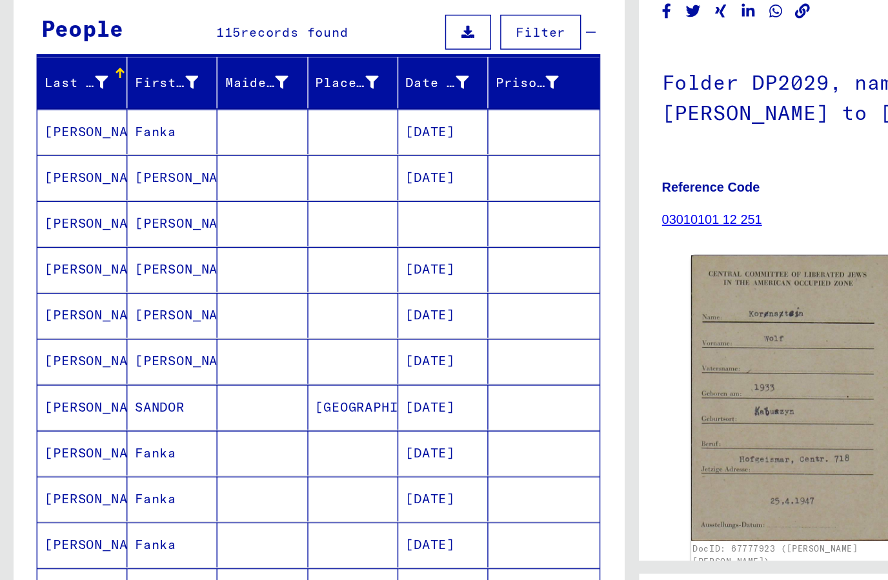
scroll to position [41, 0]
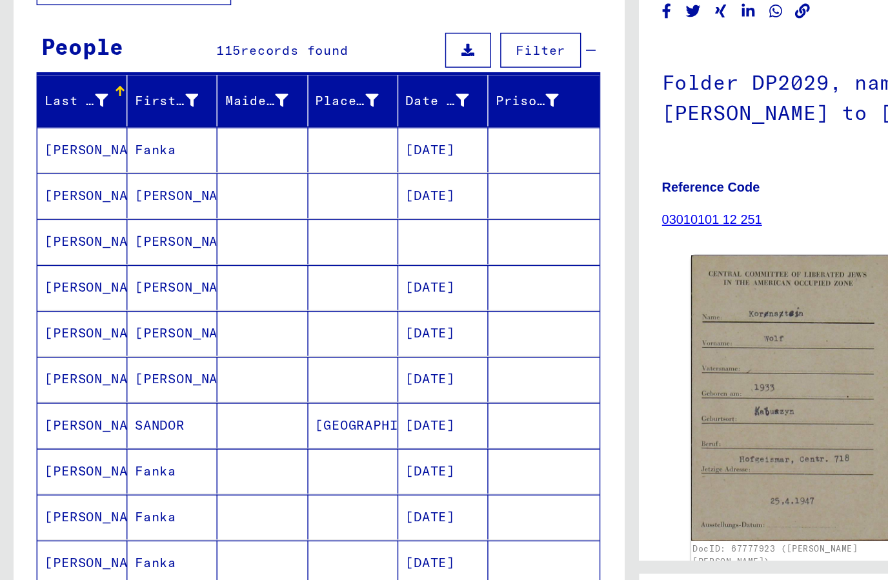
click at [336, 318] on mat-cell "[DATE]" at bounding box center [311, 334] width 63 height 32
